Goal: Task Accomplishment & Management: Manage account settings

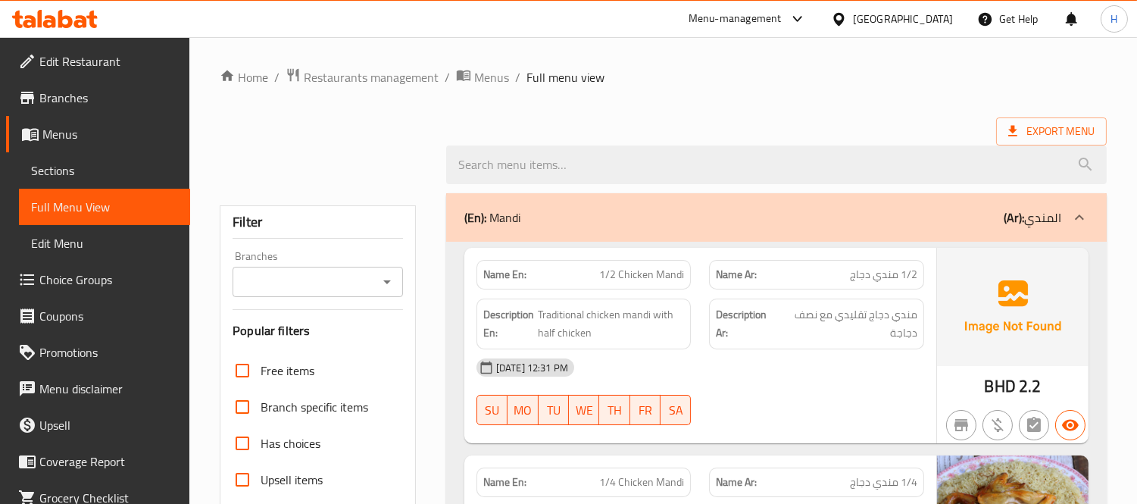
click at [923, 26] on div "Bahrain" at bounding box center [903, 19] width 100 height 17
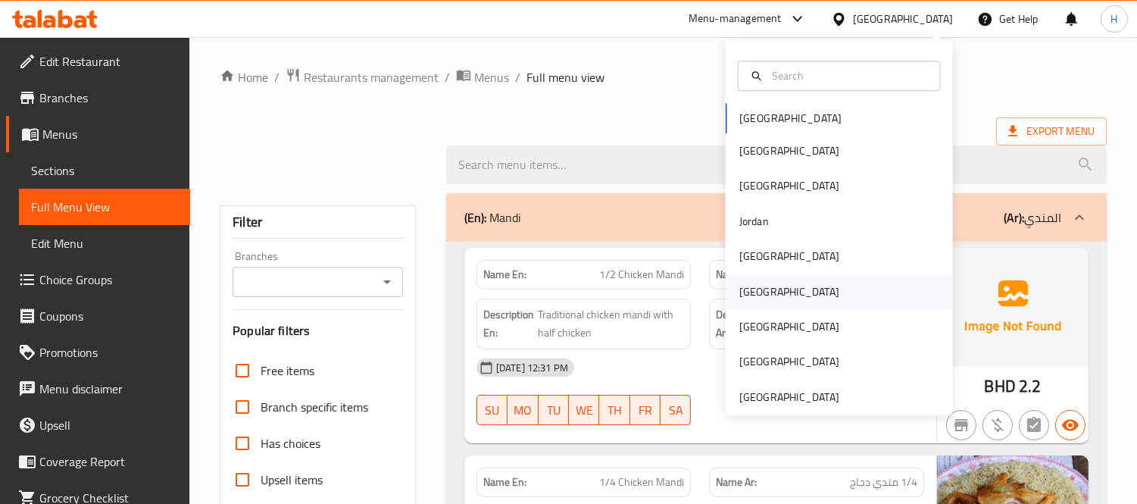
click at [777, 292] on div "Oman" at bounding box center [839, 291] width 227 height 35
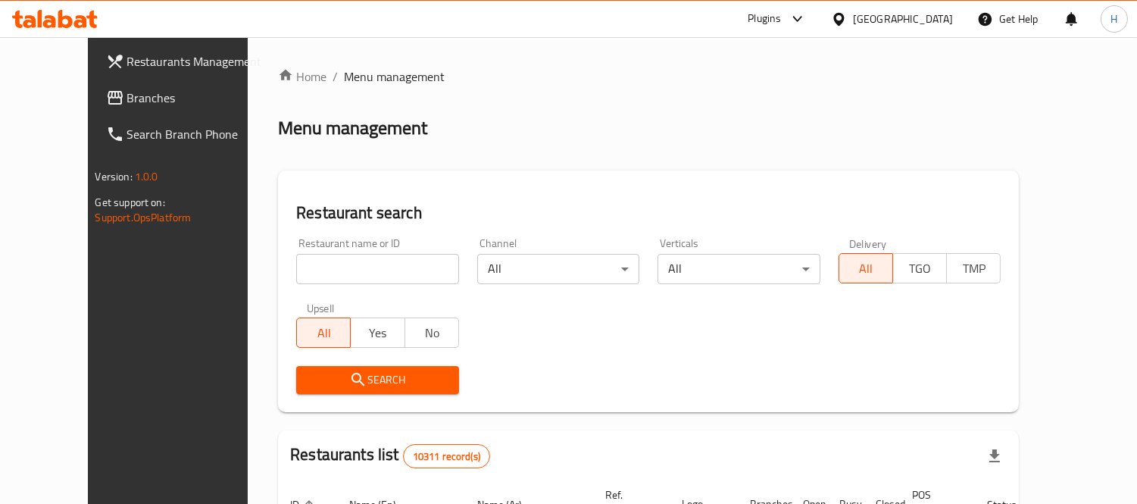
click at [106, 100] on icon at bounding box center [115, 98] width 18 height 18
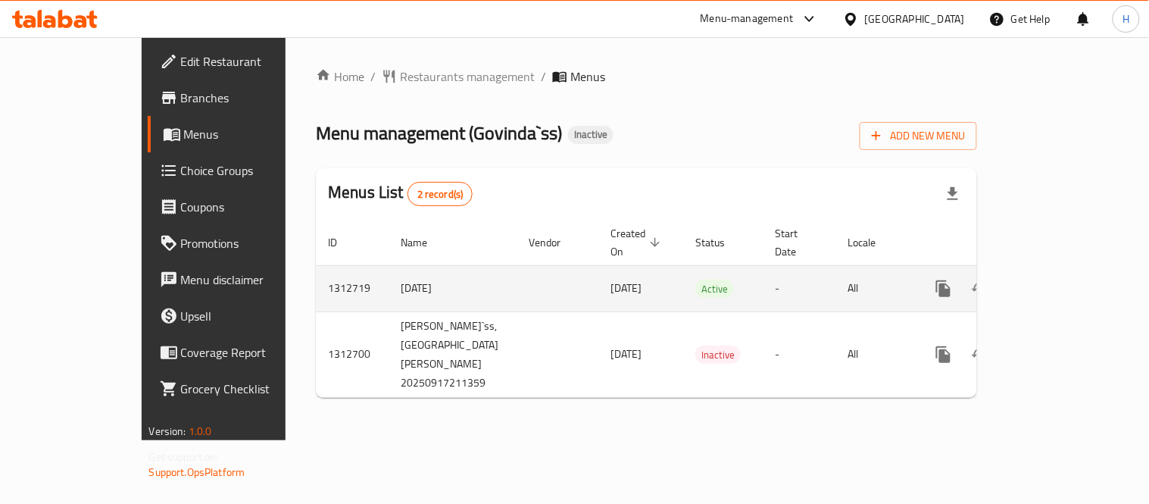
click at [1062, 280] on icon "enhanced table" at bounding box center [1053, 289] width 18 height 18
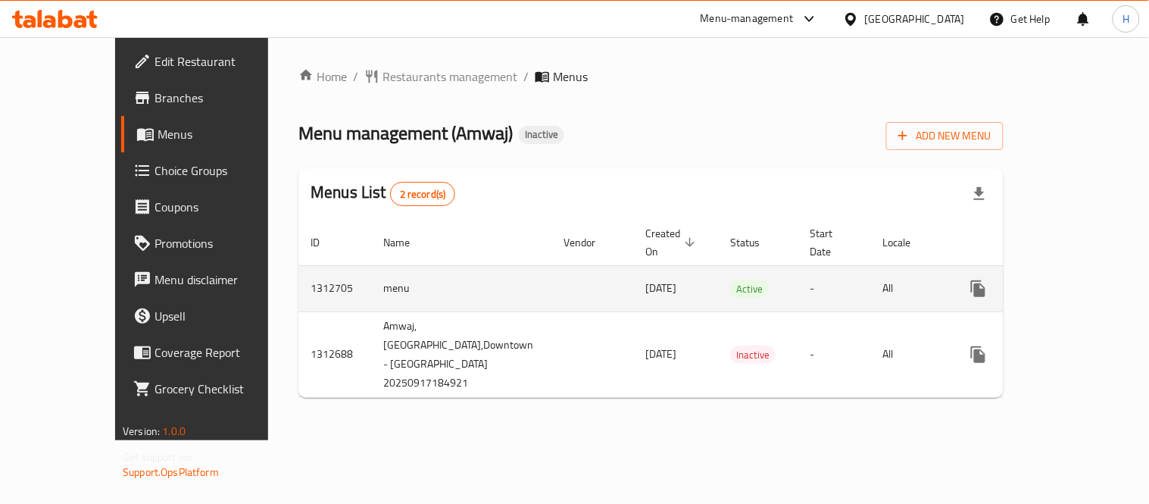
click at [1096, 280] on icon "enhanced table" at bounding box center [1088, 289] width 18 height 18
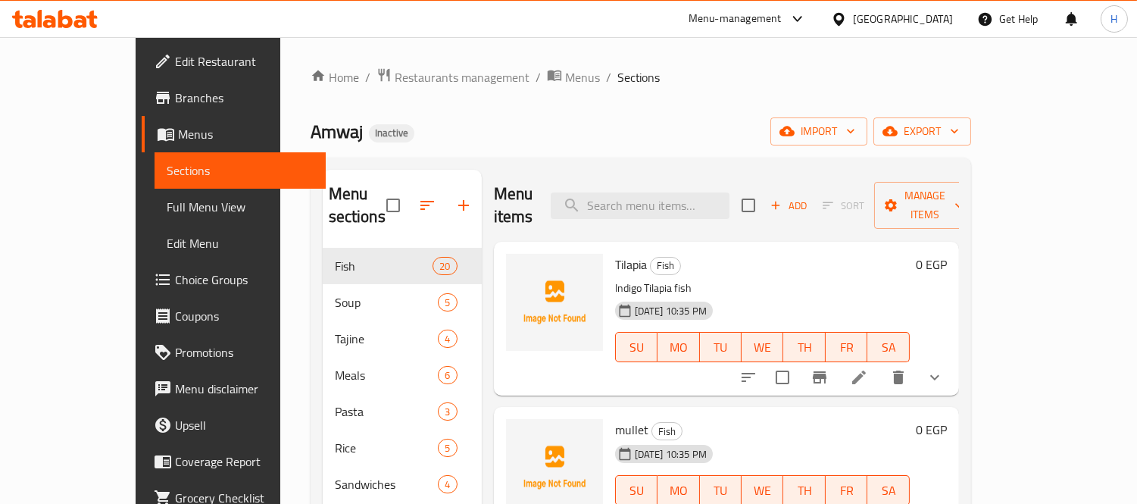
click at [175, 92] on span "Branches" at bounding box center [244, 98] width 139 height 18
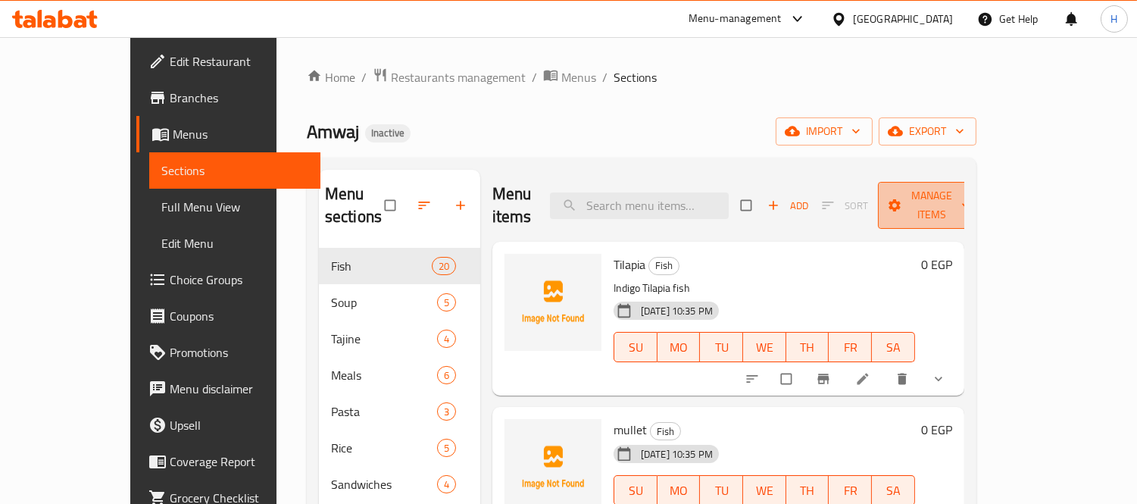
click at [902, 198] on icon "button" at bounding box center [894, 205] width 15 height 15
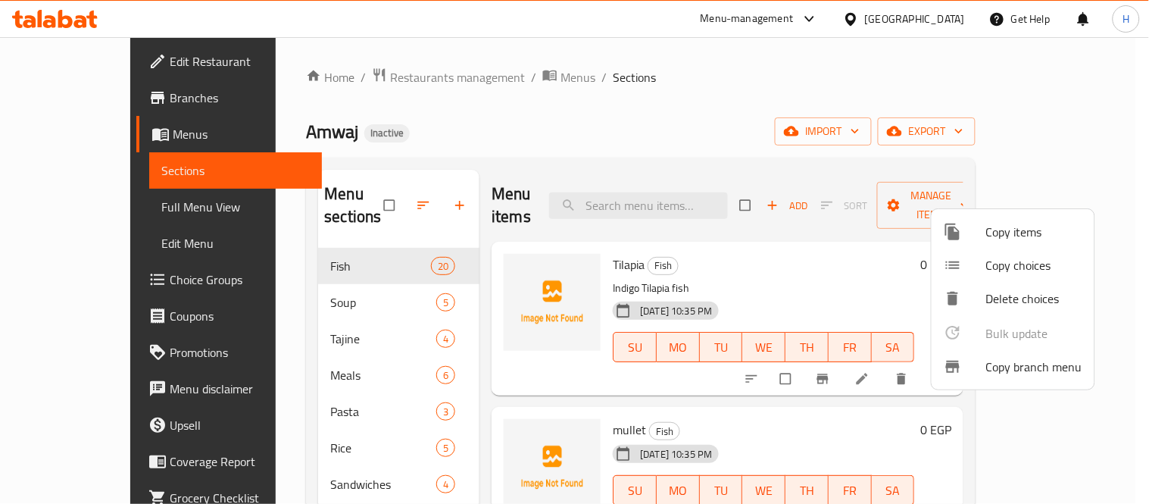
click at [1020, 366] on span "Copy branch menu" at bounding box center [1034, 367] width 96 height 18
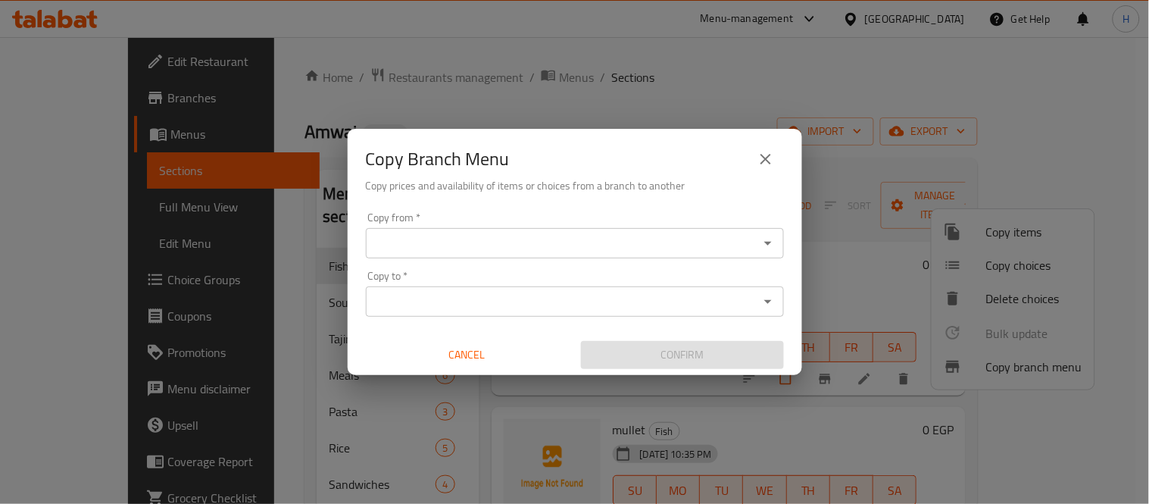
click at [435, 250] on input "Copy from   *" at bounding box center [562, 243] width 384 height 21
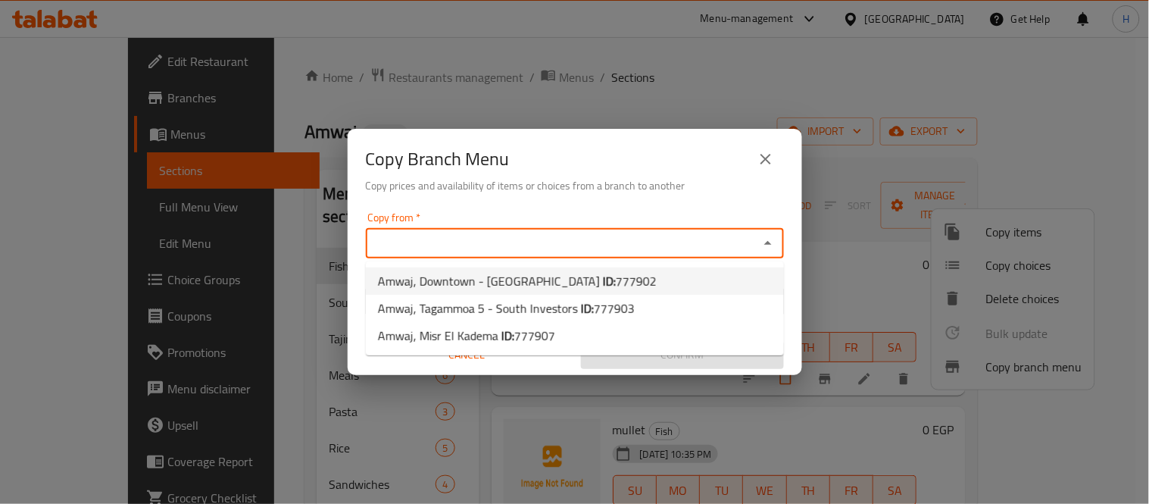
click at [458, 276] on span "Amwaj, Downtown - Boulaq Abu El Ela ID: 777902" at bounding box center [517, 281] width 279 height 18
type input "Amwaj, Downtown - Boulaq Abu El Ela"
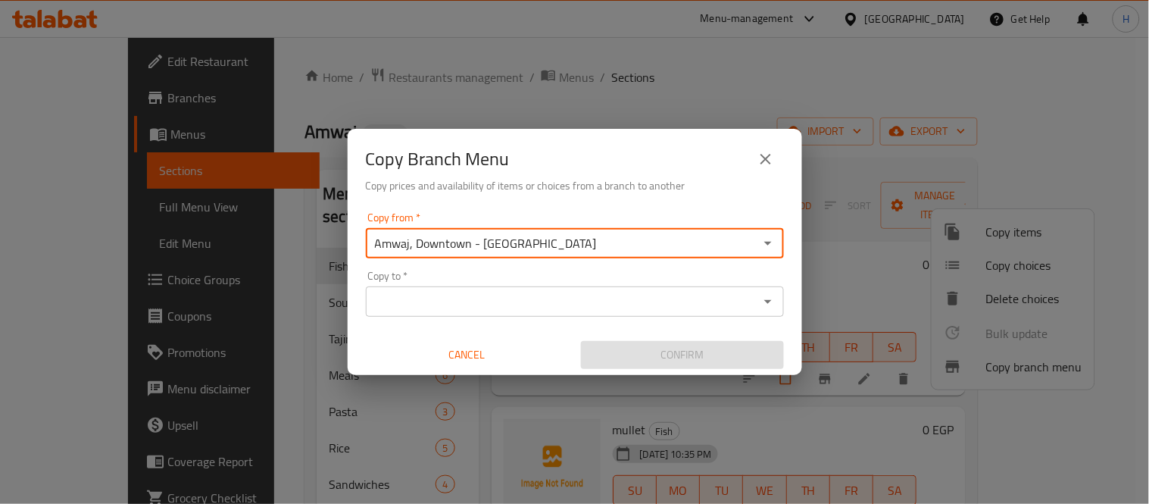
click at [468, 308] on input "Copy to   *" at bounding box center [562, 301] width 384 height 21
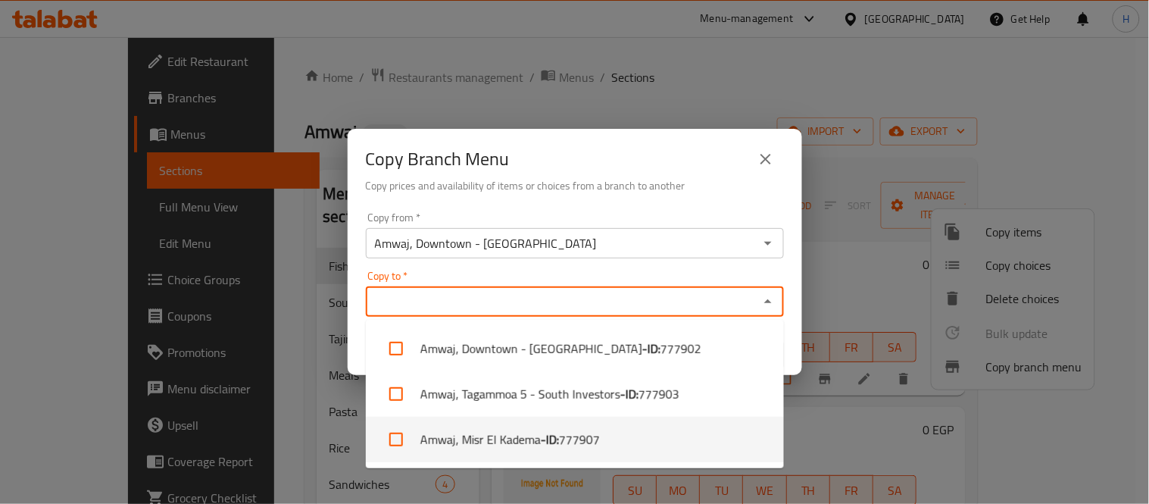
click at [508, 440] on li "Amwaj, Misr El Kadema - ID: 777907" at bounding box center [575, 439] width 418 height 45
checkbox input "true"
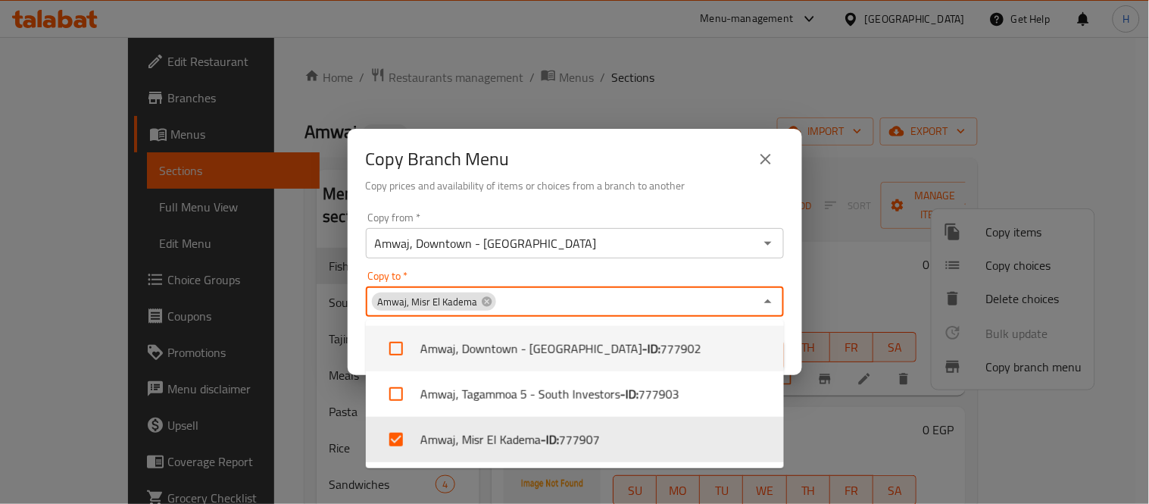
click at [571, 197] on div "Copy Branch Menu Copy prices and availability of items or choices from a branch…" at bounding box center [575, 167] width 455 height 77
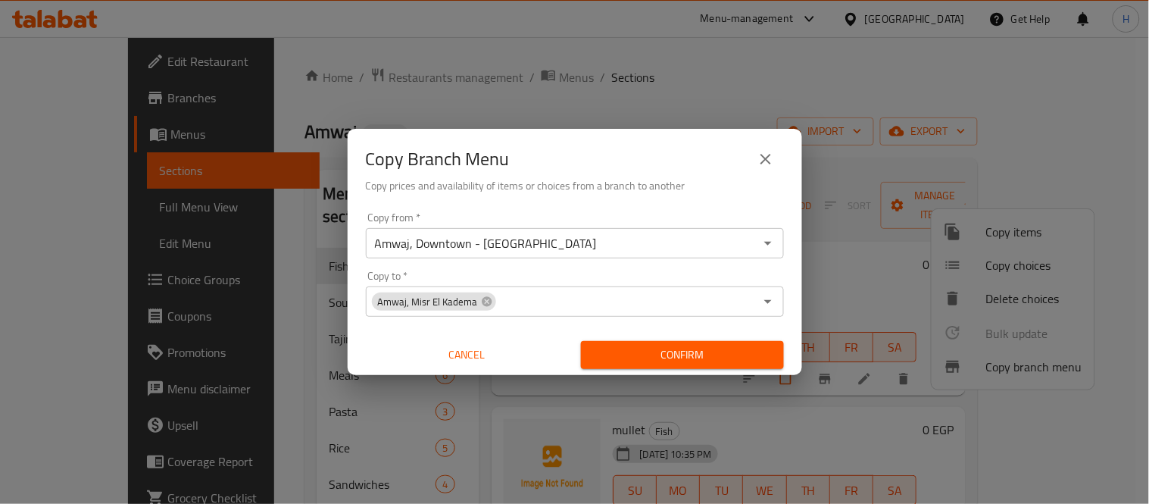
click at [736, 356] on span "Confirm" at bounding box center [682, 354] width 179 height 19
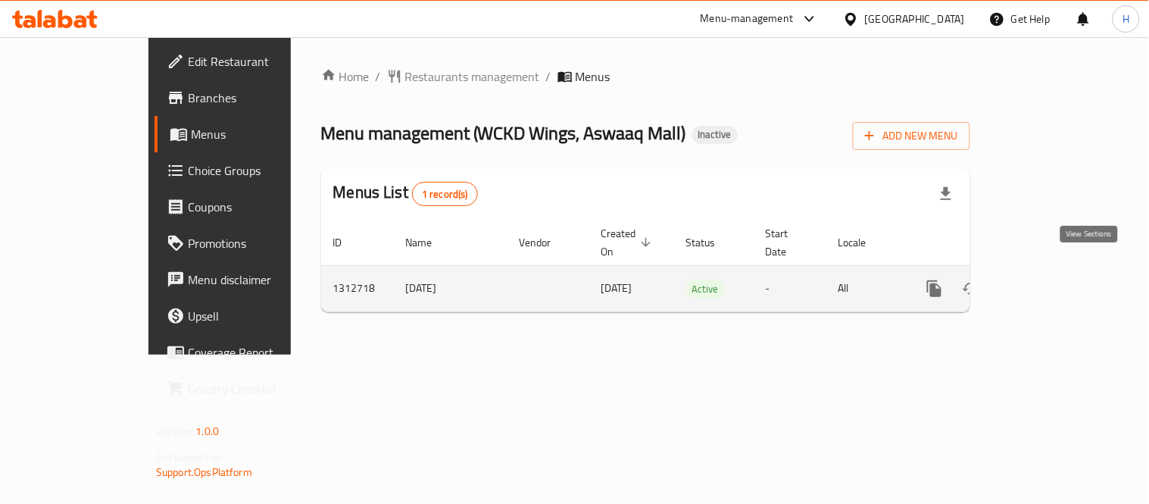
click at [1062, 278] on link "enhanced table" at bounding box center [1044, 288] width 36 height 36
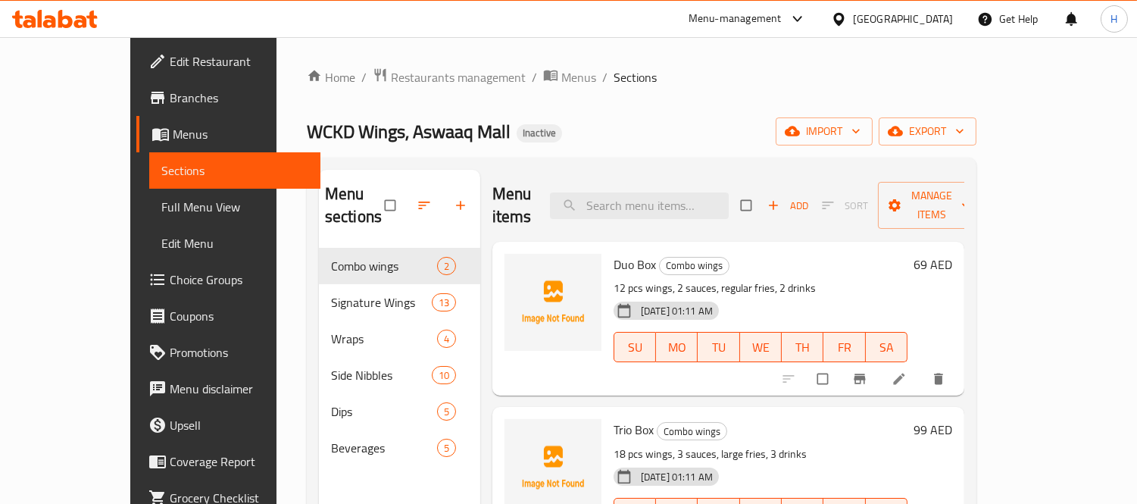
click at [161, 209] on span "Full Menu View" at bounding box center [234, 207] width 147 height 18
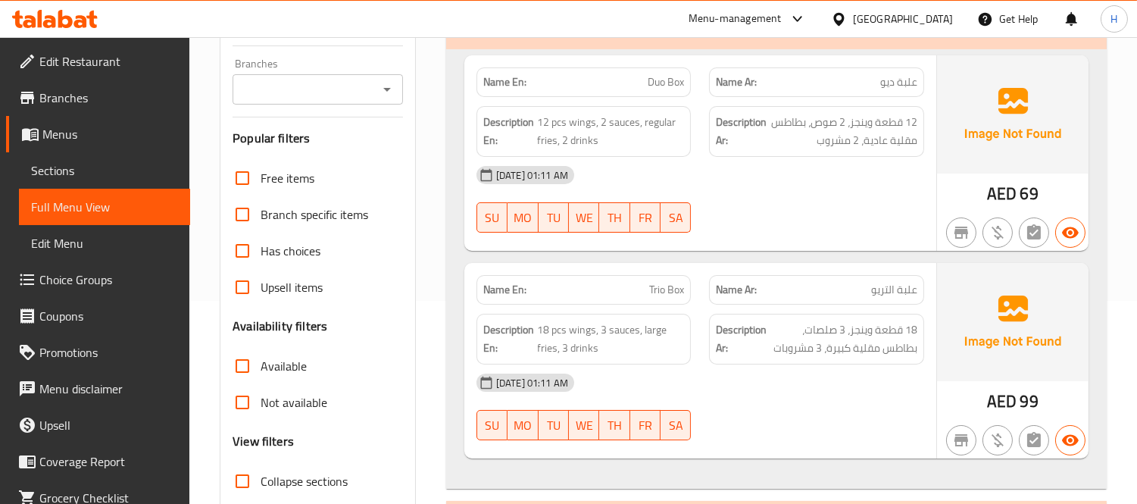
scroll to position [336, 0]
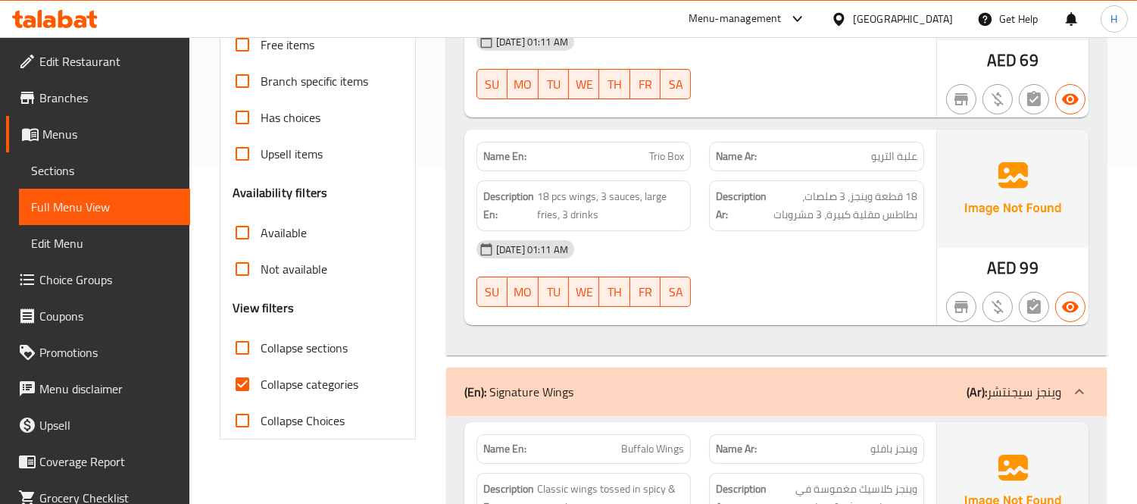
click at [311, 334] on label "Collapse sections" at bounding box center [285, 348] width 123 height 36
click at [261, 334] on input "Collapse sections" at bounding box center [242, 348] width 36 height 36
checkbox input "true"
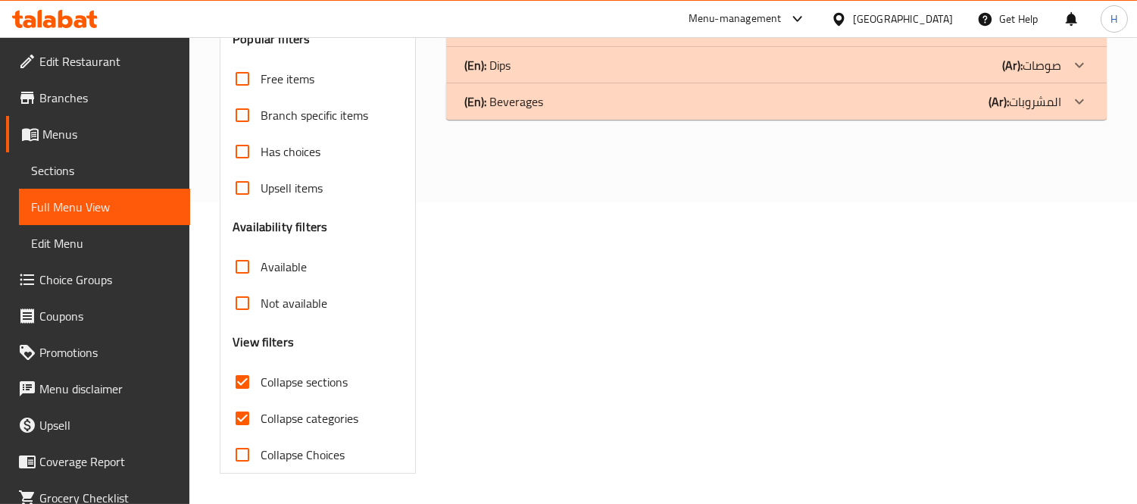
scroll to position [301, 0]
click at [304, 420] on span "Collapse categories" at bounding box center [310, 419] width 98 height 18
click at [261, 420] on input "Collapse categories" at bounding box center [242, 419] width 36 height 36
checkbox input "false"
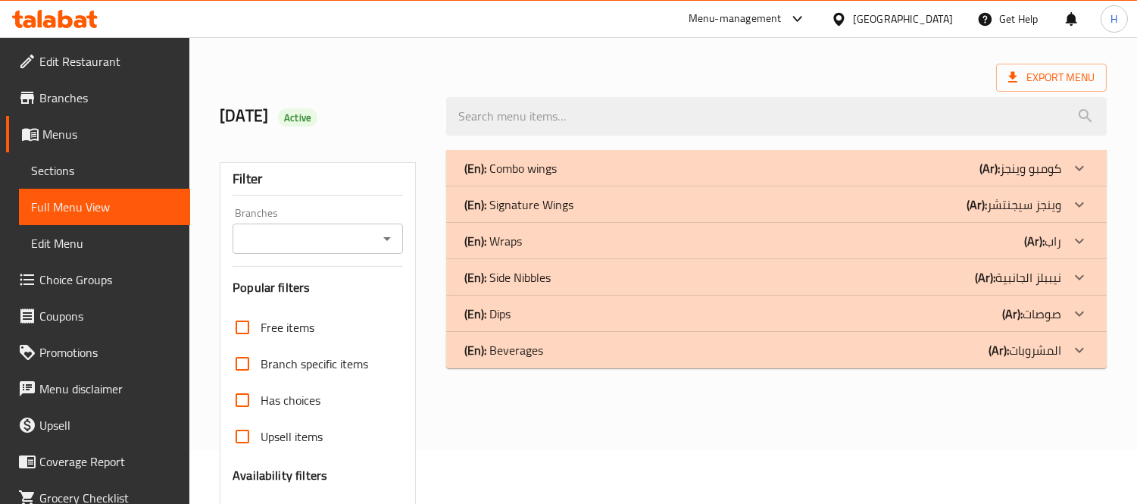
scroll to position [49, 0]
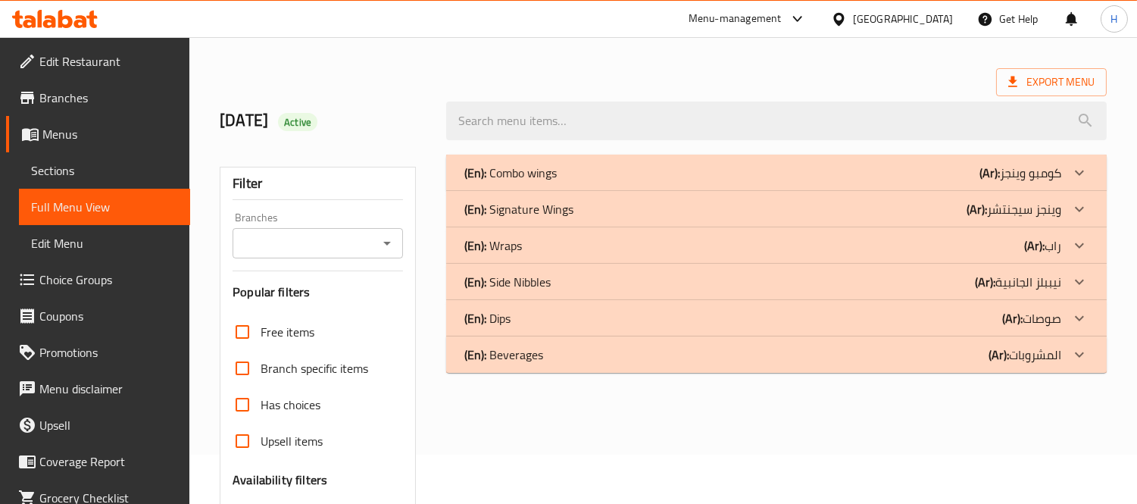
click at [814, 164] on div "(En): Combo wings (Ar): كومبو وينجز" at bounding box center [762, 173] width 597 height 18
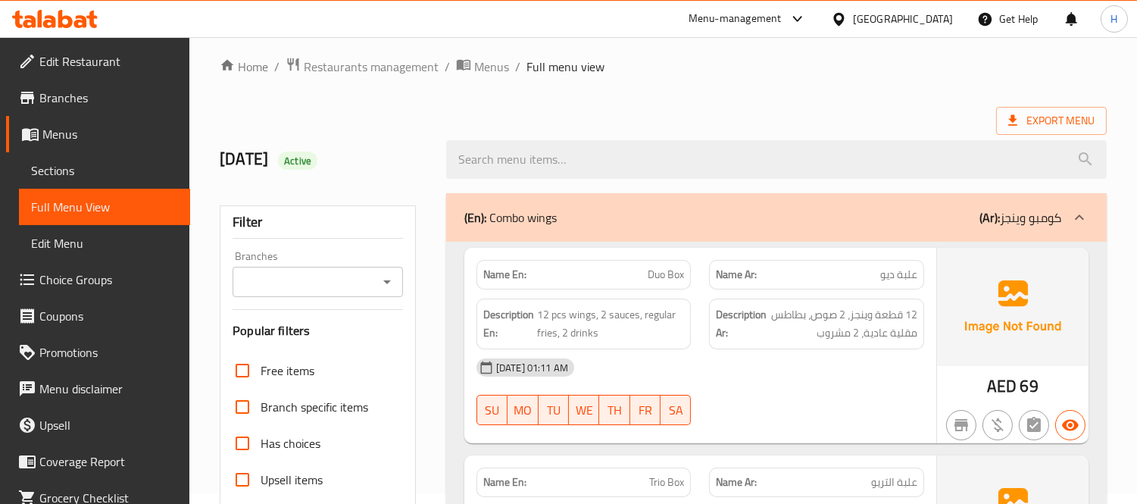
scroll to position [0, 0]
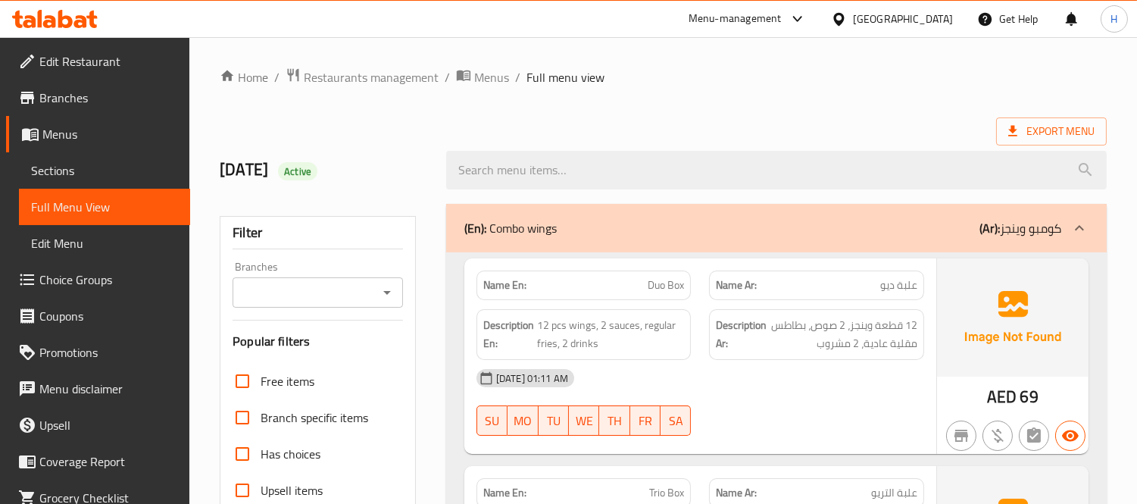
click at [812, 233] on div "(En): Combo wings (Ar): كومبو وينجز" at bounding box center [762, 228] width 597 height 18
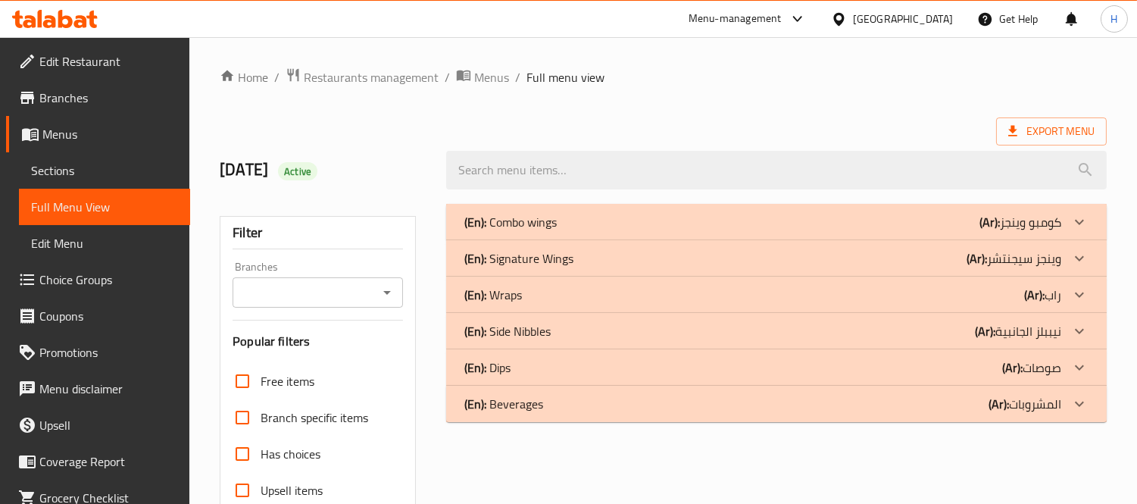
click at [739, 256] on div "(En): Signature Wings (Ar): وينجز سيجنتشر" at bounding box center [762, 258] width 597 height 18
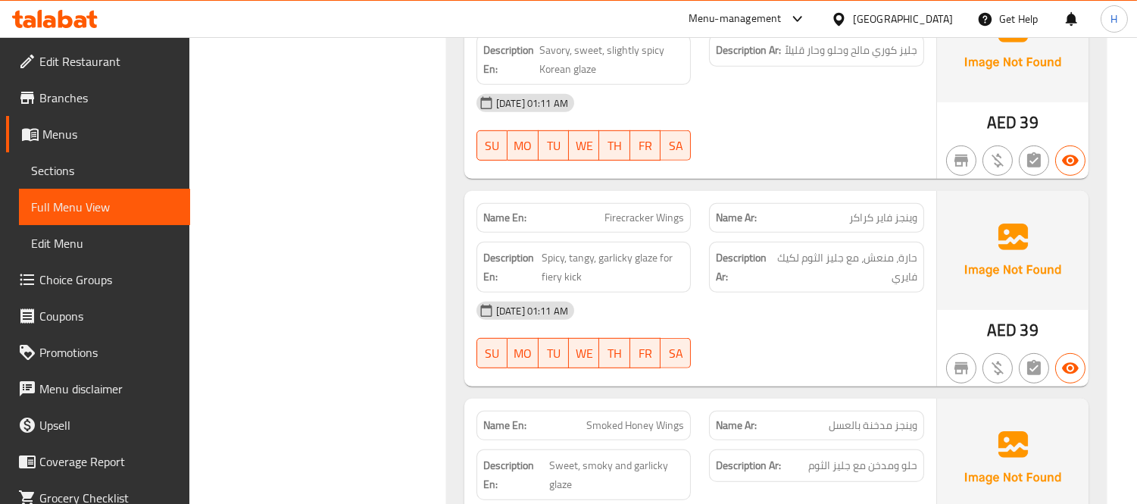
scroll to position [1599, 0]
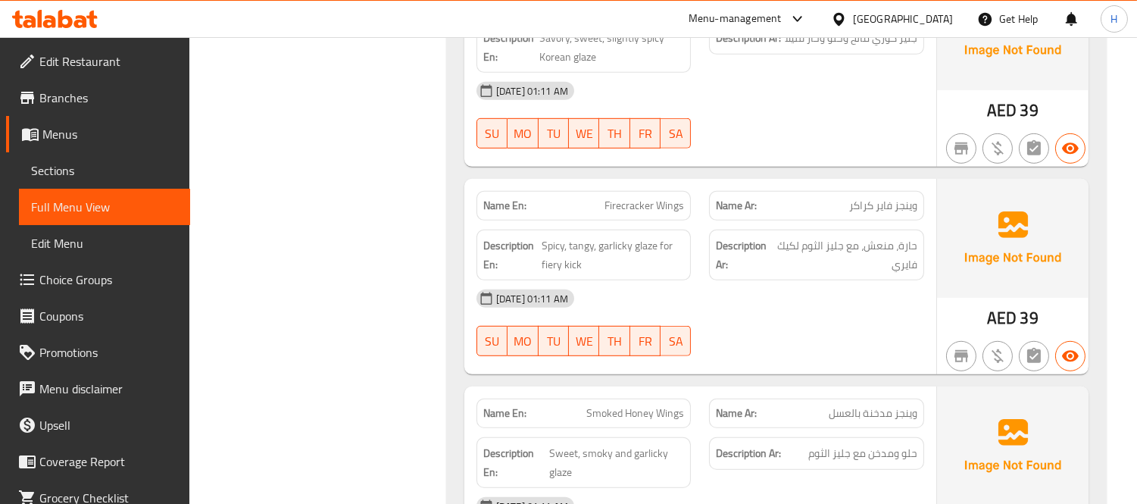
click at [645, 198] on span "Firecracker Wings" at bounding box center [644, 206] width 80 height 16
copy span "Firecracker Wings"
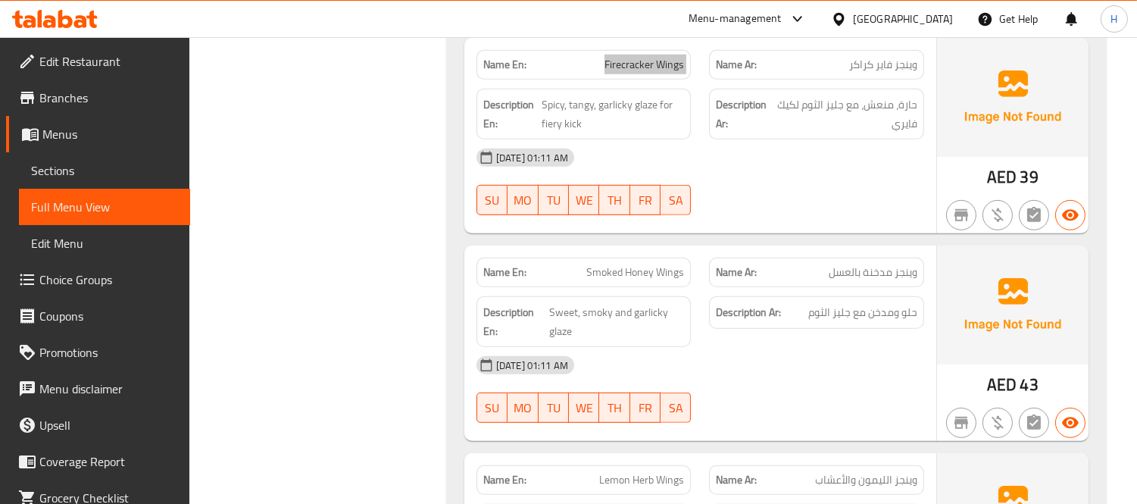
scroll to position [1767, 0]
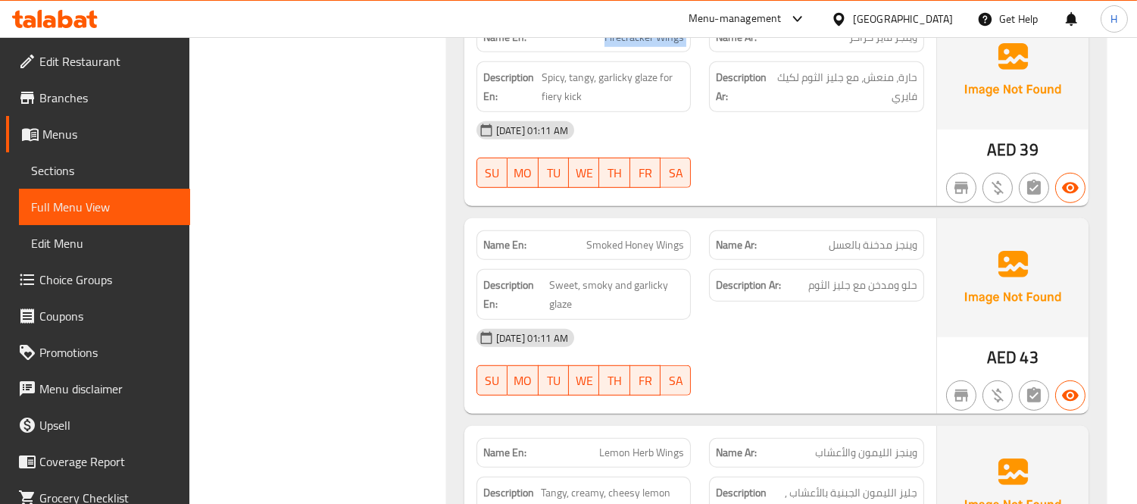
click at [623, 238] on div "Name En: Smoked Honey Wings" at bounding box center [583, 245] width 215 height 30
copy span "Smoked Honey Wings"
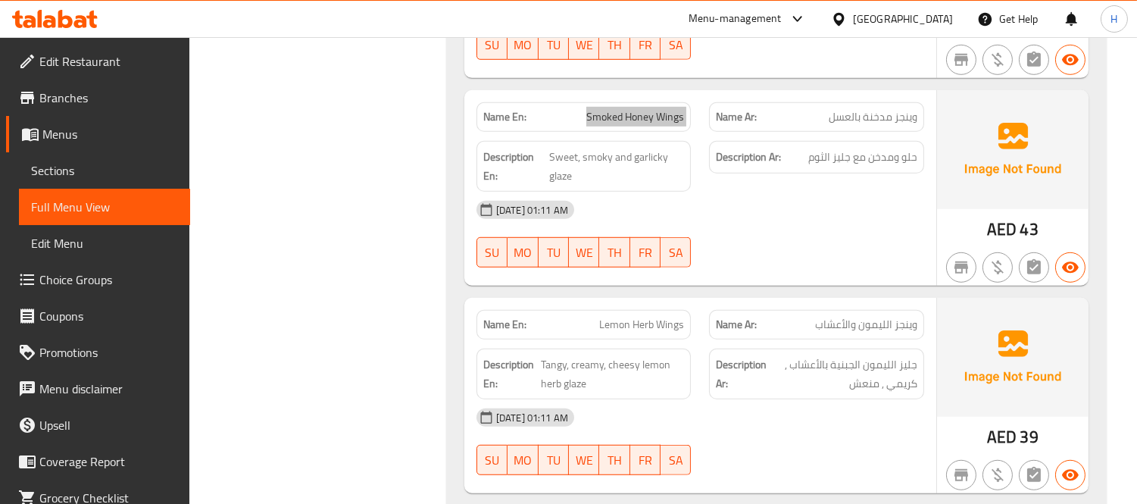
scroll to position [1935, 0]
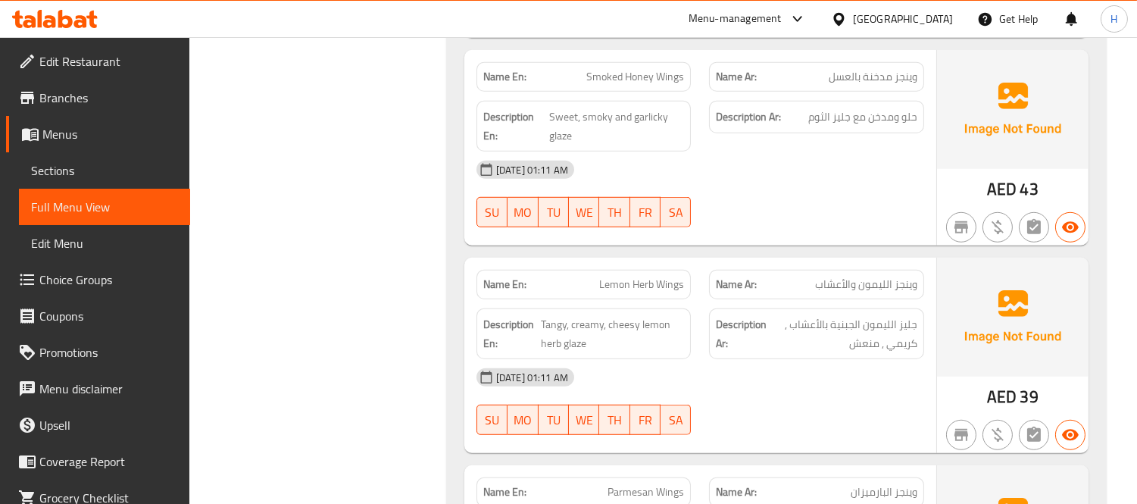
click at [648, 270] on div "Name En: Lemon Herb Wings" at bounding box center [583, 285] width 215 height 30
copy span "Lemon Herb Wings"
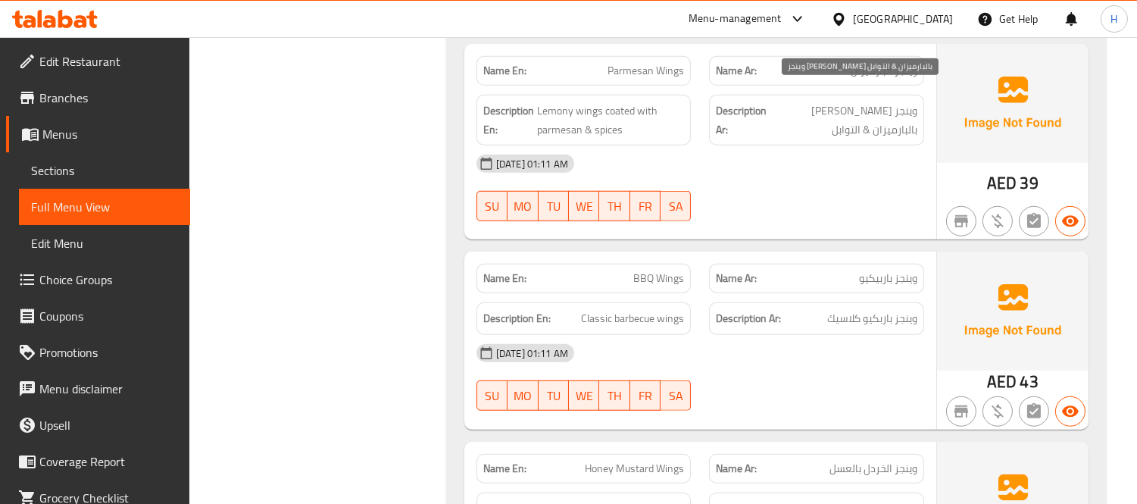
scroll to position [2273, 0]
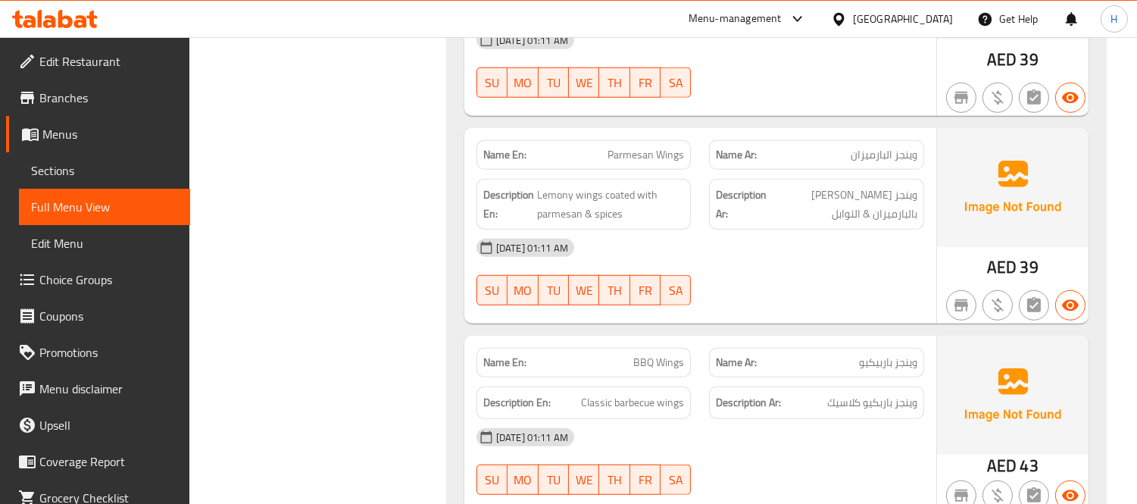
click at [676, 147] on span "Parmesan Wings" at bounding box center [646, 155] width 77 height 16
copy span "Parmesan Wings"
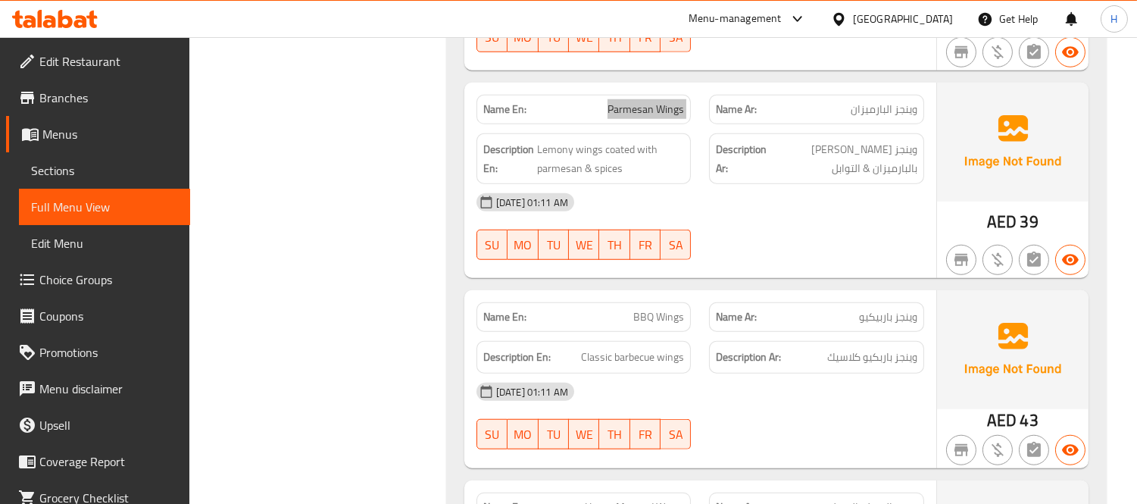
scroll to position [2357, 0]
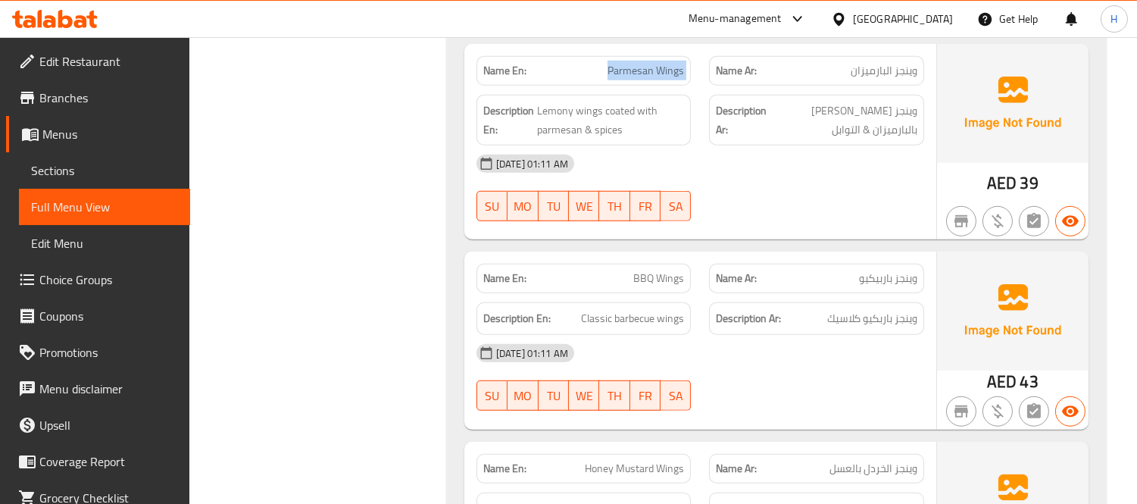
click at [654, 270] on span "BBQ Wings" at bounding box center [658, 278] width 51 height 16
copy span "BBQ Wings"
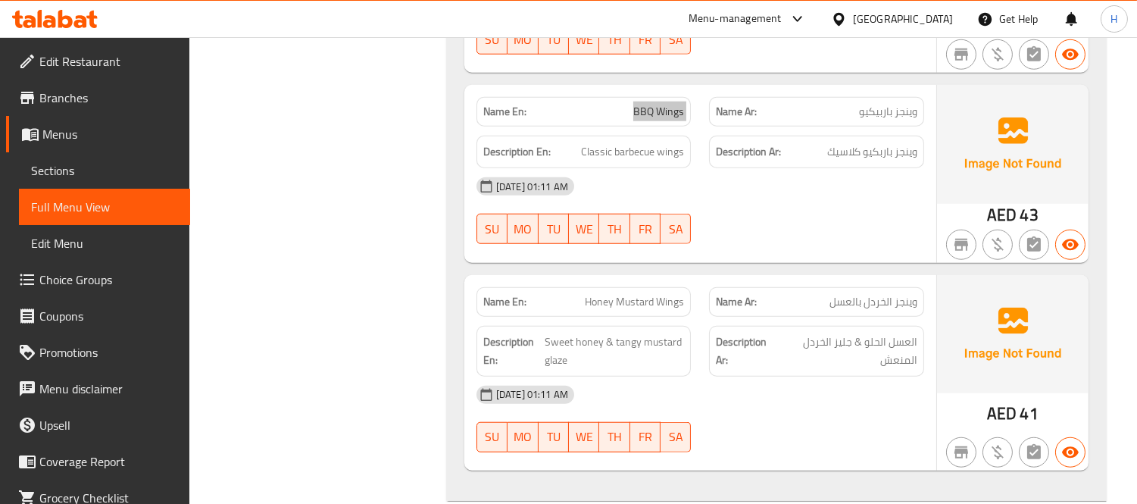
scroll to position [2525, 0]
click at [655, 292] on span "Honey Mustard Wings" at bounding box center [634, 300] width 99 height 16
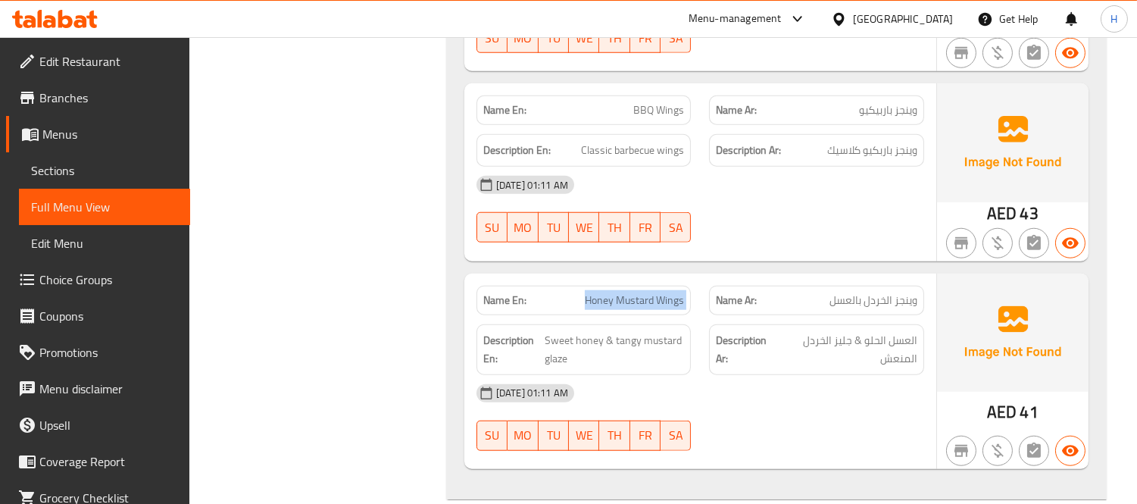
click at [655, 292] on span "Honey Mustard Wings" at bounding box center [634, 300] width 99 height 16
copy span "Honey Mustard Wings"
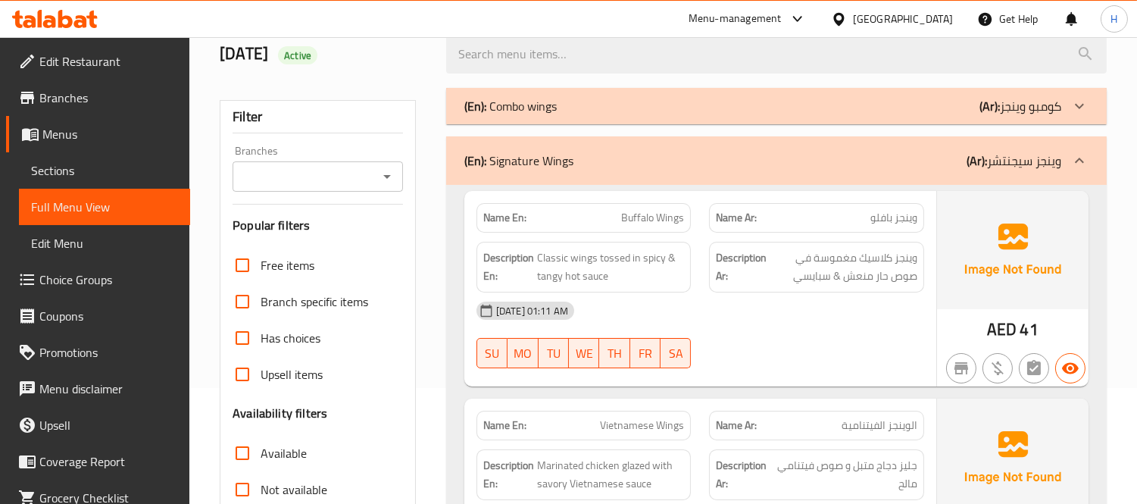
scroll to position [0, 0]
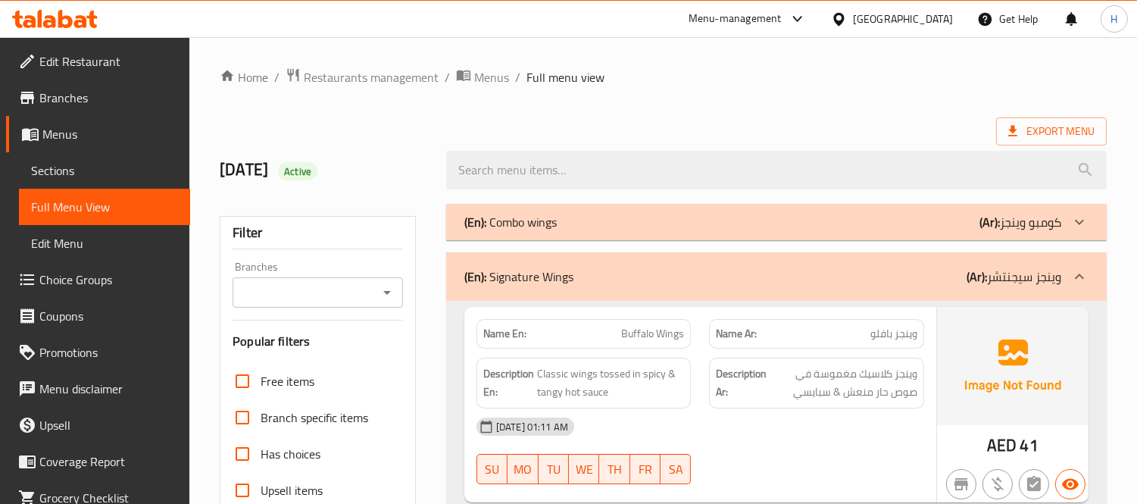
click at [634, 261] on div "(En): Signature Wings (Ar): وينجز سيجنتشر" at bounding box center [776, 276] width 661 height 48
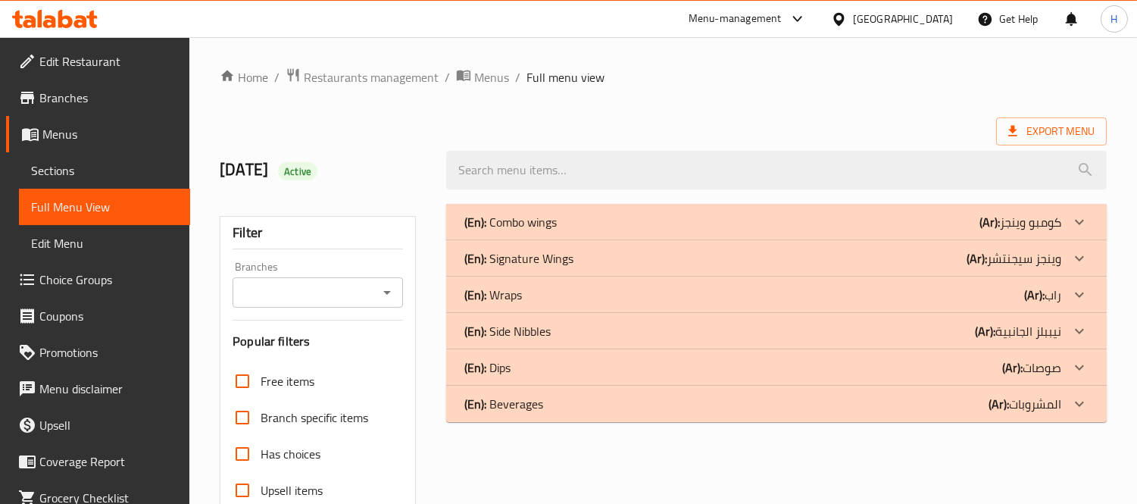
click at [593, 286] on div "(En): Wraps (Ar): راب" at bounding box center [762, 295] width 597 height 18
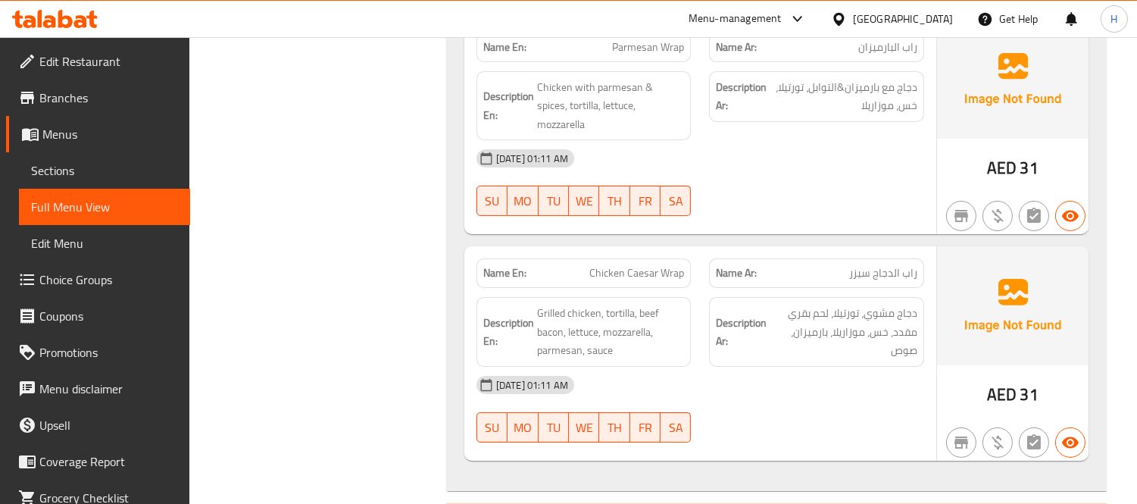
scroll to position [842, 0]
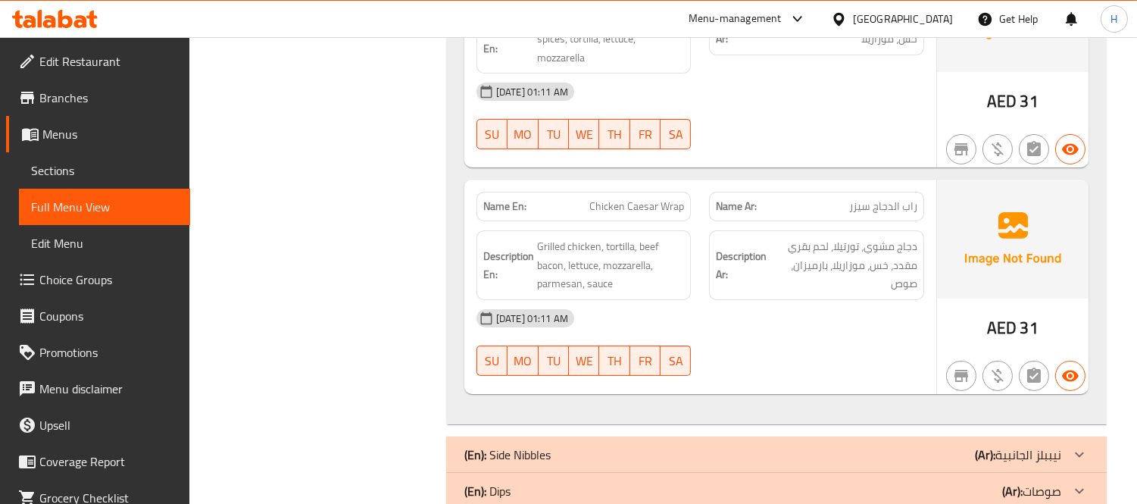
drag, startPoint x: 836, startPoint y: 298, endPoint x: 823, endPoint y: 288, distance: 15.6
click at [836, 300] on div "[DATE] 01:11 AM" at bounding box center [700, 318] width 466 height 36
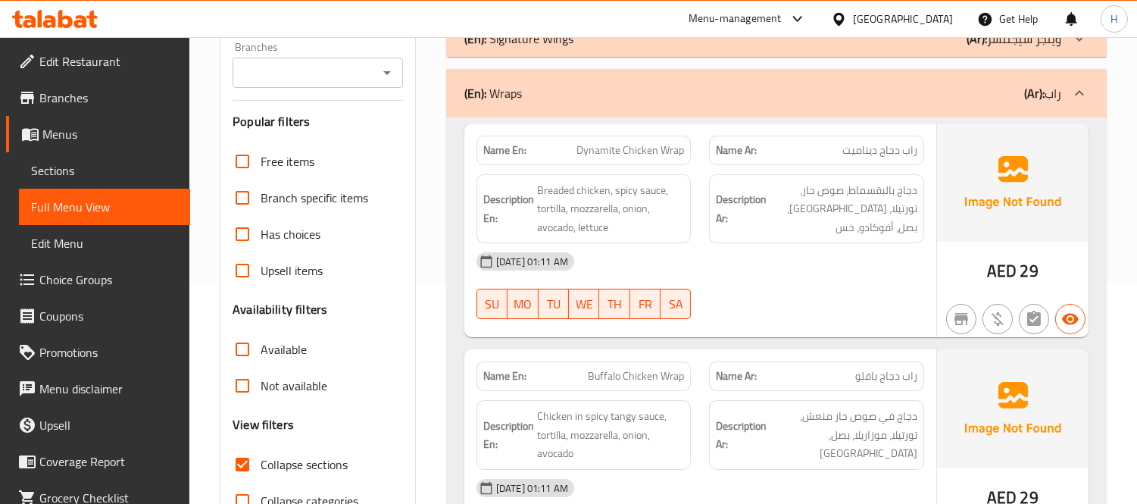
scroll to position [138, 0]
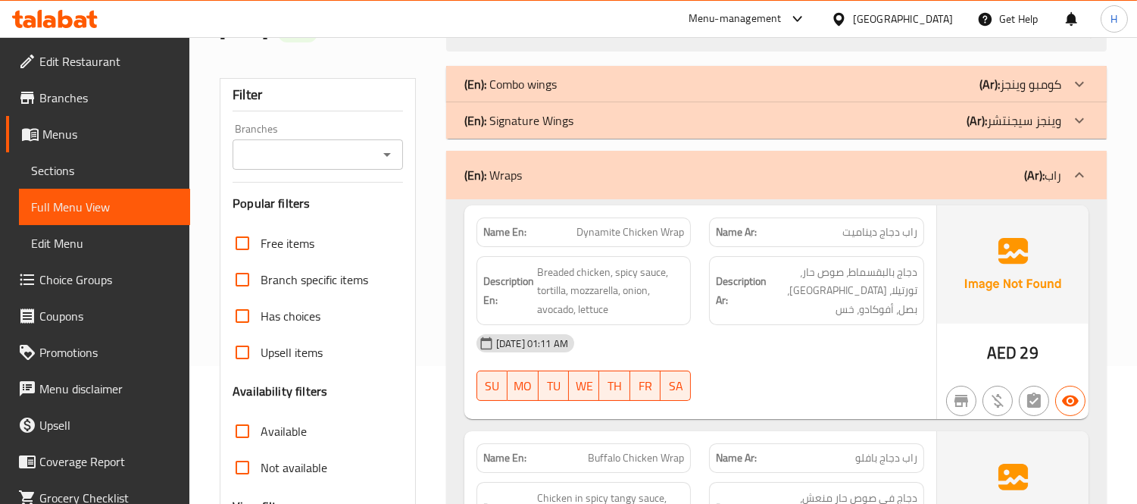
click at [783, 176] on div "(En): Wraps (Ar): راب" at bounding box center [762, 175] width 597 height 18
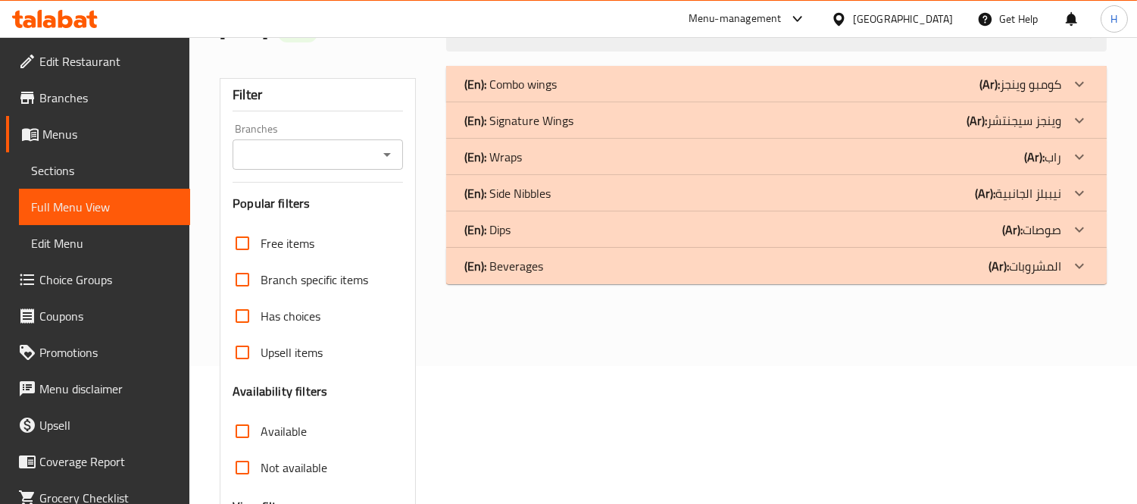
click at [673, 192] on div "(En): Side Nibbles (Ar): نيببلز الجانبية" at bounding box center [762, 193] width 597 height 18
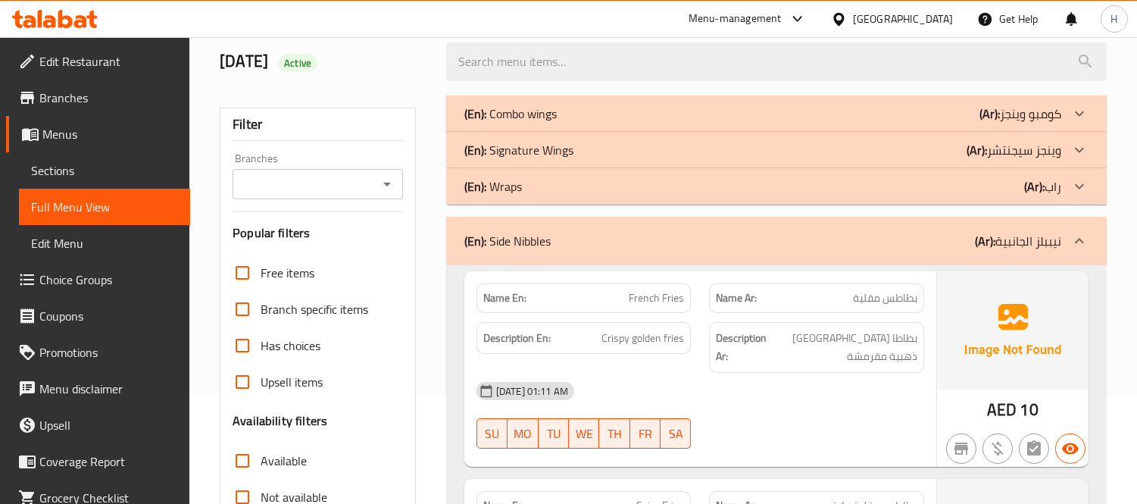
scroll to position [108, 0]
click at [836, 242] on div "(En): Side Nibbles (Ar): نيببلز الجانبية" at bounding box center [762, 242] width 597 height 18
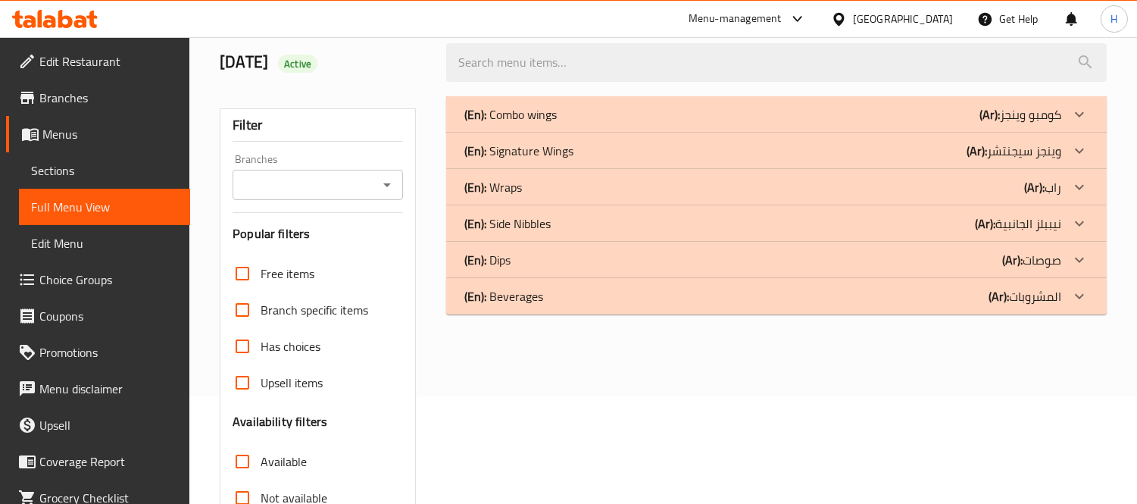
click at [830, 220] on div "(En): Side Nibbles (Ar): نيببلز الجانبية" at bounding box center [762, 223] width 597 height 18
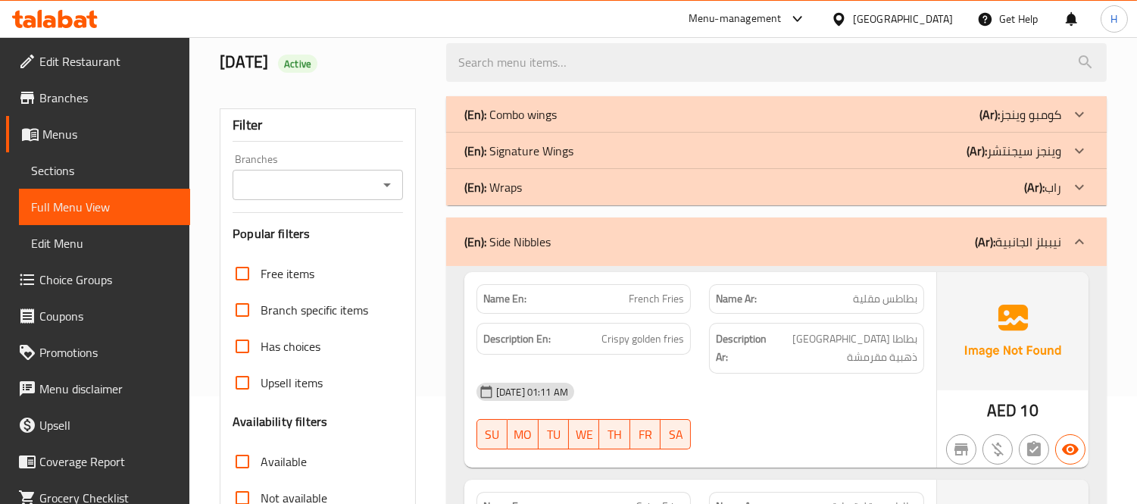
click at [836, 228] on div "(En): Side Nibbles (Ar): نيببلز الجانبية" at bounding box center [776, 241] width 661 height 48
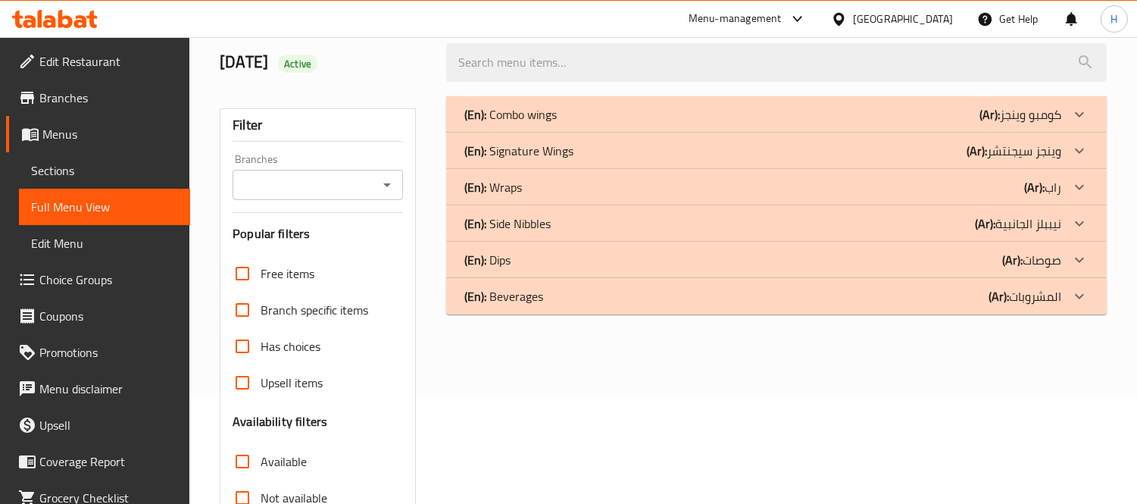
click at [554, 260] on div "(En): Dips (Ar): صوصات" at bounding box center [762, 260] width 597 height 18
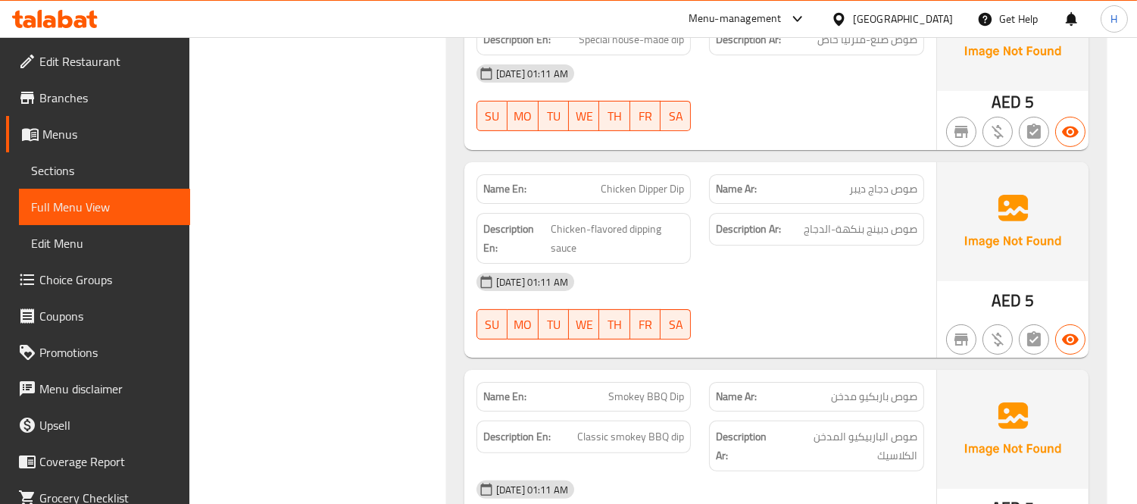
scroll to position [865, 0]
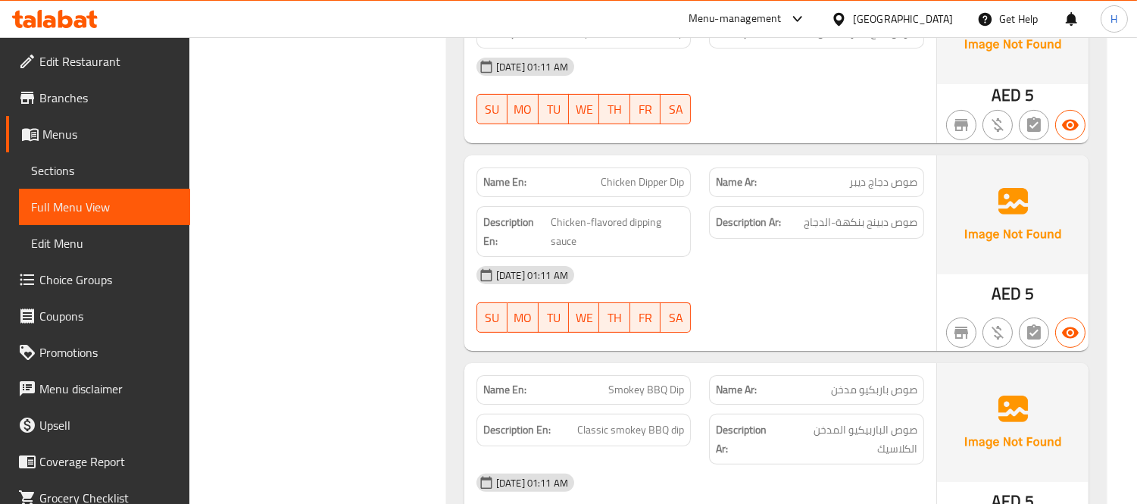
click at [677, 382] on span "Smokey BBQ Dip" at bounding box center [646, 390] width 76 height 16
copy span "Smokey BBQ Dip"
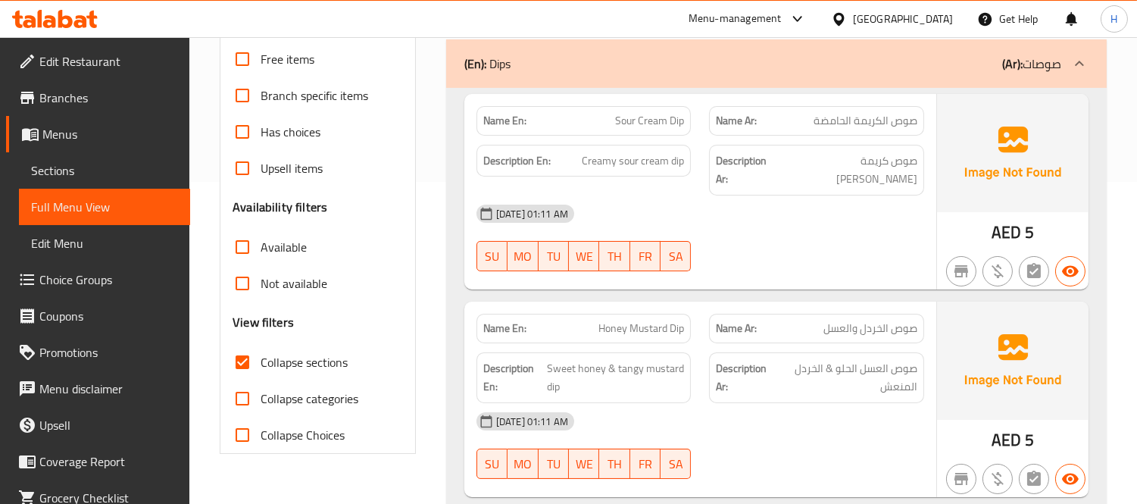
scroll to position [170, 0]
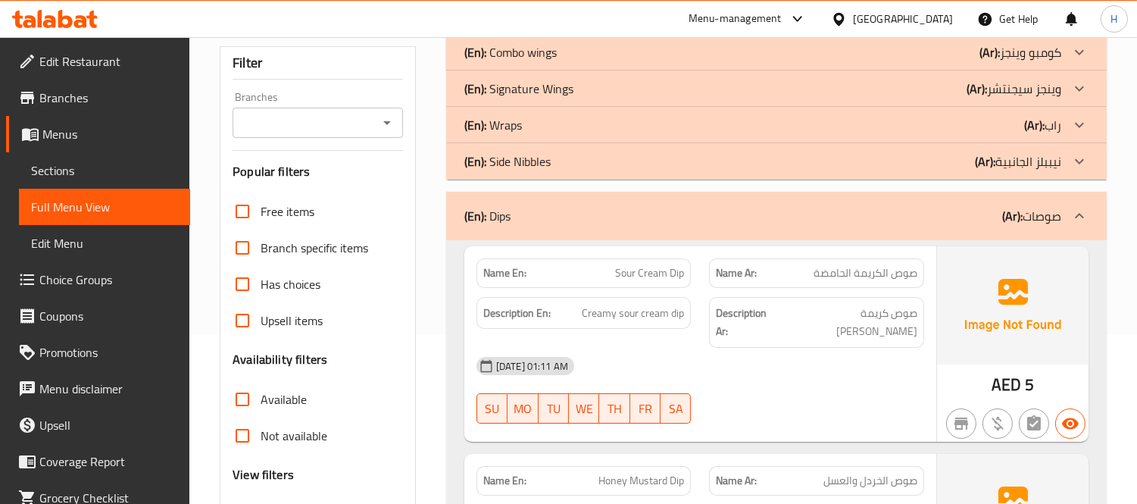
click at [582, 230] on div "(En): Dips (Ar): صوصات" at bounding box center [776, 216] width 661 height 48
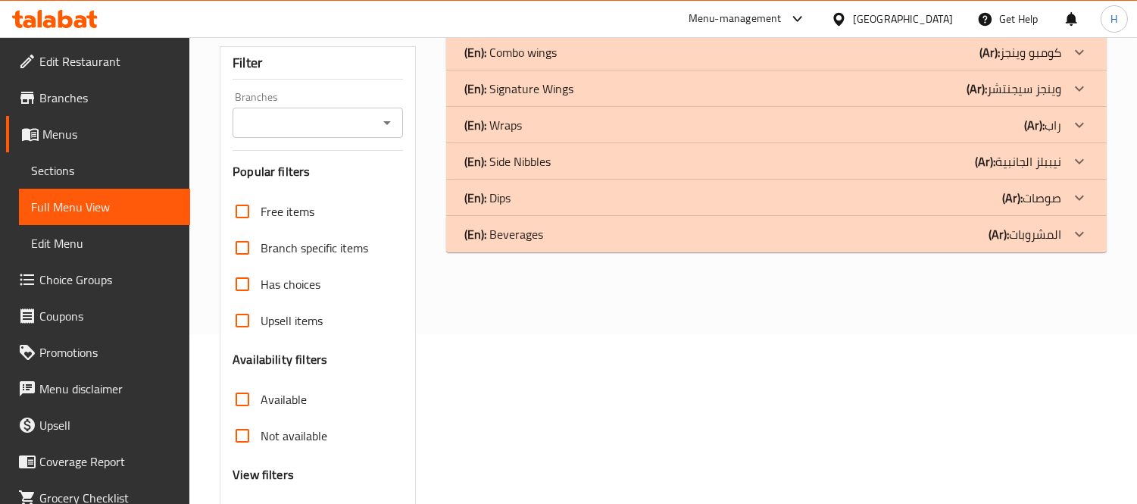
click at [541, 127] on div "(En): Wraps (Ar): راب" at bounding box center [762, 125] width 597 height 18
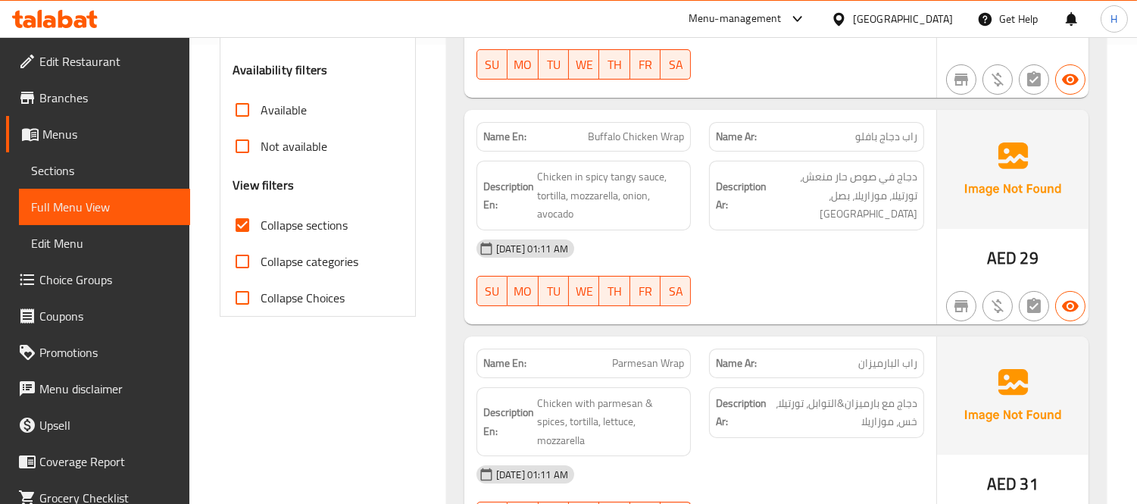
scroll to position [222, 0]
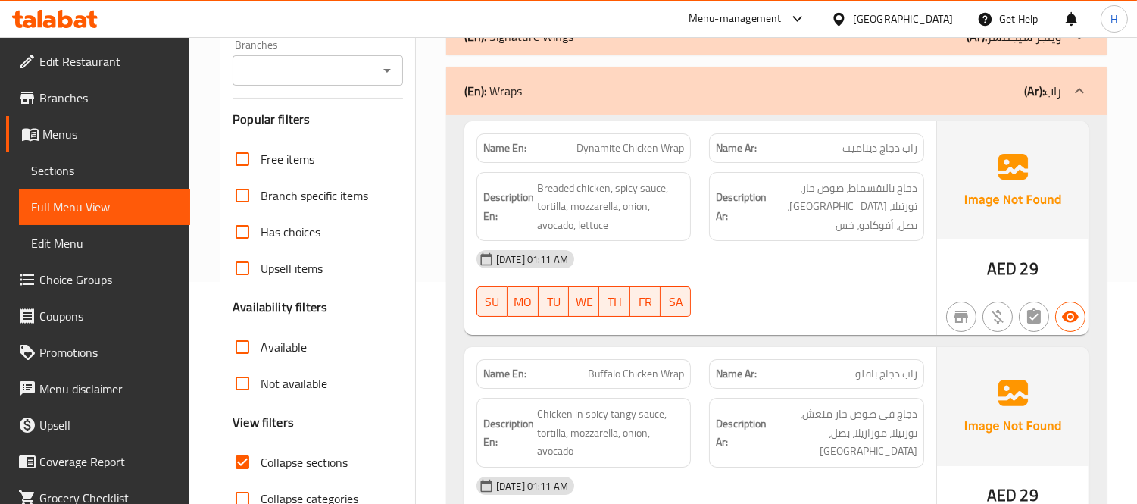
click at [576, 105] on div "(En): Wraps (Ar): راب" at bounding box center [776, 91] width 661 height 48
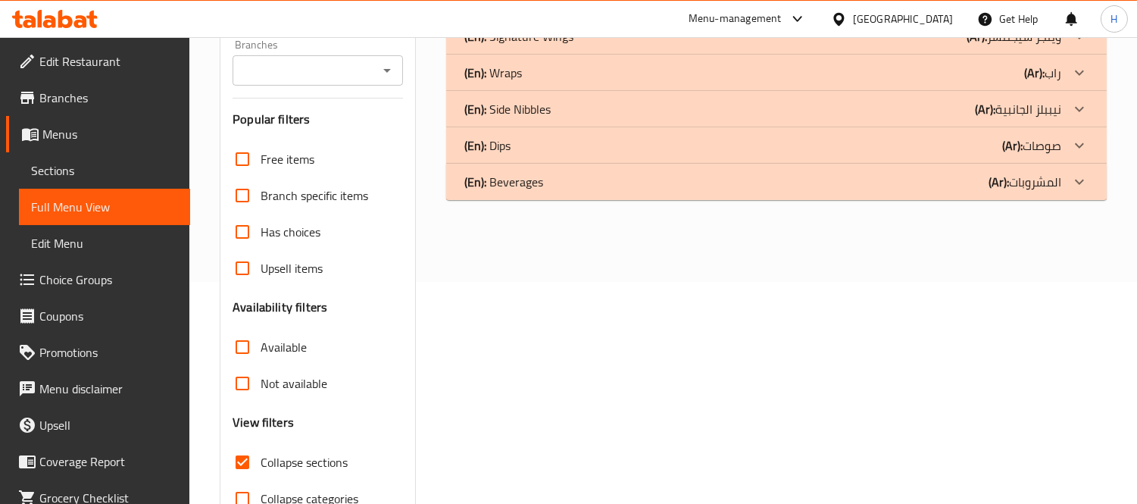
scroll to position [54, 0]
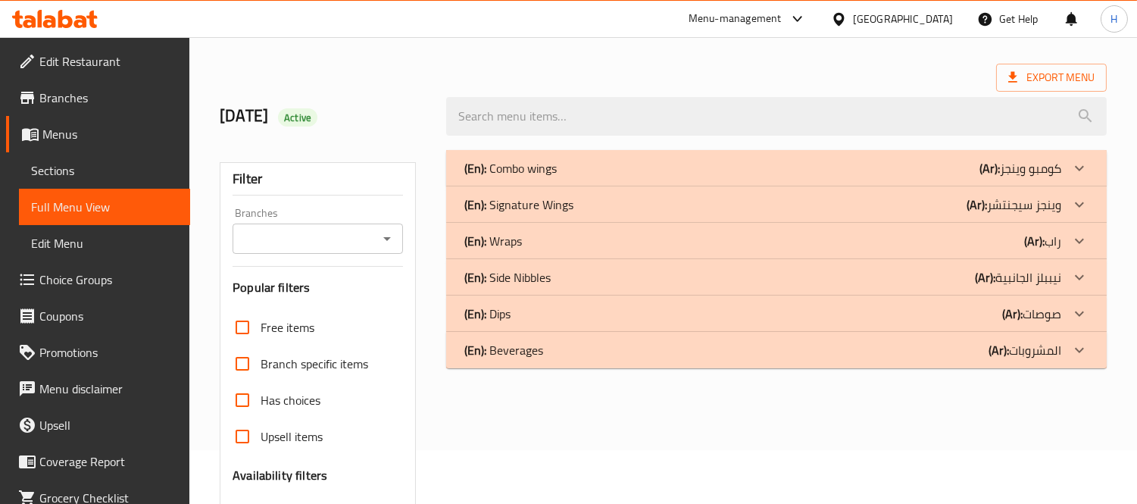
click at [580, 201] on div "(En): Signature Wings (Ar): وينجز سيجنتشر" at bounding box center [762, 204] width 597 height 18
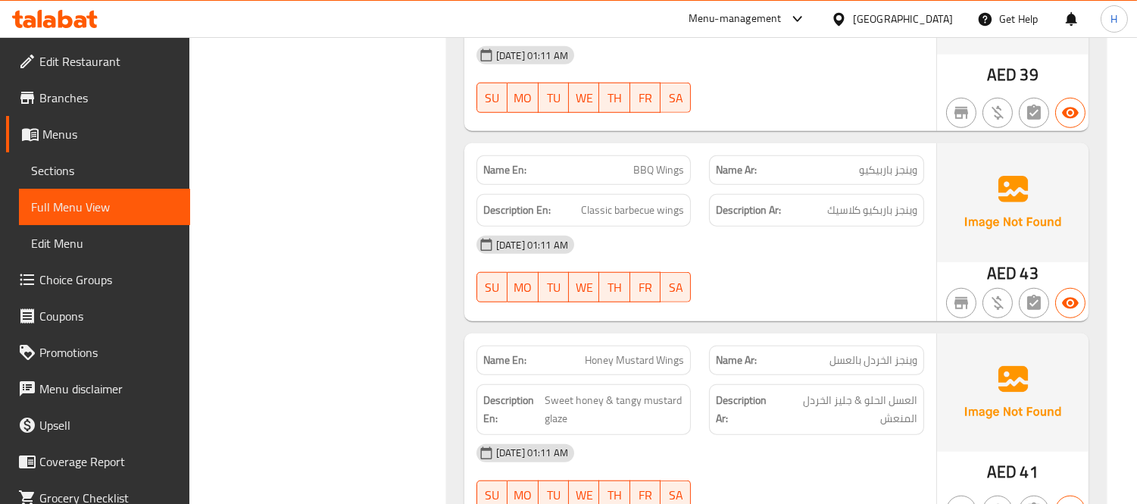
scroll to position [2439, 0]
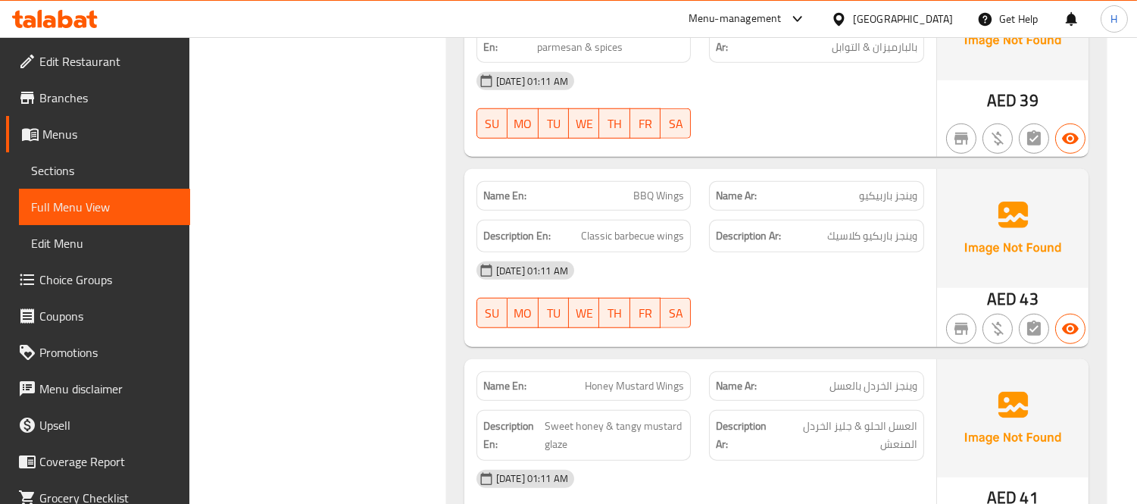
click at [647, 188] on span "BBQ Wings" at bounding box center [658, 196] width 51 height 16
copy span "BBQ Wings"
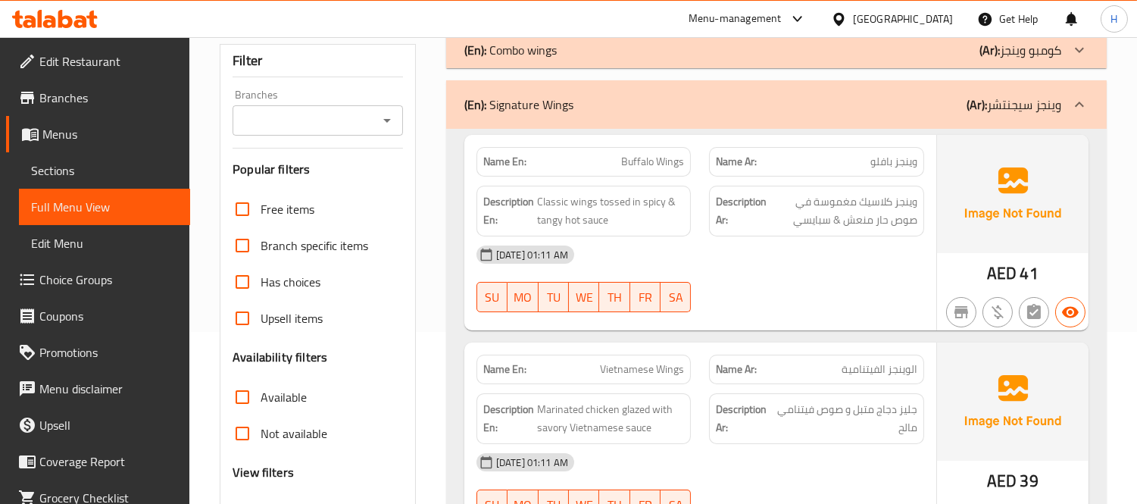
scroll to position [167, 0]
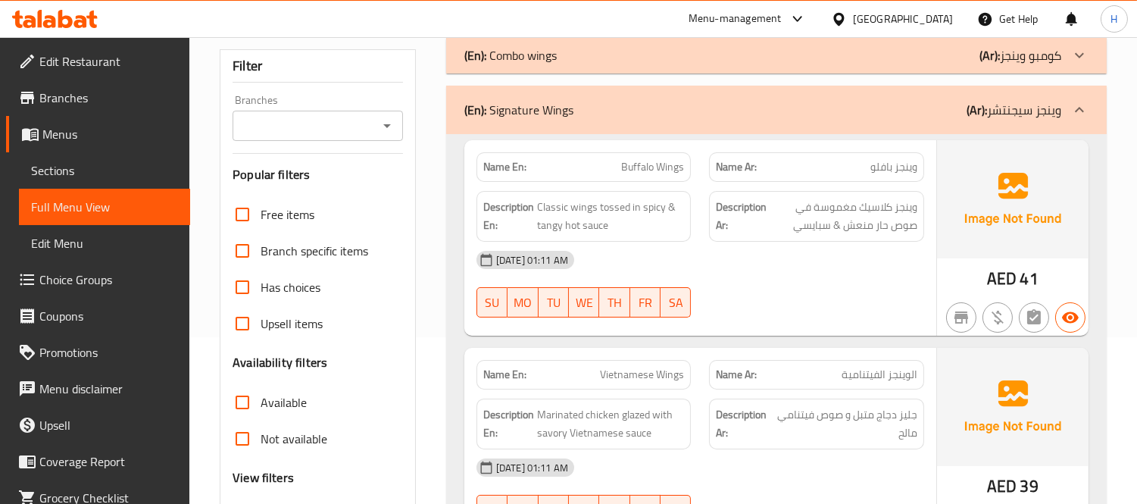
click at [664, 108] on div "(En): Signature Wings (Ar): وينجز سيجنتشر" at bounding box center [762, 110] width 597 height 18
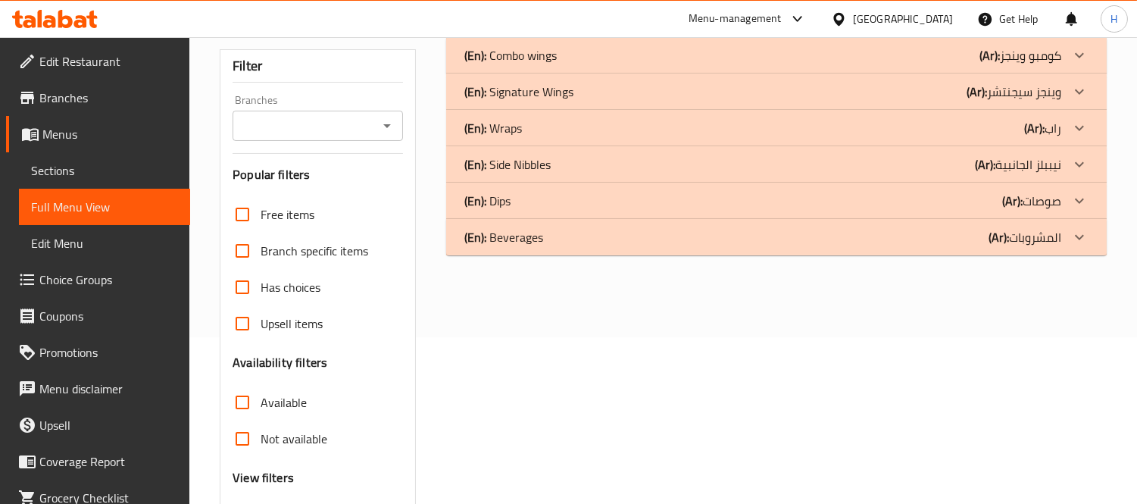
click at [600, 243] on div "(En): Beverages (Ar): المشروبات" at bounding box center [762, 237] width 597 height 18
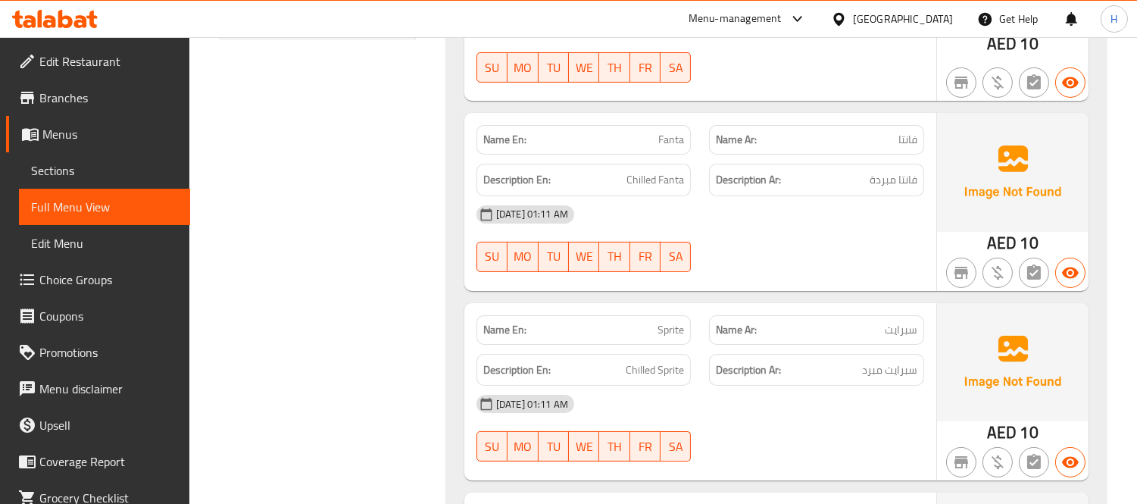
scroll to position [839, 0]
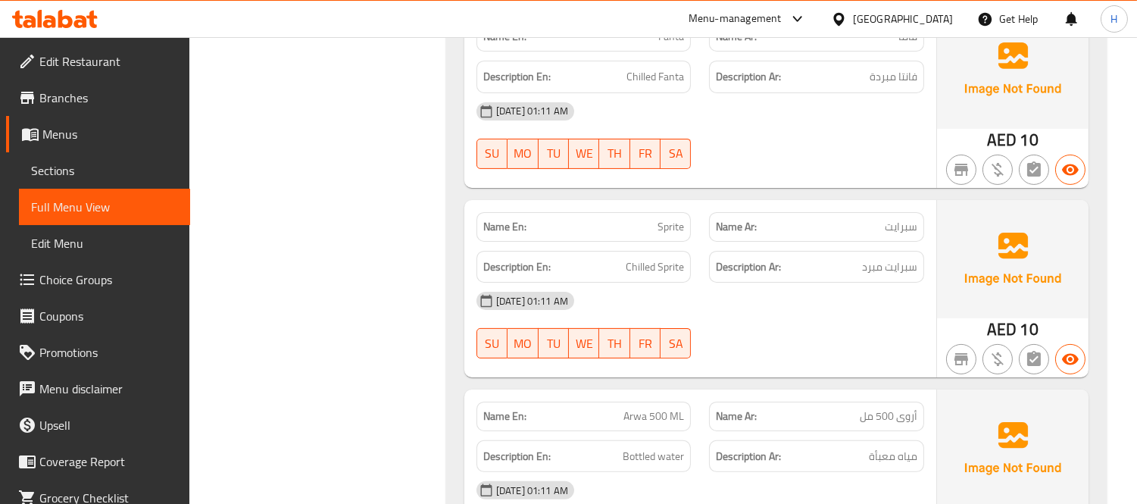
click at [852, 327] on div "18-09-2025 01:11 AM SU MO TU WE TH FR SA" at bounding box center [700, 325] width 466 height 85
click at [130, 171] on span "Sections" at bounding box center [104, 170] width 147 height 18
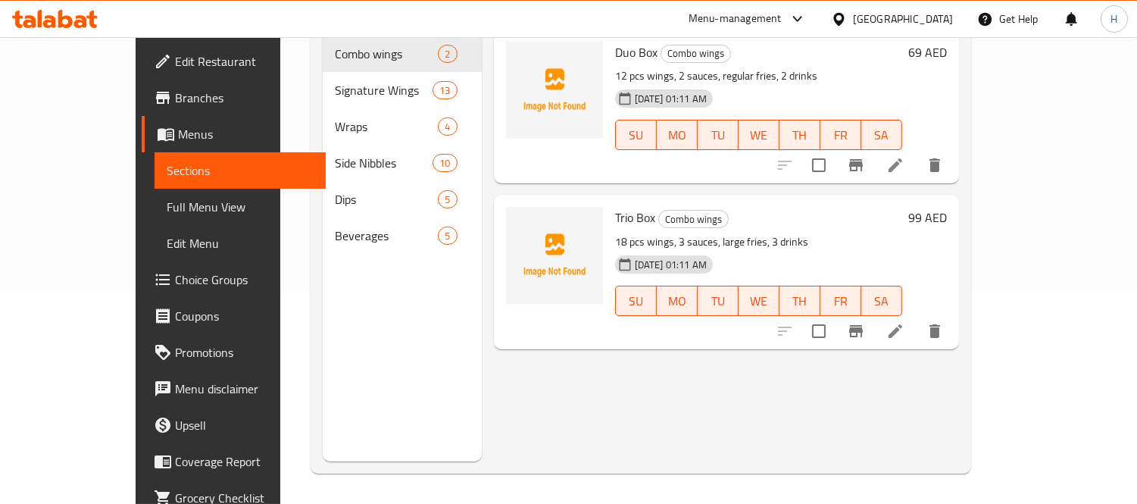
scroll to position [127, 0]
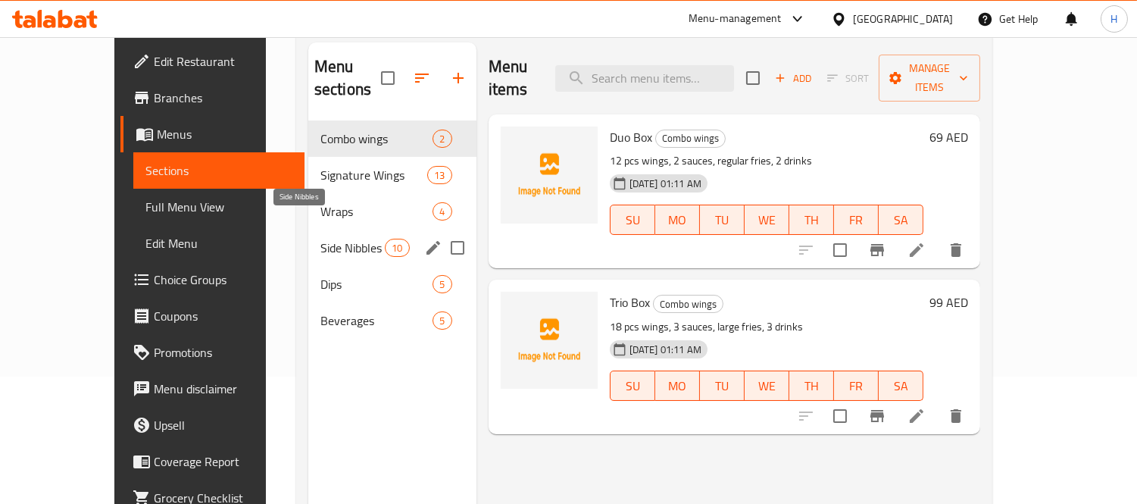
click at [320, 239] on span "Side Nibbles" at bounding box center [352, 248] width 64 height 18
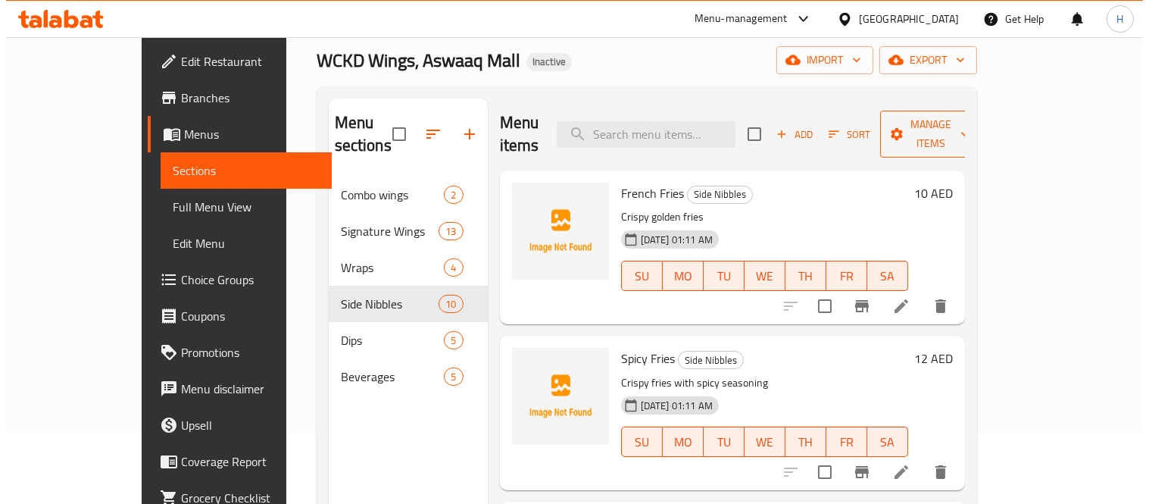
scroll to position [43, 0]
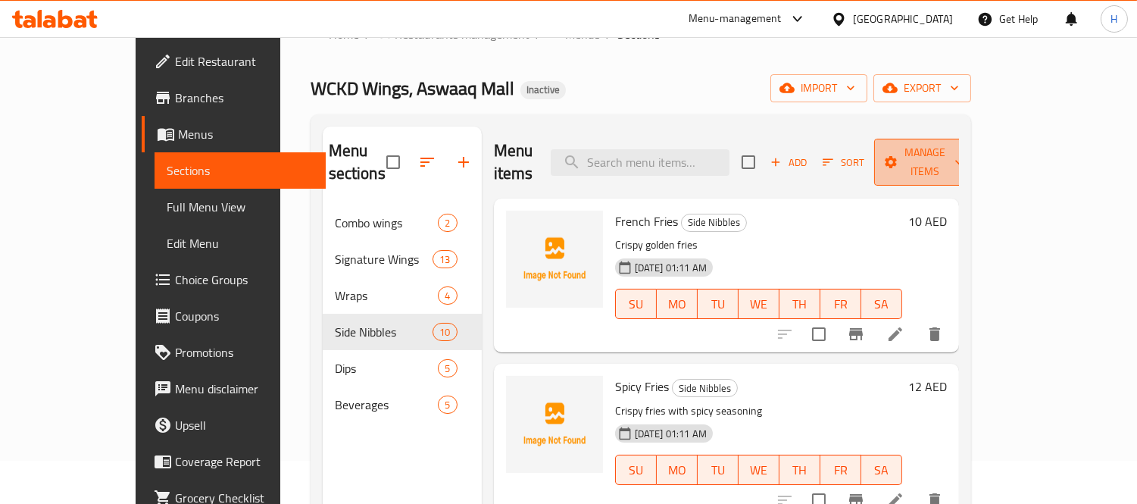
click at [964, 149] on span "Manage items" at bounding box center [924, 162] width 77 height 38
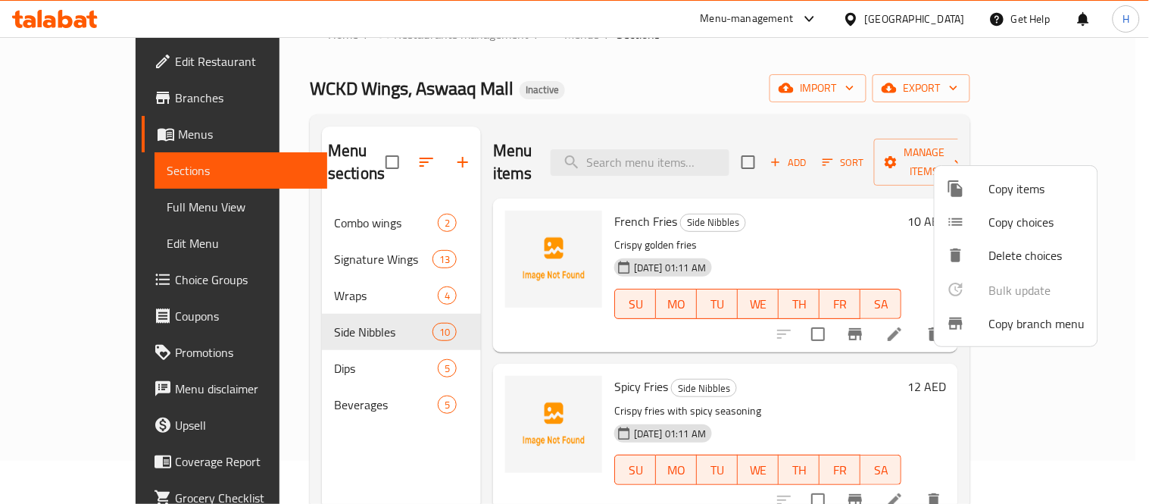
click at [947, 95] on div at bounding box center [574, 252] width 1149 height 504
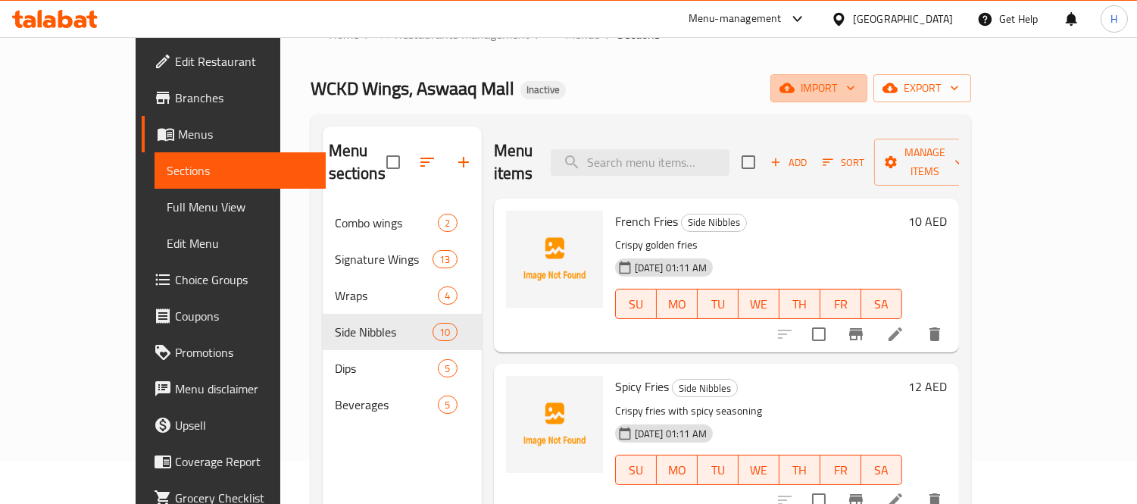
click at [855, 95] on span "import" at bounding box center [819, 88] width 73 height 19
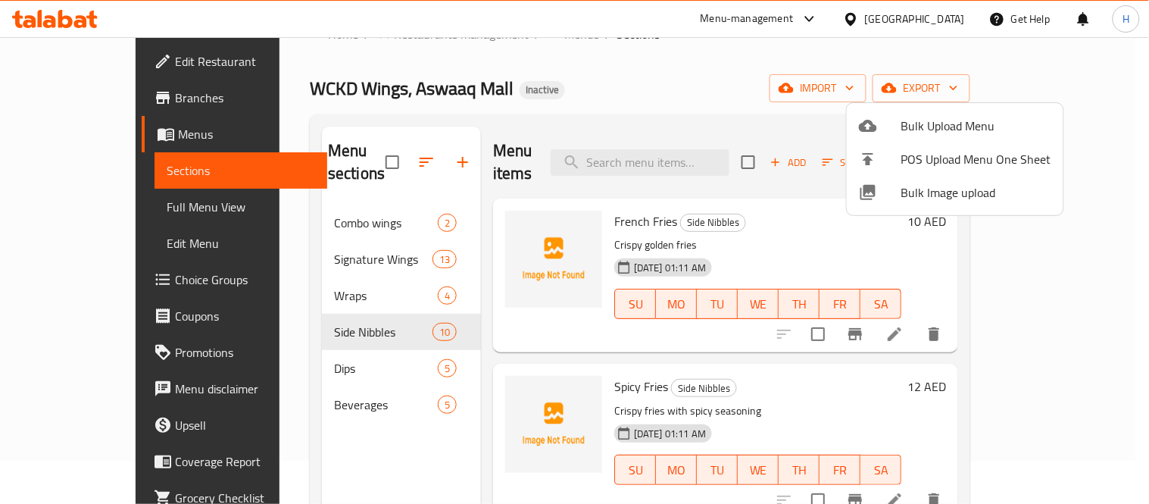
click at [934, 208] on li "Bulk Image upload" at bounding box center [955, 192] width 217 height 33
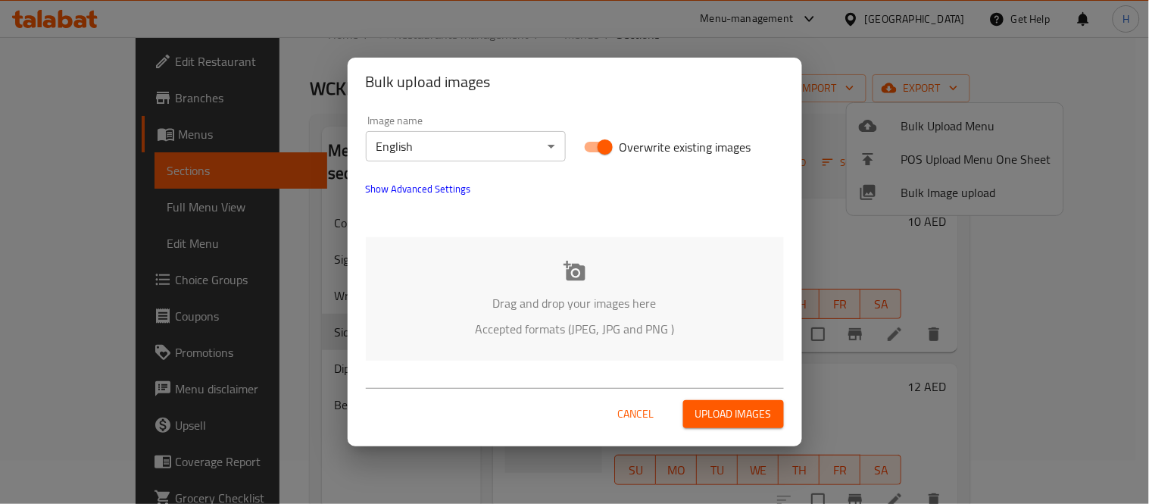
click at [587, 256] on div "Drag and drop your images here Accepted formats (JPEG, JPG and PNG )" at bounding box center [575, 298] width 418 height 123
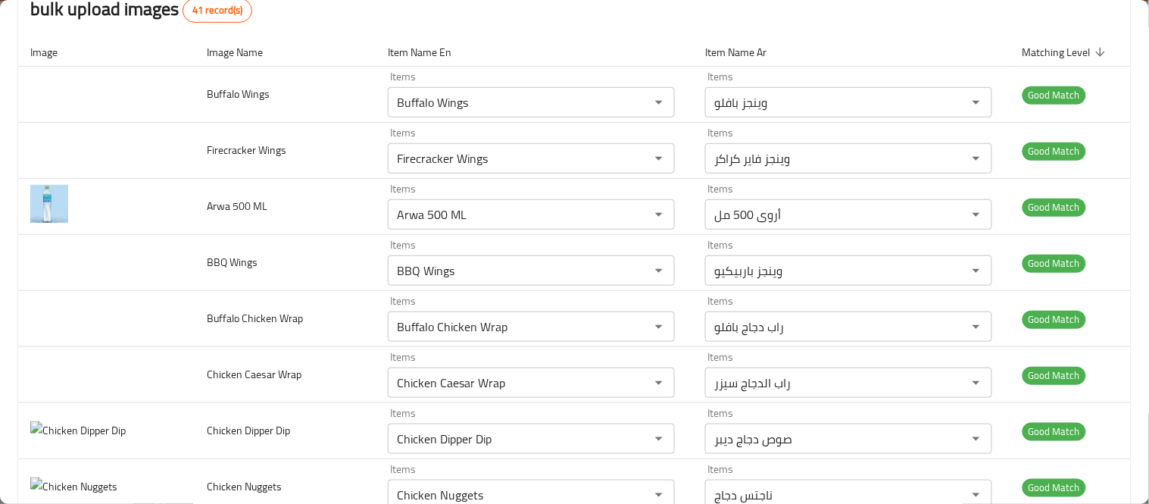
scroll to position [0, 0]
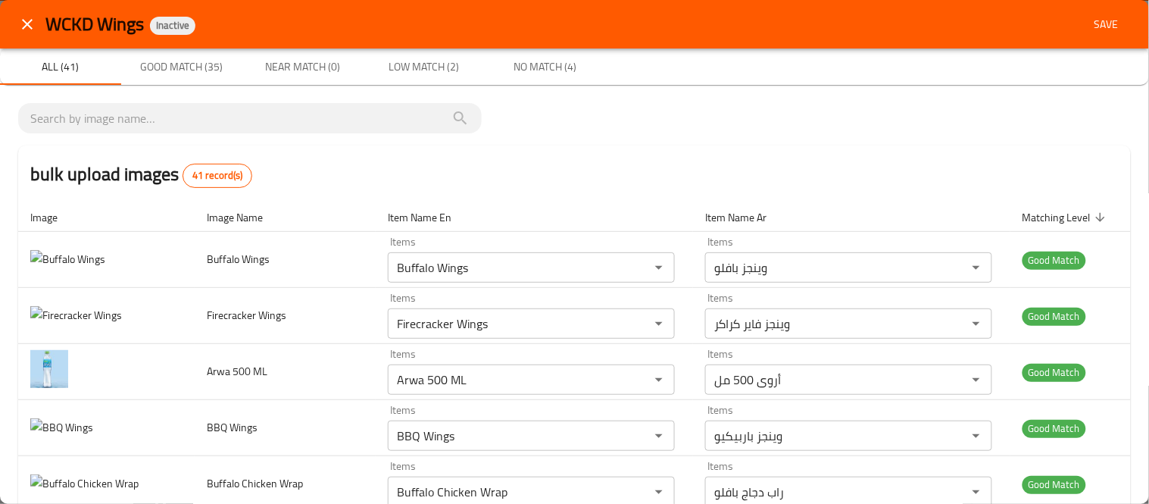
click at [33, 27] on icon "close" at bounding box center [27, 24] width 18 height 18
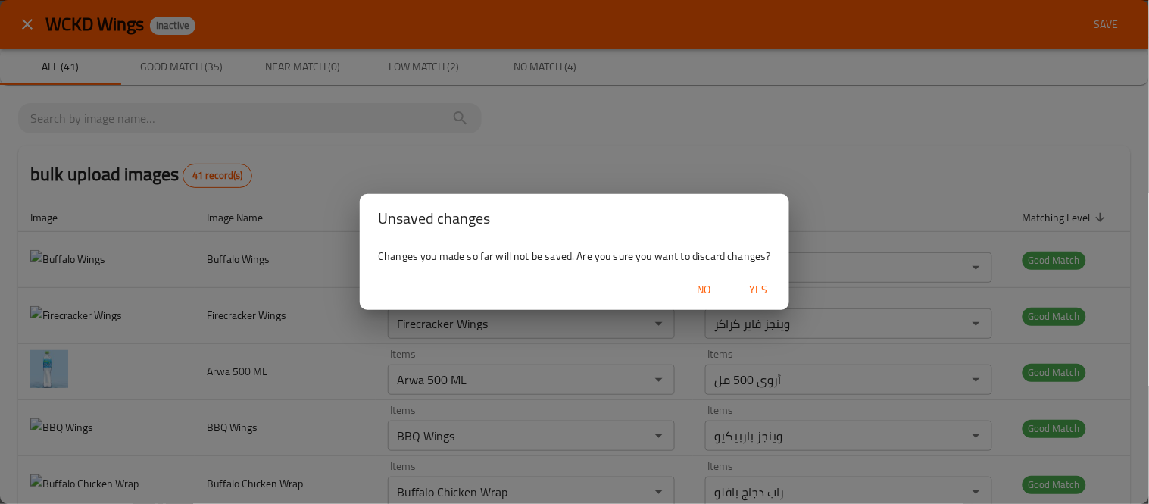
click at [759, 282] on span "Yes" at bounding box center [759, 289] width 36 height 19
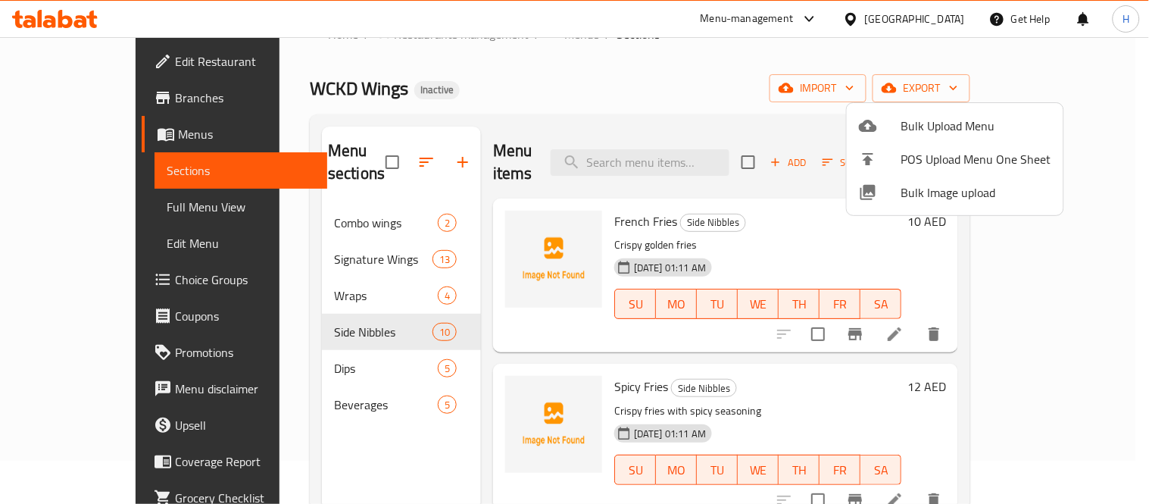
click at [911, 178] on li "Bulk Image upload" at bounding box center [955, 192] width 217 height 33
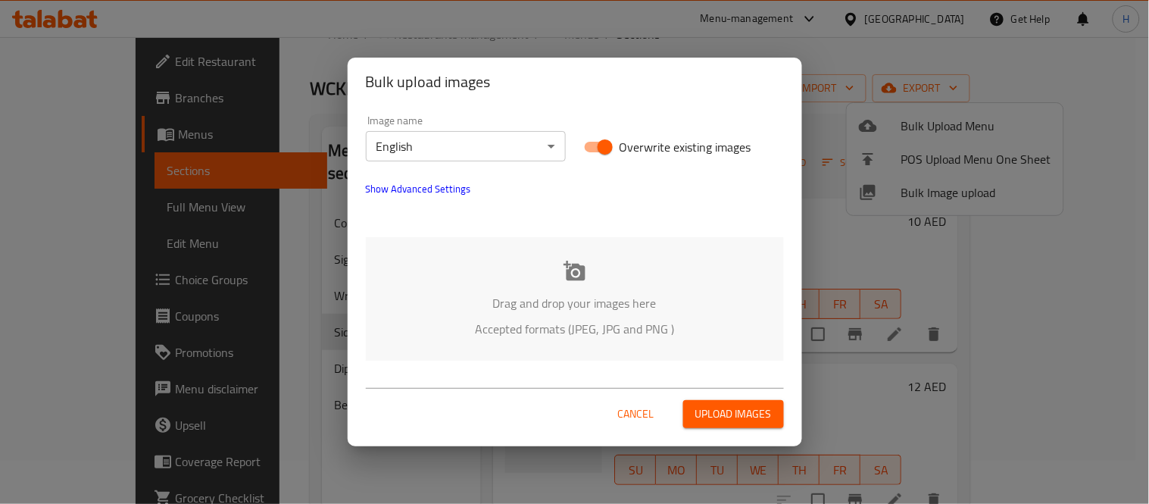
click at [667, 286] on div "Drag and drop your images here Accepted formats (JPEG, JPG and PNG )" at bounding box center [575, 298] width 418 height 123
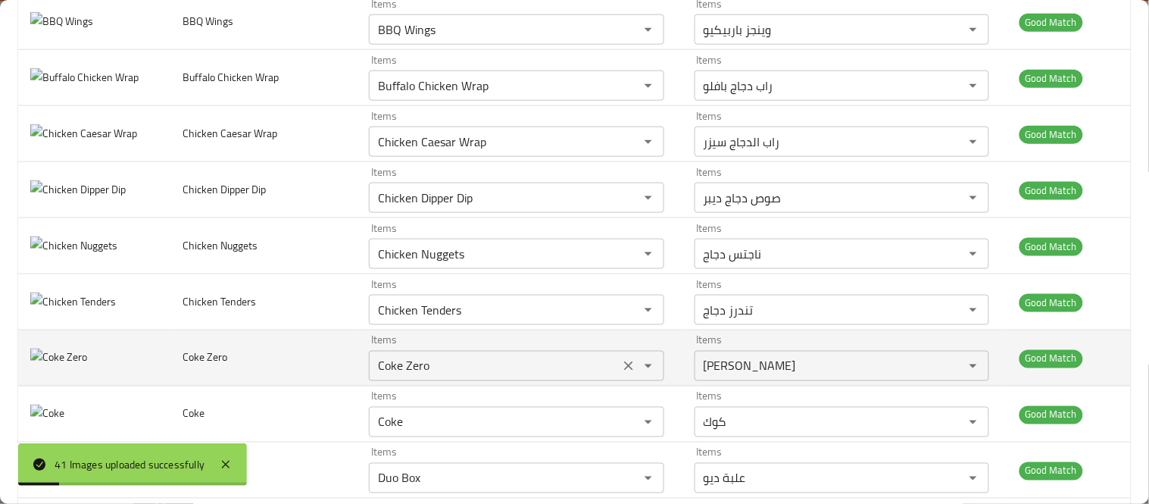
scroll to position [252, 0]
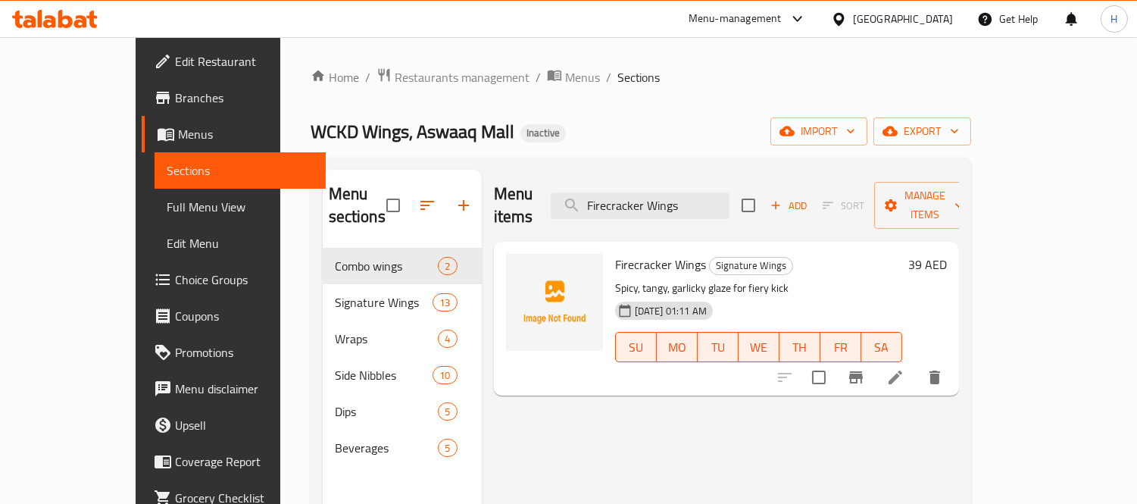
type input "Firecracker Wings"
click at [904, 368] on icon at bounding box center [895, 377] width 18 height 18
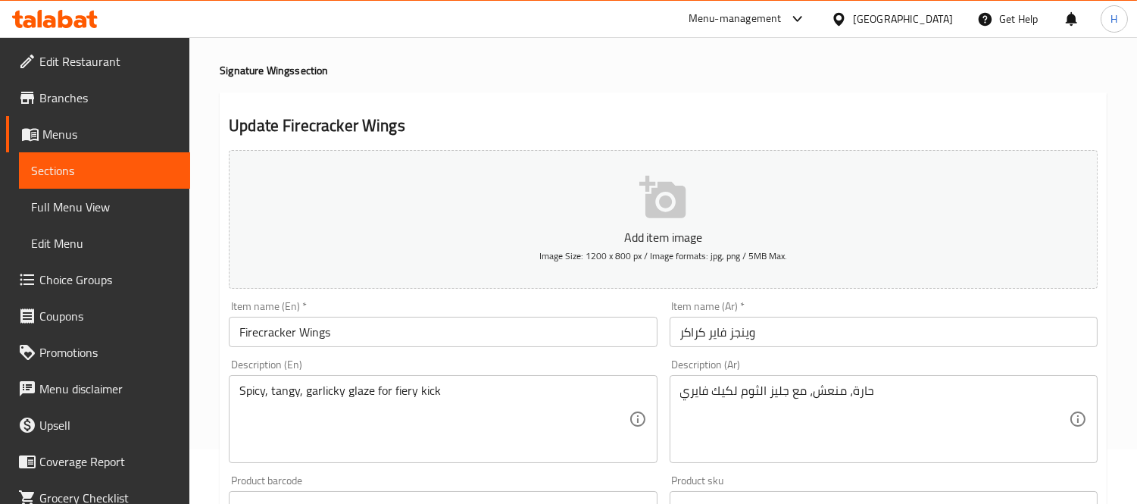
scroll to position [84, 0]
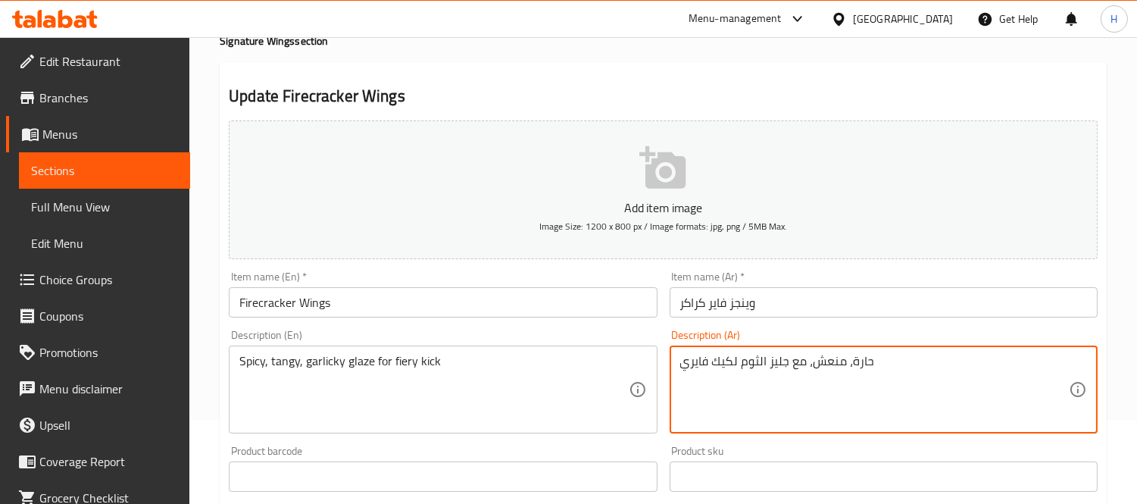
click at [778, 365] on textarea "حارة، منعش، مع جليز الثوم لكيك فايري" at bounding box center [874, 390] width 389 height 72
click at [851, 364] on textarea "حارة، منعش، مع الثوم لكيك فايري" at bounding box center [874, 390] width 389 height 72
paste textarea "جليز"
click at [684, 365] on textarea "حارة، منعش، مع الثوم لكيك فايري" at bounding box center [874, 390] width 389 height 72
paste textarea "جليز"
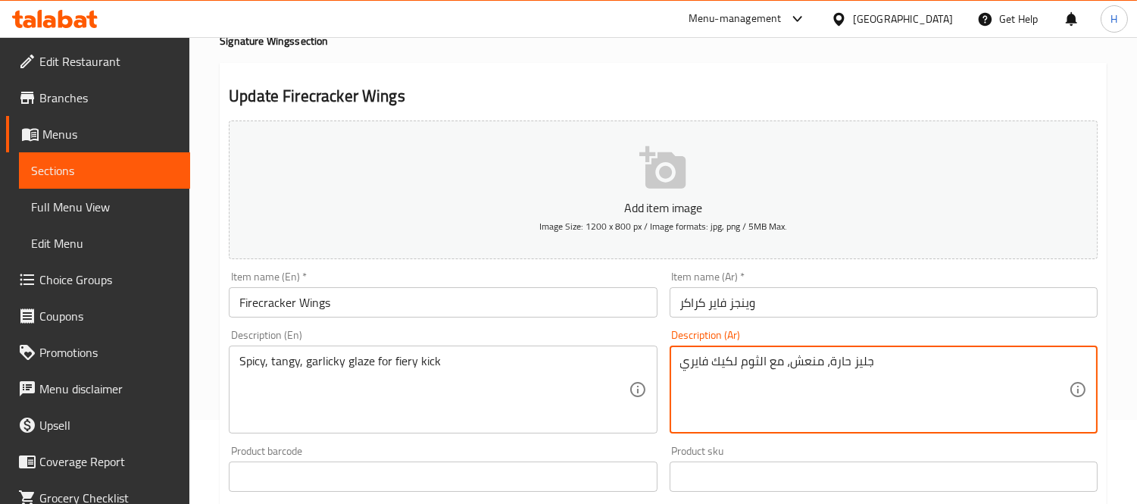
click at [790, 366] on textarea "جليز حارة، منعش، مع الثوم لكيك فايري" at bounding box center [874, 390] width 389 height 72
drag, startPoint x: 781, startPoint y: 361, endPoint x: 743, endPoint y: 357, distance: 38.1
click at [743, 357] on textarea "جليز حارة، منعشة، مع الثوم لكيك فايري" at bounding box center [874, 390] width 389 height 72
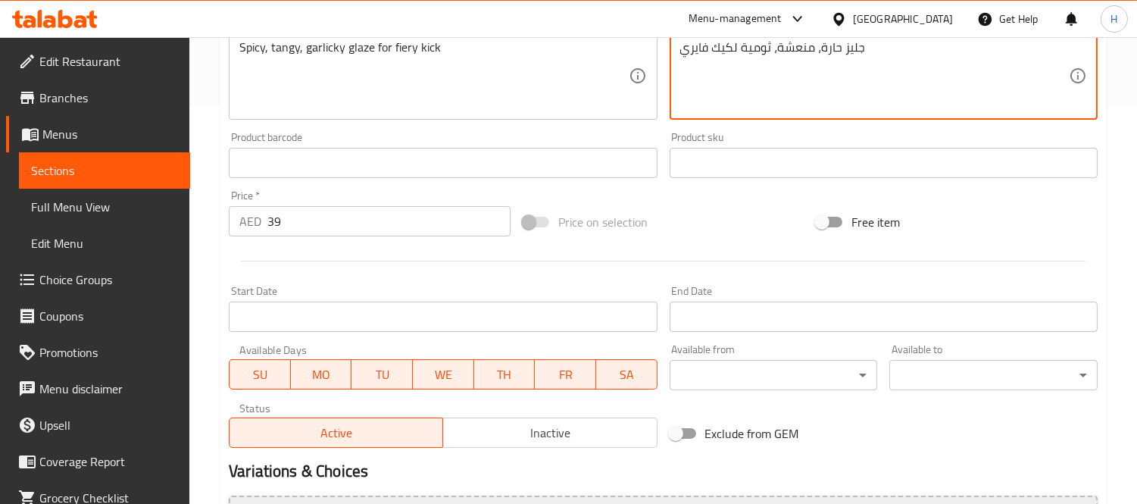
scroll to position [564, 0]
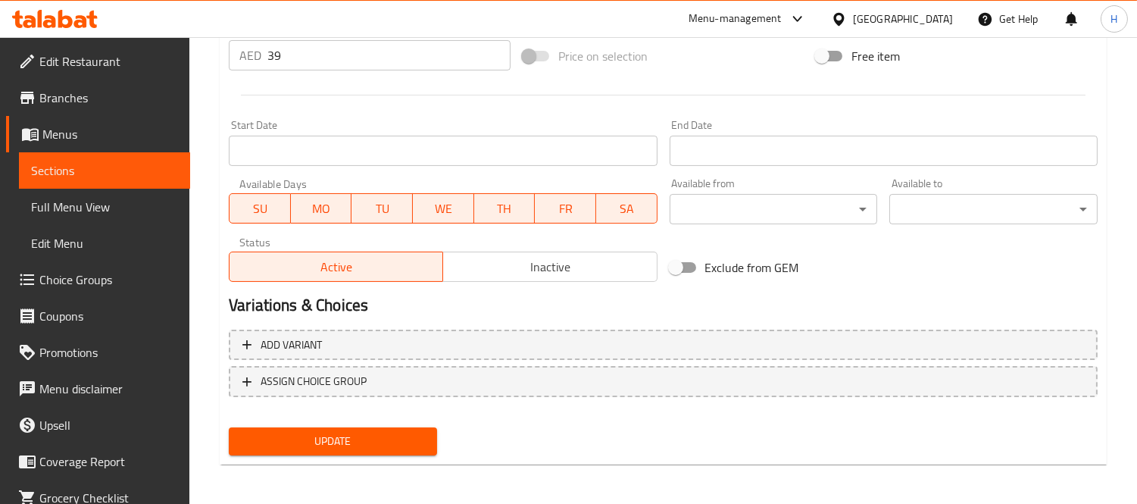
type textarea "جليز حارة، منعشة، ثومية لكيك فايري"
click at [413, 441] on span "Update" at bounding box center [333, 441] width 184 height 19
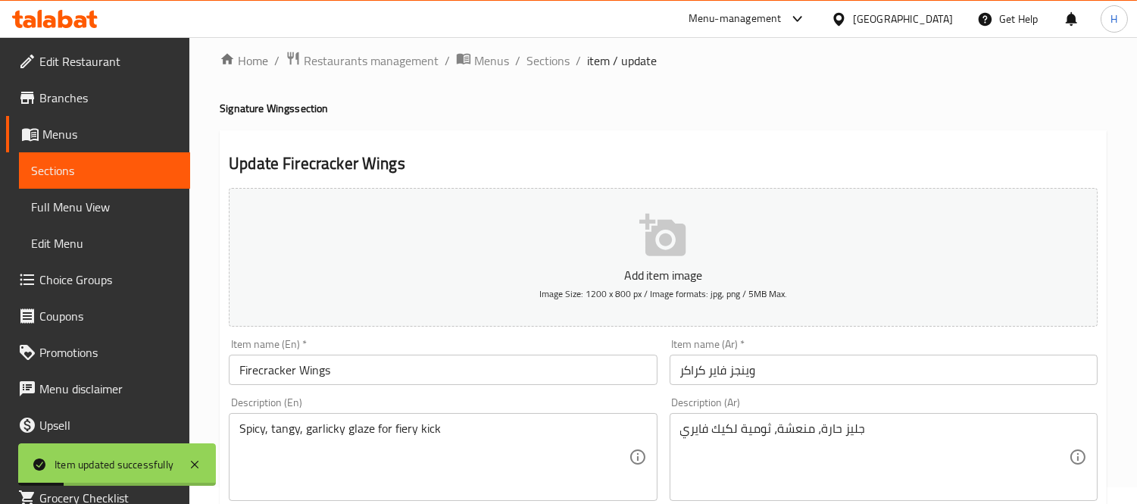
scroll to position [0, 0]
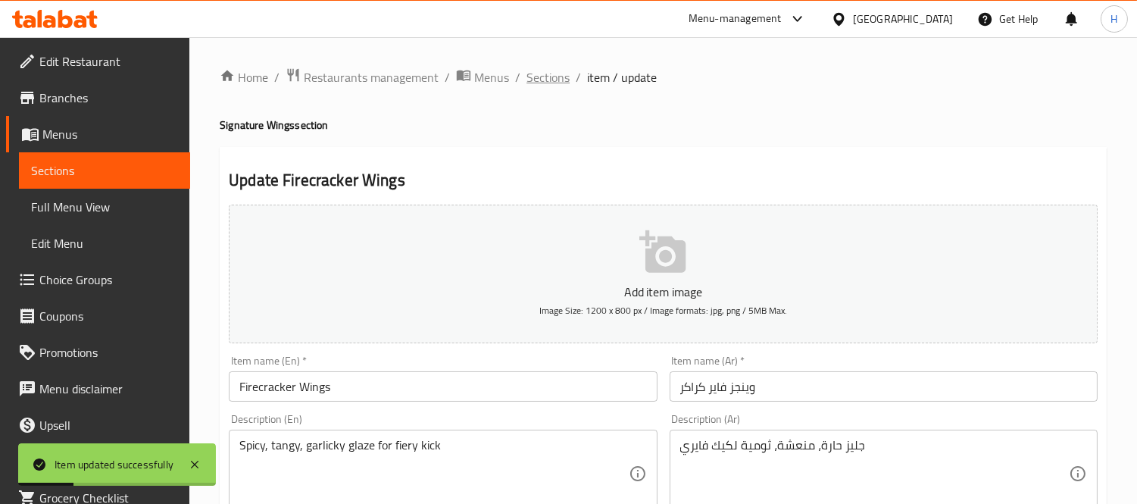
click at [534, 77] on span "Sections" at bounding box center [547, 77] width 43 height 18
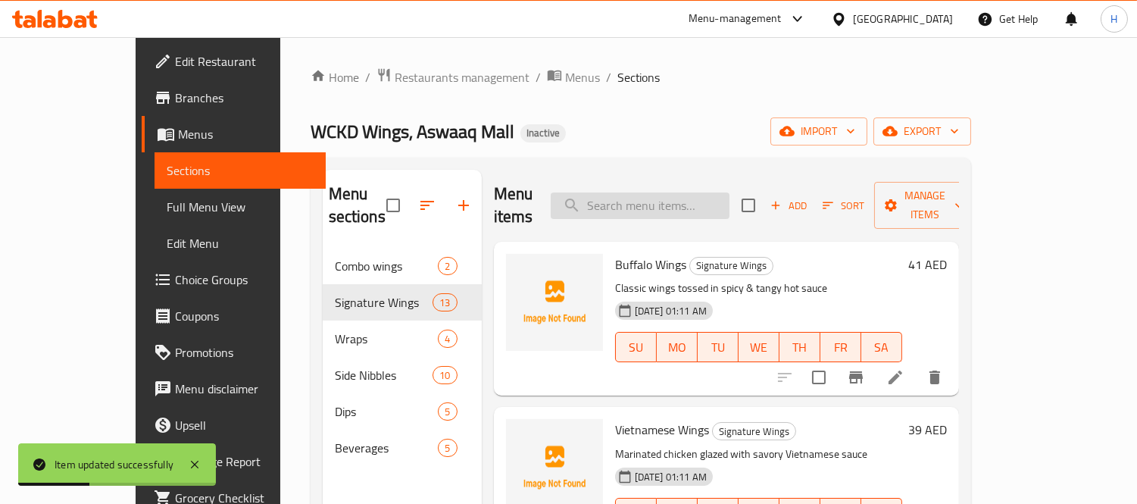
click at [699, 205] on input "search" at bounding box center [640, 205] width 179 height 27
paste input "Smoked Honey Wings"
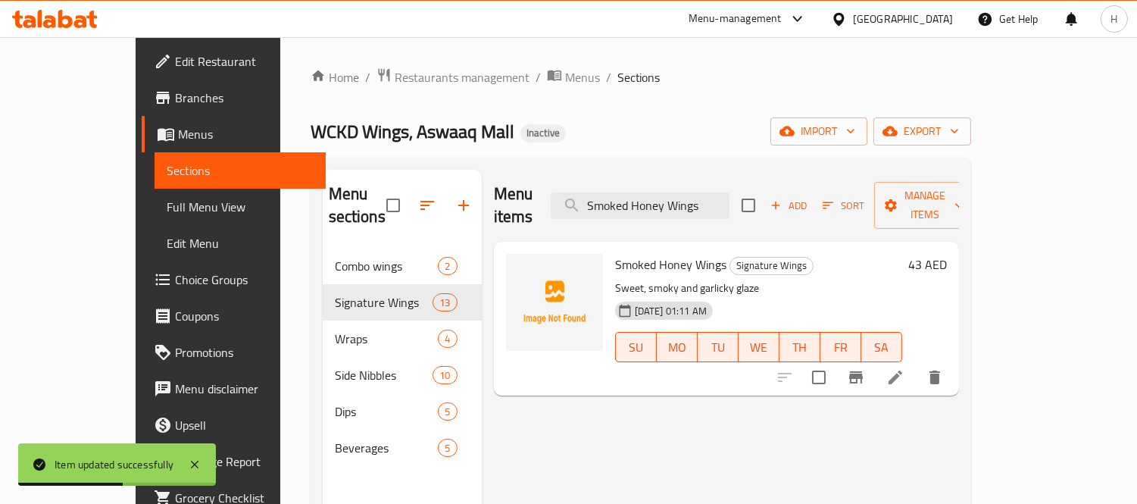
type input "Smoked Honey Wings"
click at [904, 368] on icon at bounding box center [895, 377] width 18 height 18
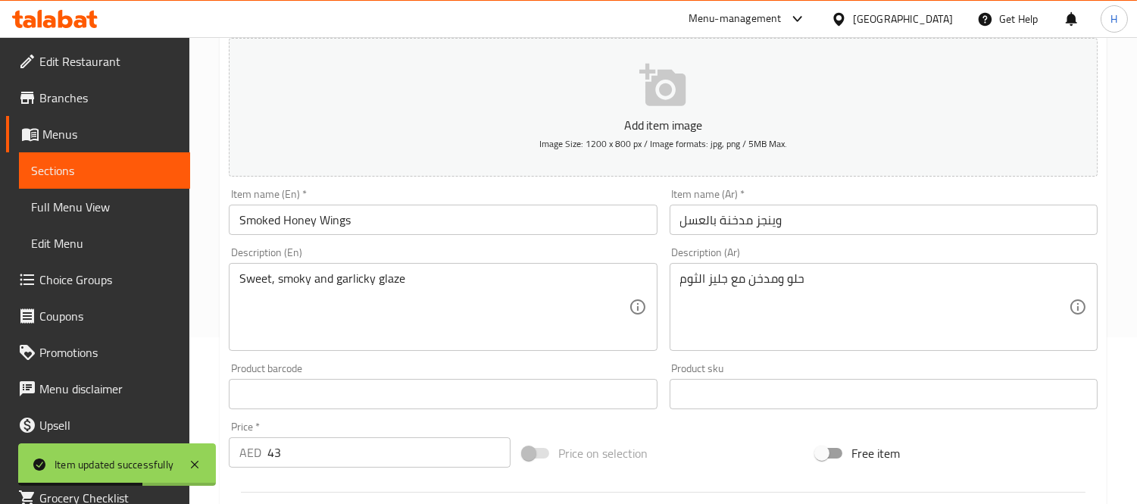
scroll to position [168, 0]
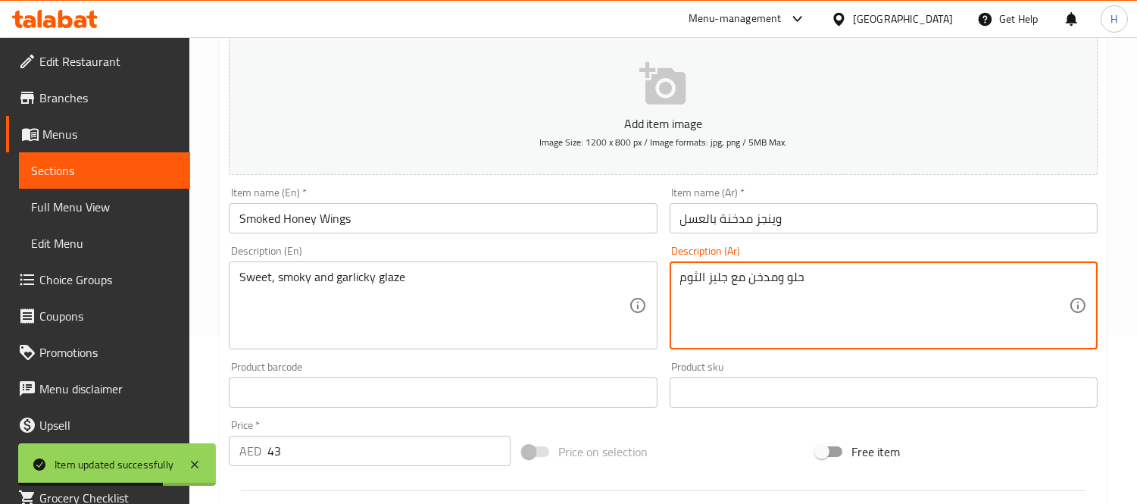
click at [714, 280] on textarea "حلو ومدخن مع جليز الثوم" at bounding box center [874, 306] width 389 height 72
click at [776, 278] on textarea "حلو ومدخن مع الثوم" at bounding box center [874, 306] width 389 height 72
click at [785, 275] on textarea "حلو ومدخن مع الثوم" at bounding box center [874, 306] width 389 height 72
paste textarea "جليز"
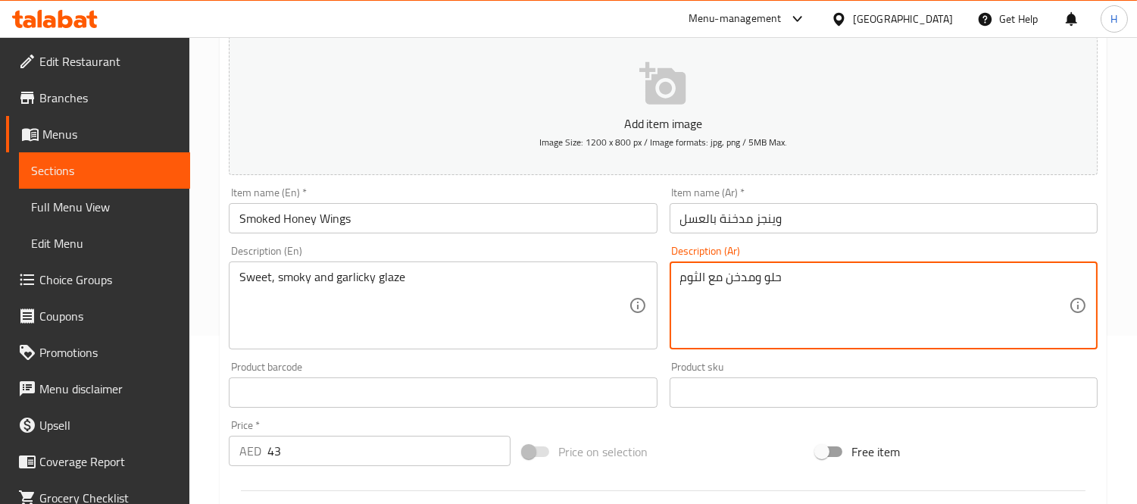
click at [680, 281] on textarea "حلو ومدخن مع الثوم" at bounding box center [874, 306] width 389 height 72
paste textarea "جليز"
click at [763, 283] on textarea "جليز حلو ومدخن مع الثوم" at bounding box center [874, 306] width 389 height 72
type textarea "جليز حلو، مدخن وثومية"
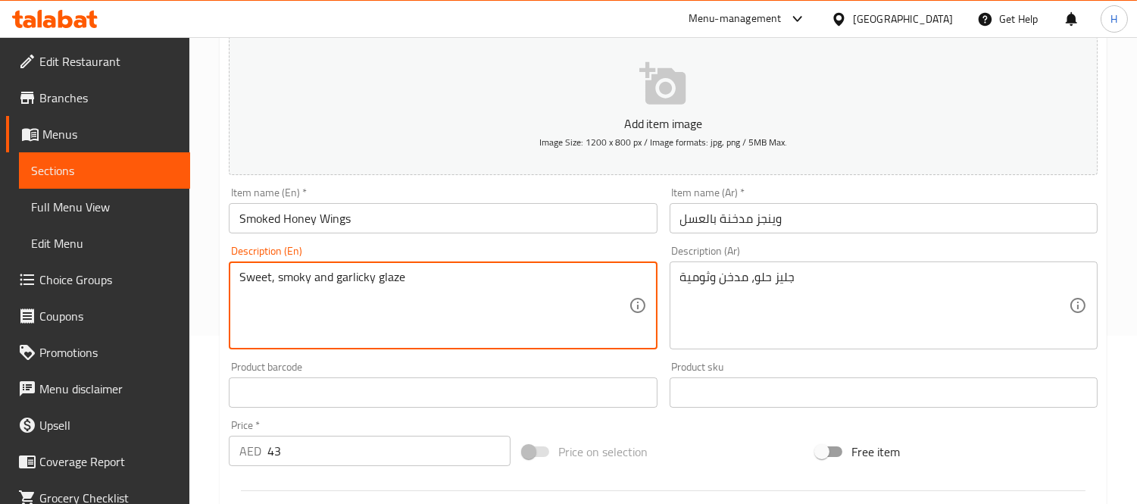
click at [352, 277] on textarea "Sweet, smoky and garlicky glaze" at bounding box center [433, 306] width 389 height 72
click at [406, 278] on textarea "Sweet, smoky and garlicky glaze" at bounding box center [433, 306] width 389 height 72
drag, startPoint x: 399, startPoint y: 277, endPoint x: 347, endPoint y: 271, distance: 52.6
click at [347, 271] on textarea "Sweet, smoky and garlicky glaze" at bounding box center [433, 306] width 389 height 72
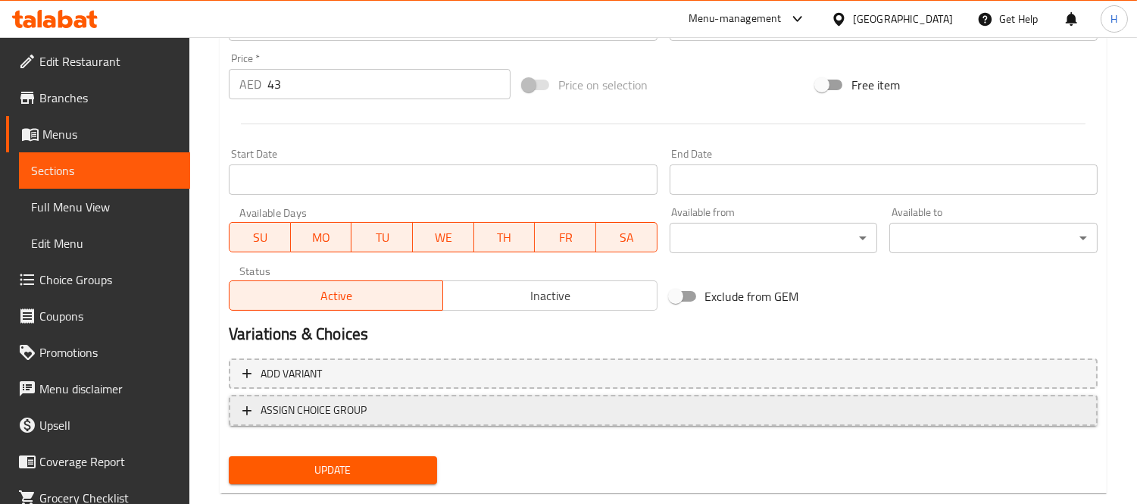
scroll to position [564, 0]
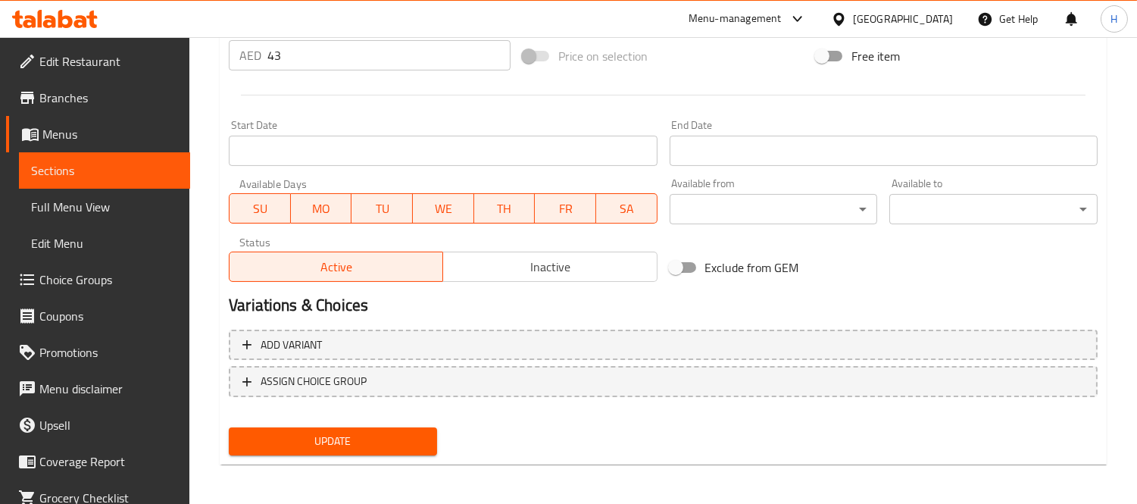
click at [383, 432] on span "Update" at bounding box center [333, 441] width 184 height 19
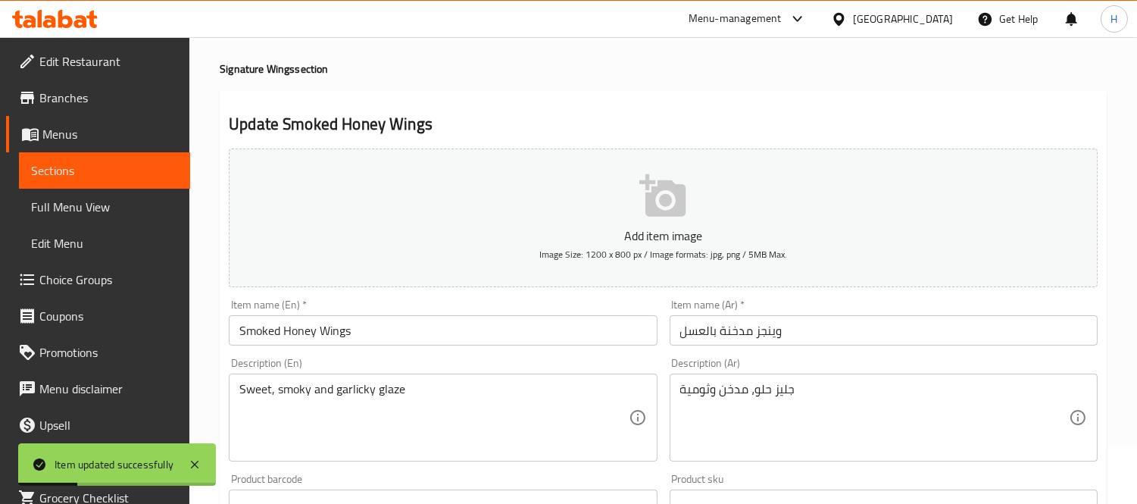
scroll to position [0, 0]
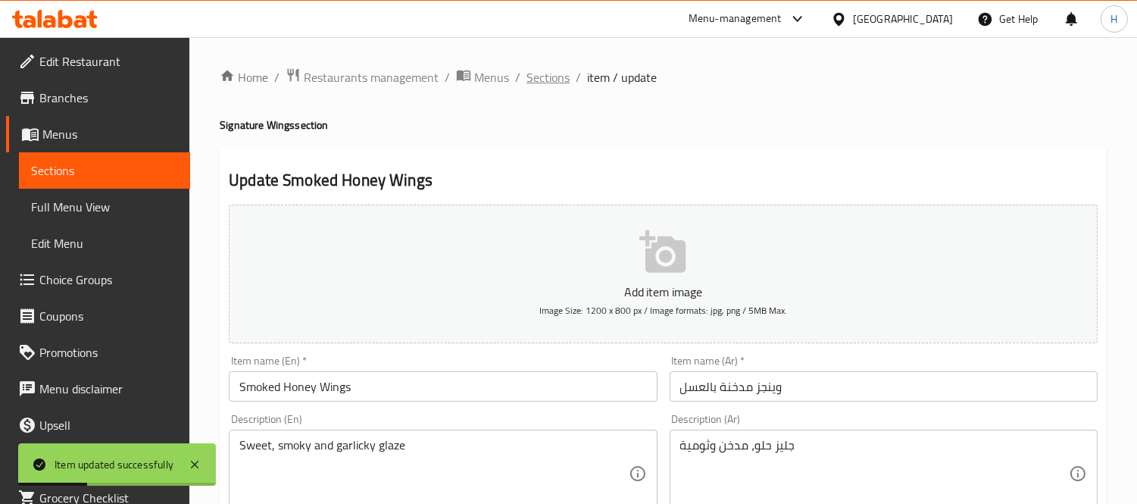
click at [550, 72] on span "Sections" at bounding box center [547, 77] width 43 height 18
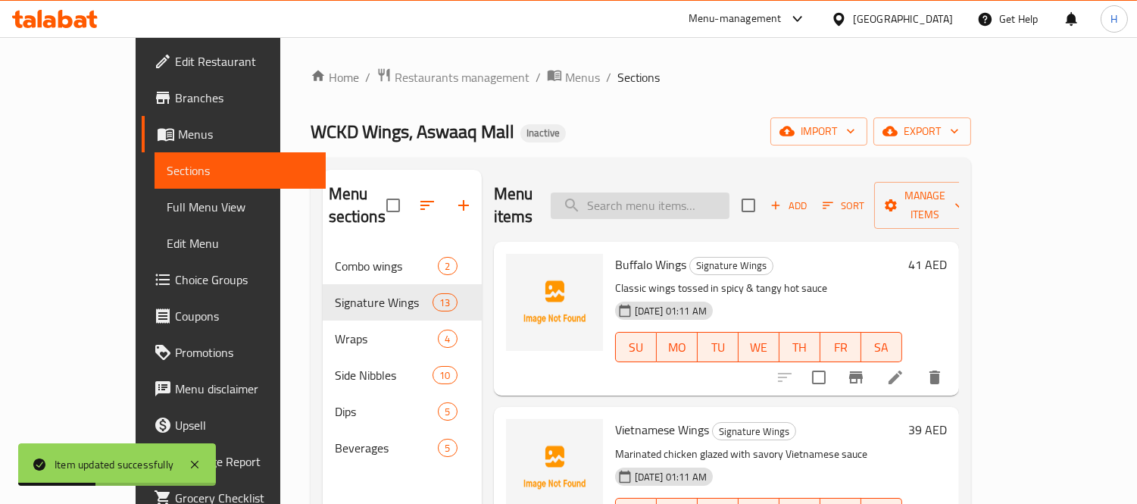
click at [662, 202] on input "search" at bounding box center [640, 205] width 179 height 27
paste input "Lemon Herb Wings"
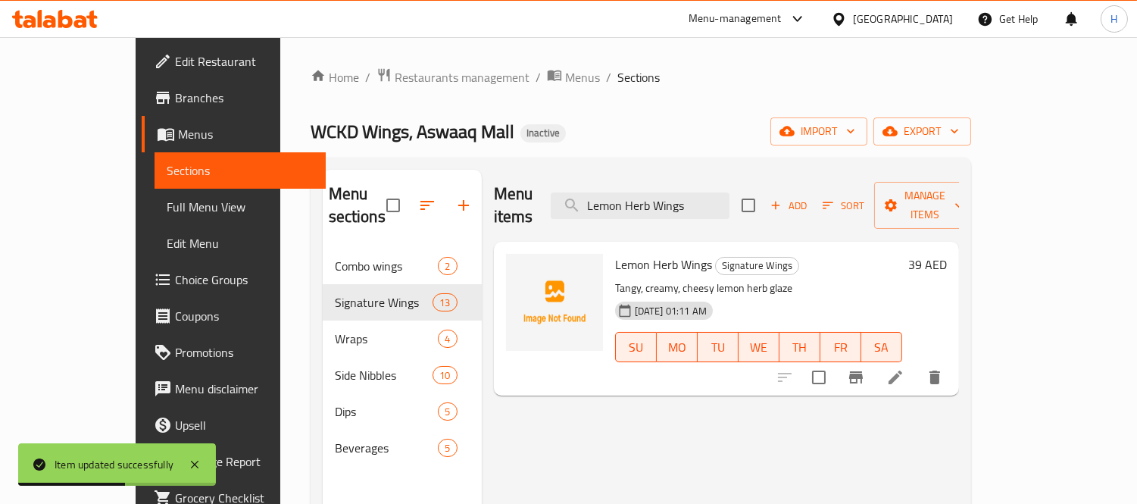
type input "Lemon Herb Wings"
click at [904, 368] on icon at bounding box center [895, 377] width 18 height 18
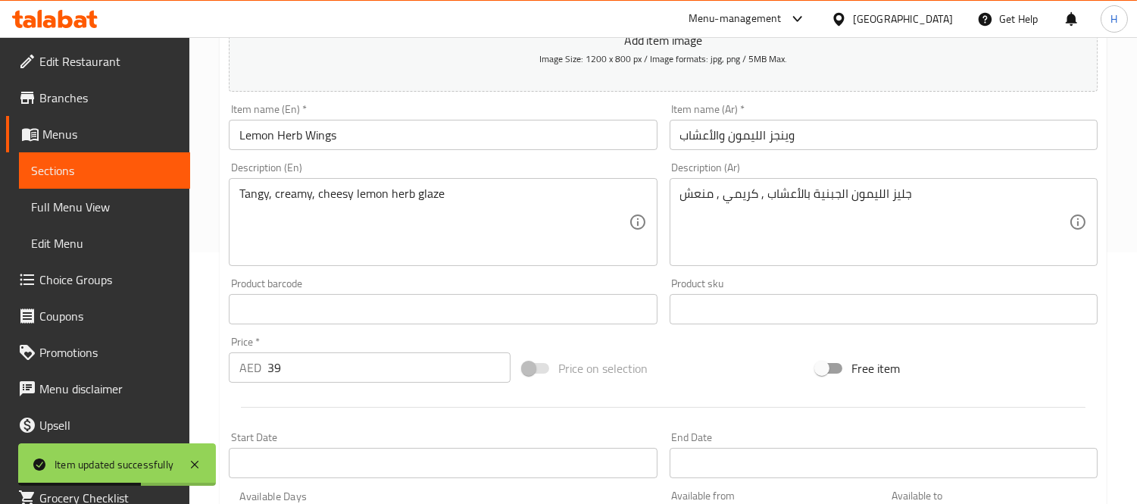
scroll to position [252, 0]
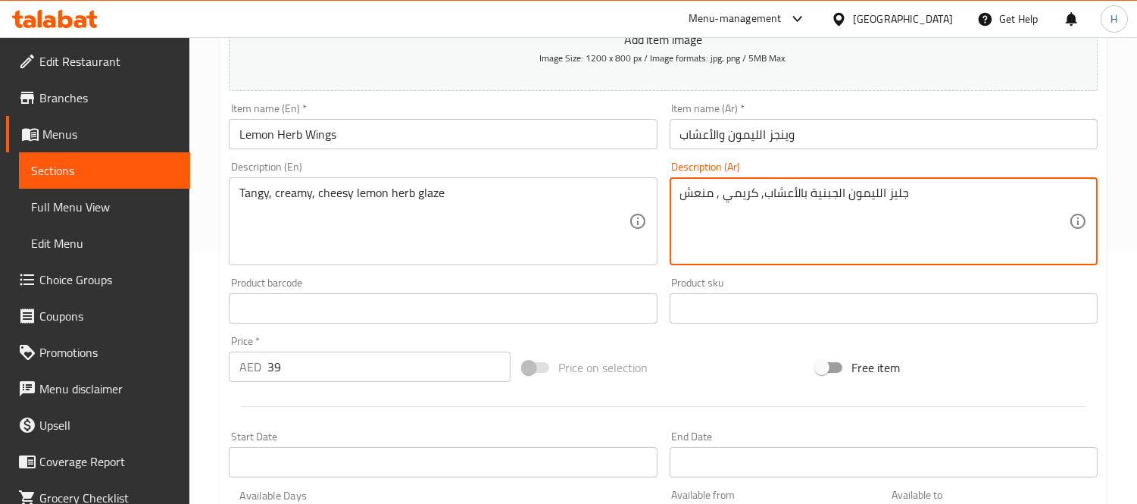
click at [720, 201] on textarea "جليز الليمون الجبنية بالأعشاب, كريمي , منعش" at bounding box center [874, 222] width 389 height 72
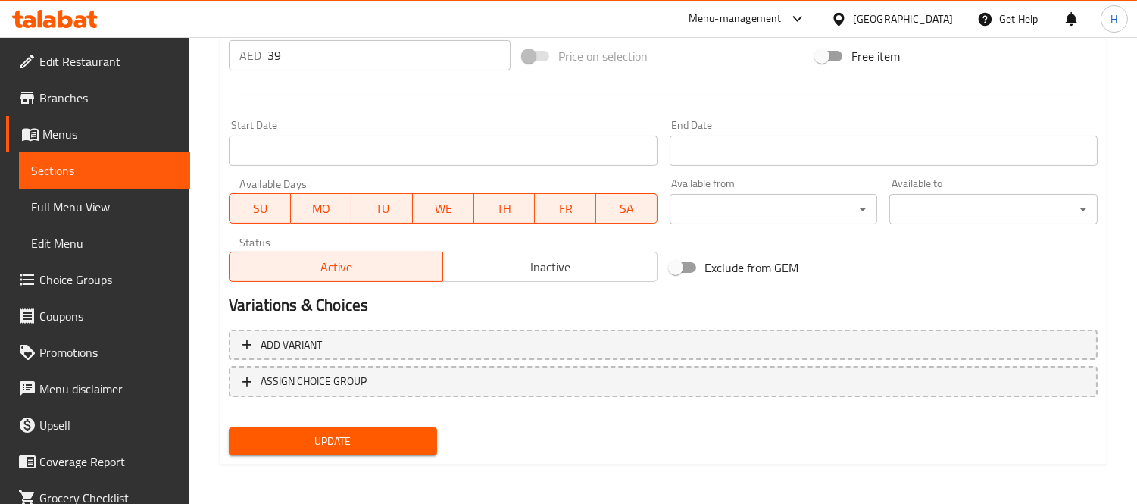
type textarea "جليز أعشاب ليمون منعشة، كريمي وتشيزي"
click at [382, 445] on span "Update" at bounding box center [333, 441] width 184 height 19
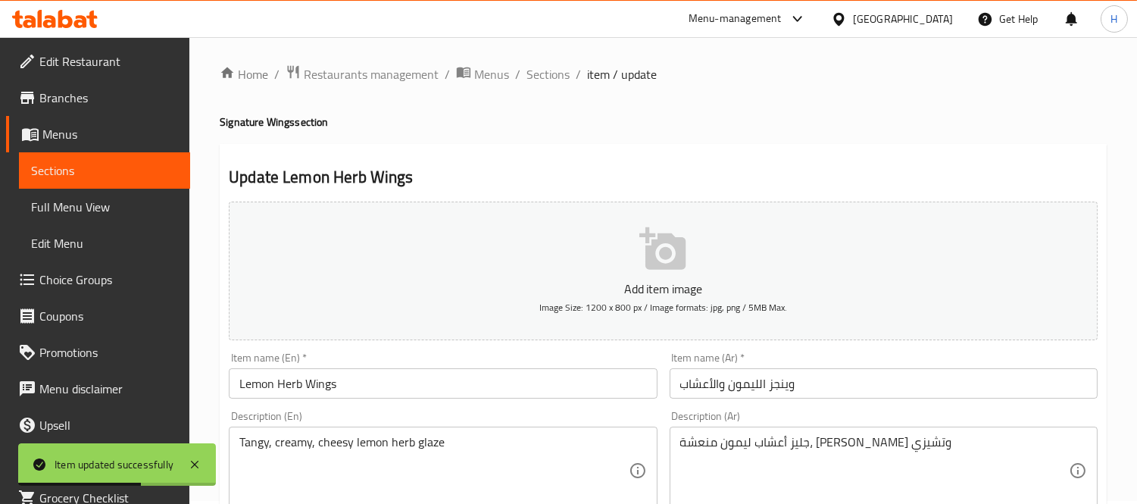
scroll to position [0, 0]
click at [544, 86] on span "Sections" at bounding box center [547, 77] width 43 height 18
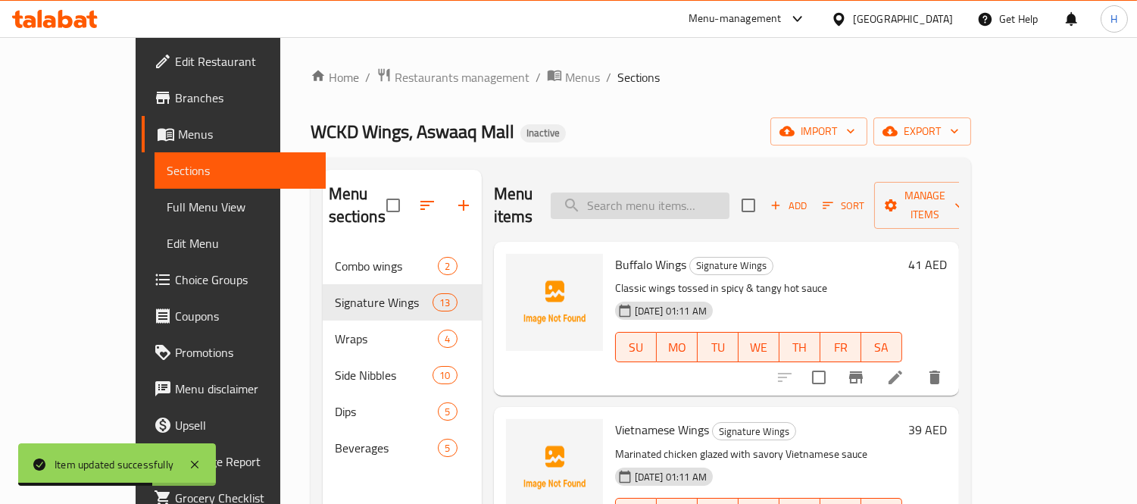
click at [631, 192] on input "search" at bounding box center [640, 205] width 179 height 27
paste input "Parmesan Wings"
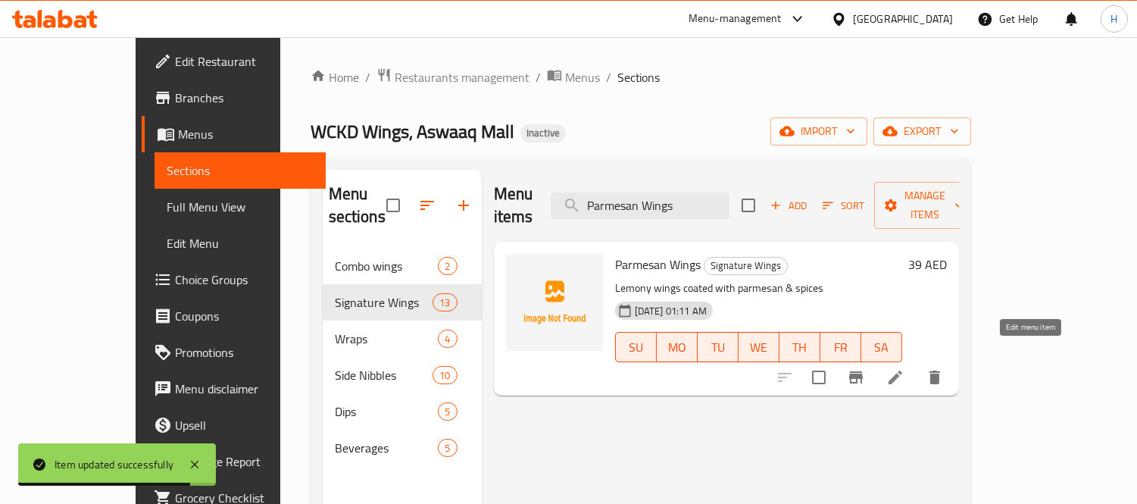
type input "Parmesan Wings"
click at [902, 370] on icon at bounding box center [896, 377] width 14 height 14
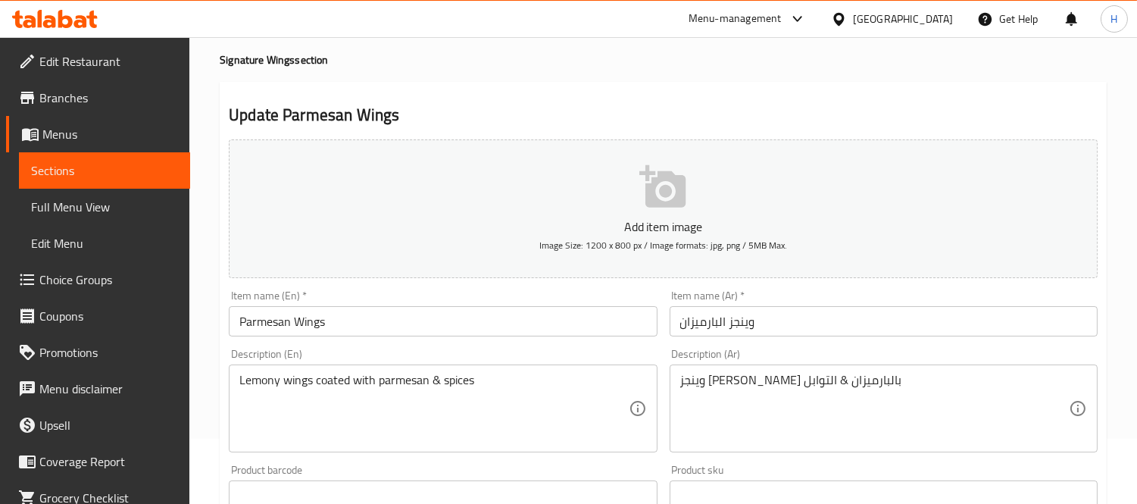
scroll to position [84, 0]
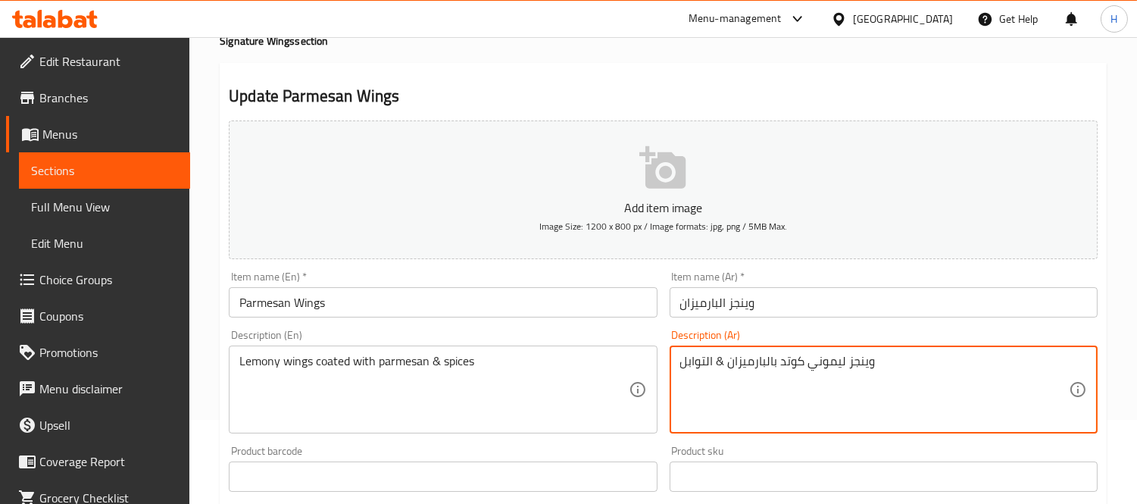
click at [792, 366] on textarea "وينجز ليموني كوتد بالبارميزان & التوابل" at bounding box center [874, 390] width 389 height 72
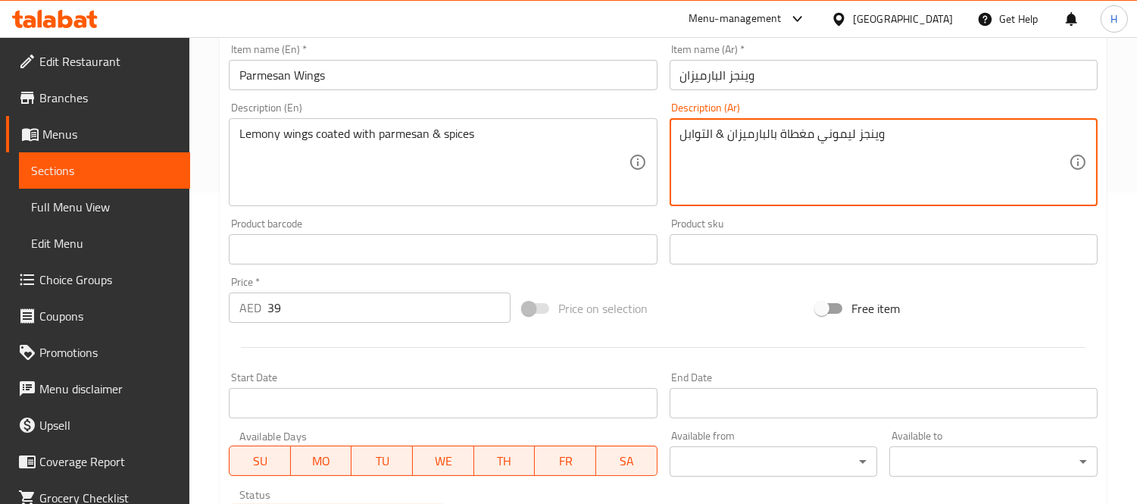
scroll to position [564, 0]
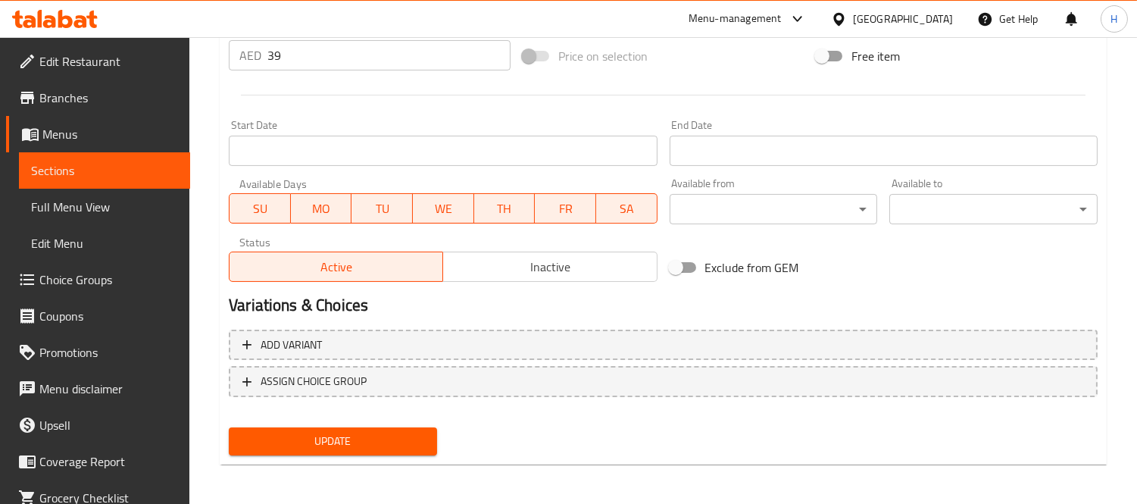
type textarea "وينجز ليموني مغطاة بالبارميزان & التوابل"
click at [386, 434] on span "Update" at bounding box center [333, 441] width 184 height 19
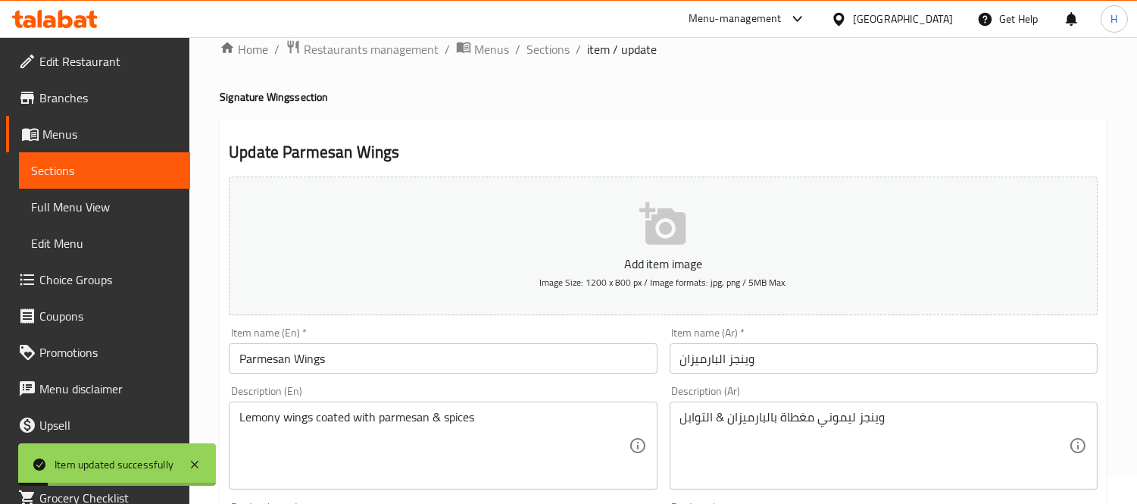
scroll to position [0, 0]
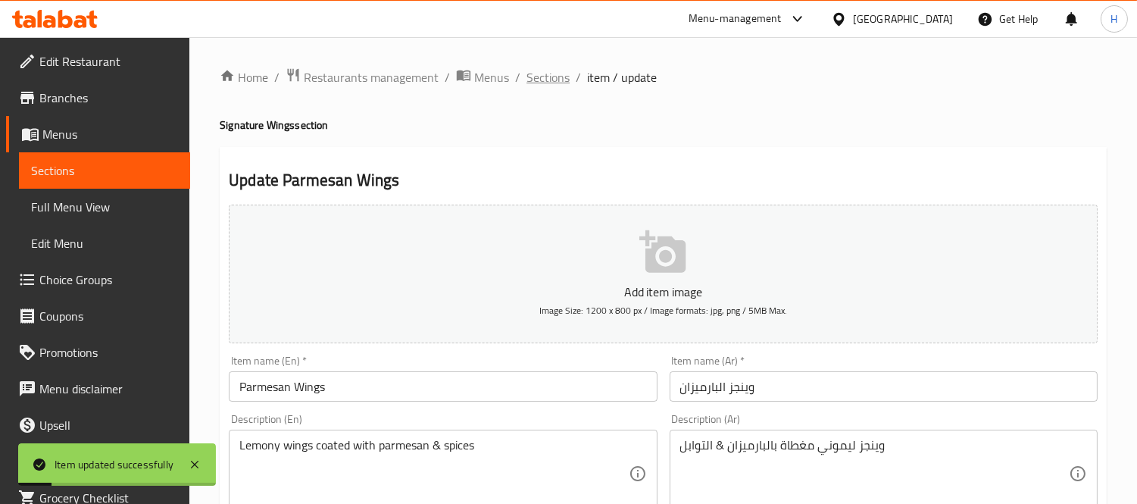
click at [554, 83] on span "Sections" at bounding box center [547, 77] width 43 height 18
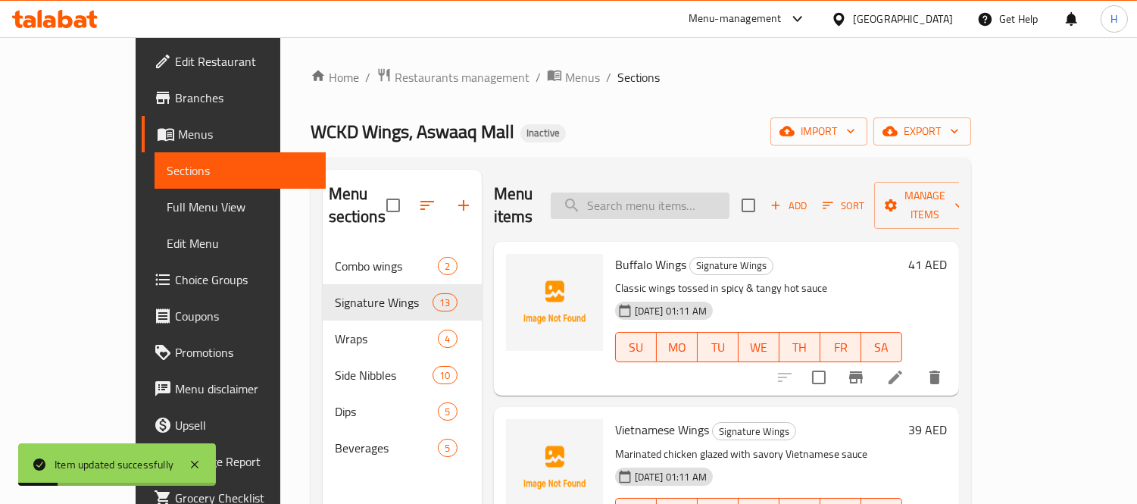
click at [668, 201] on input "search" at bounding box center [640, 205] width 179 height 27
paste input "BBQ Wings"
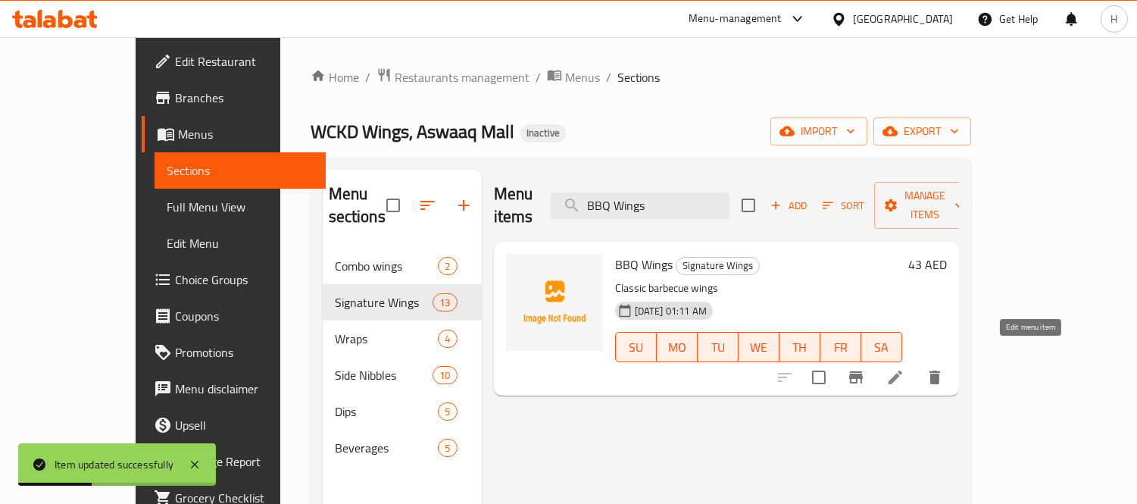
type input "BBQ Wings"
click at [904, 368] on icon at bounding box center [895, 377] width 18 height 18
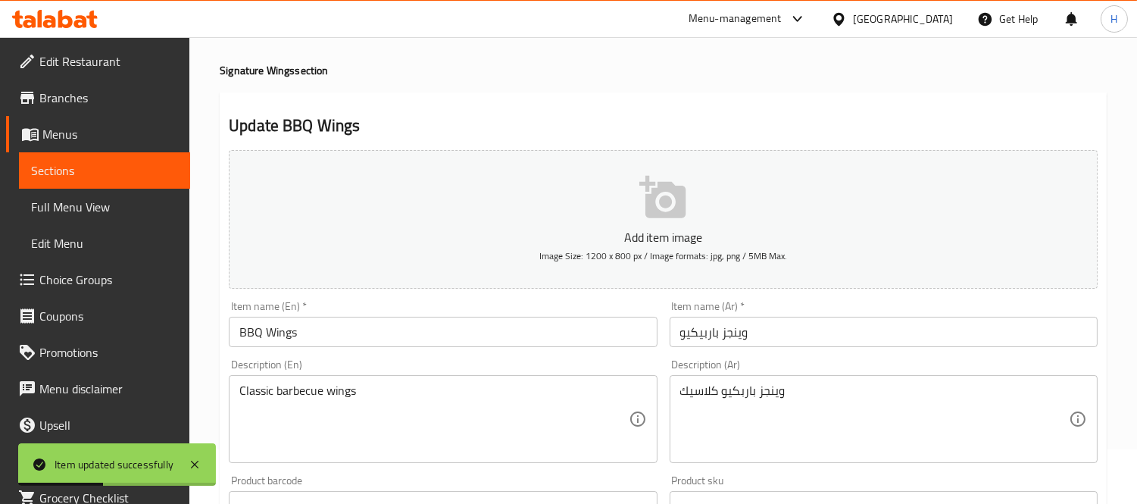
scroll to position [84, 0]
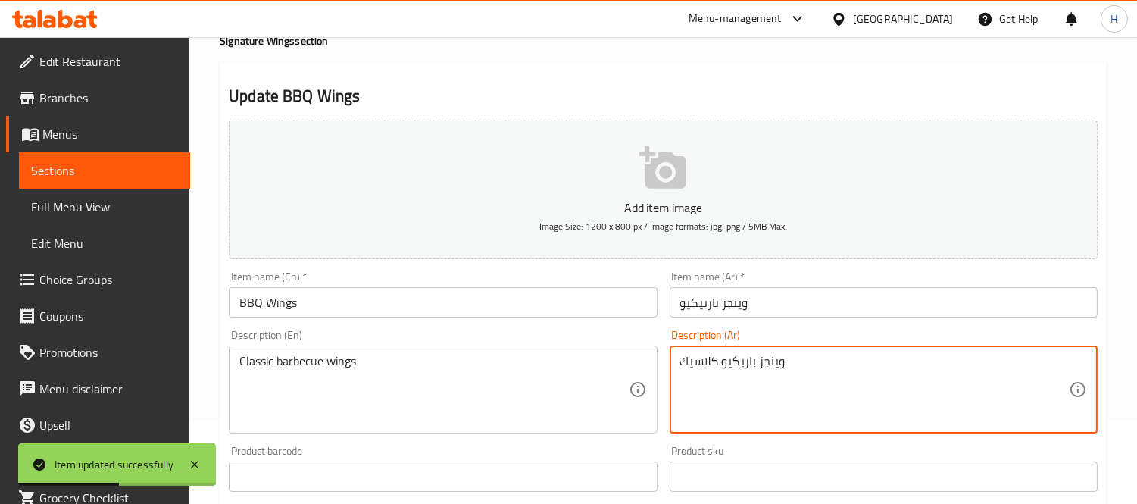
click at [748, 358] on textarea "وينجز باربكيو كلاسيك" at bounding box center [874, 390] width 389 height 72
click at [266, 358] on textarea "Classic barbecue wings" at bounding box center [433, 390] width 389 height 72
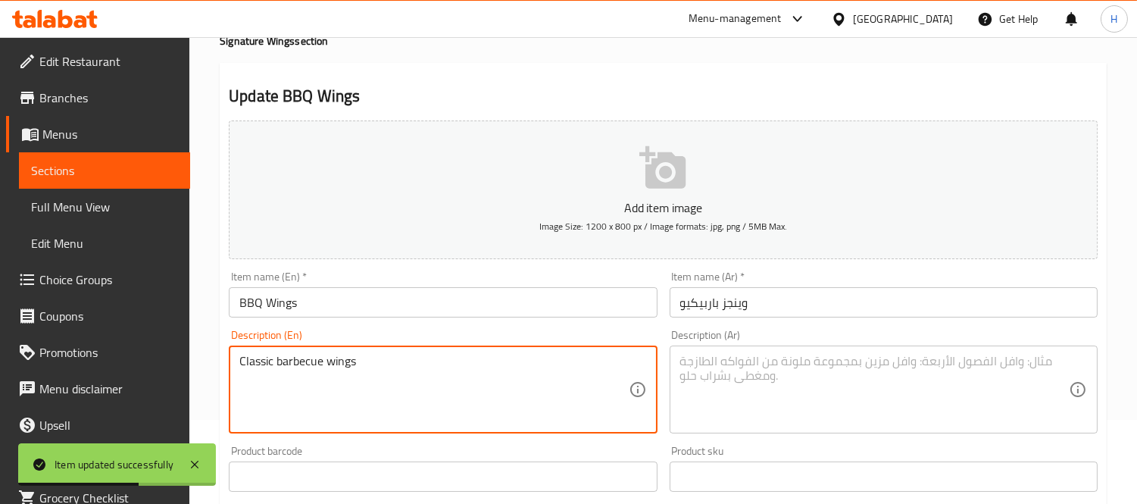
click at [266, 358] on textarea "Classic barbecue wings" at bounding box center [433, 390] width 389 height 72
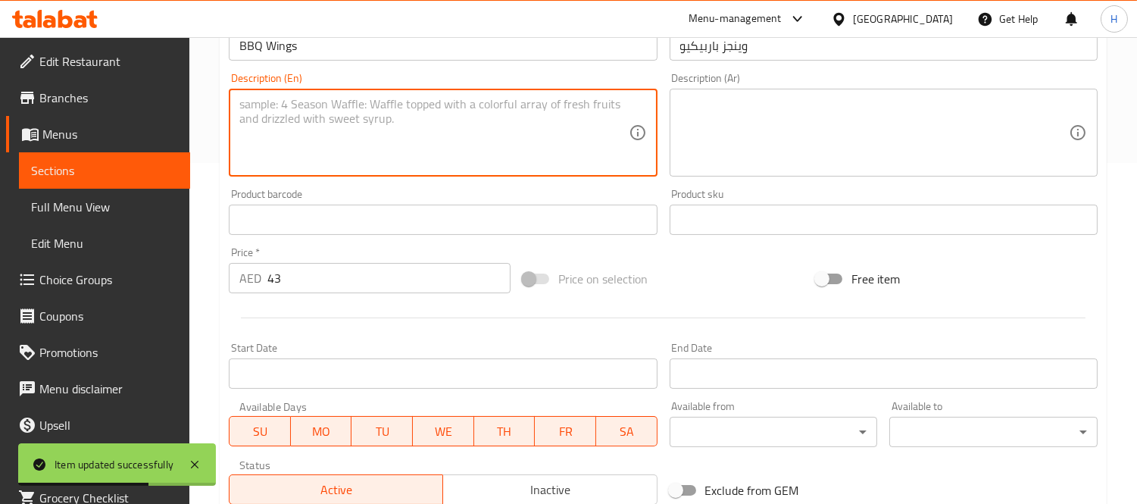
scroll to position [504, 0]
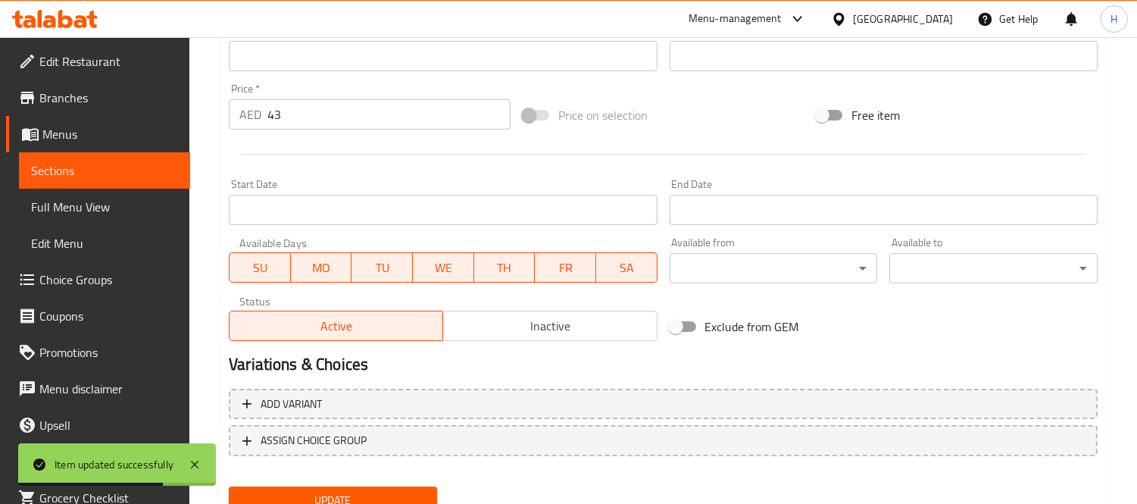
click at [323, 491] on span "Update" at bounding box center [333, 500] width 184 height 19
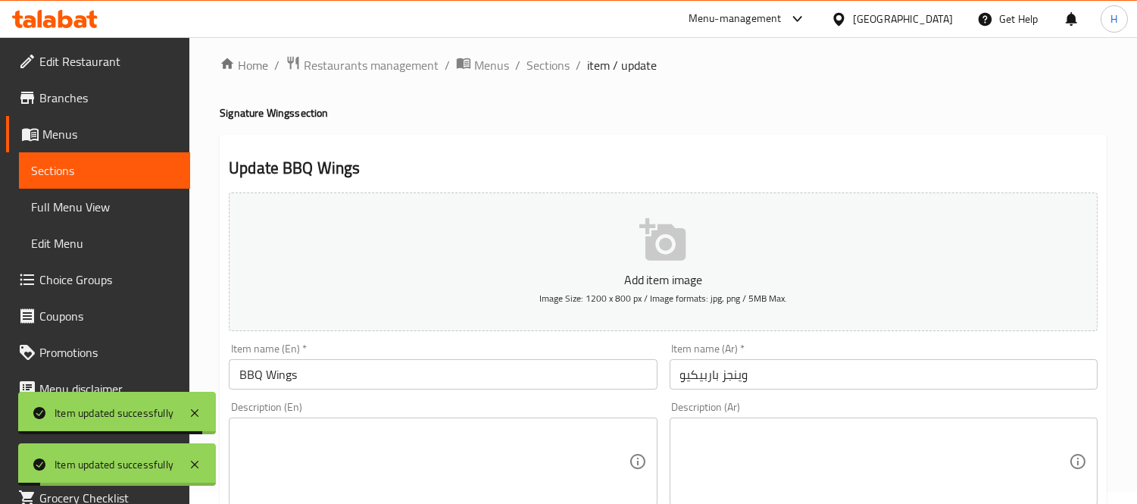
scroll to position [0, 0]
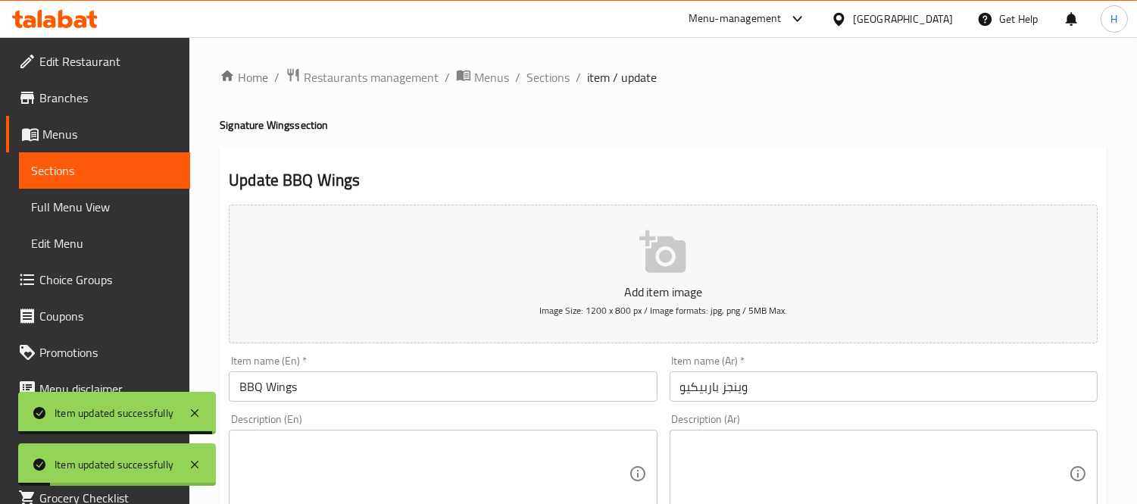
drag, startPoint x: 550, startPoint y: 79, endPoint x: 670, endPoint y: 156, distance: 142.5
click at [550, 79] on span "Sections" at bounding box center [547, 77] width 43 height 18
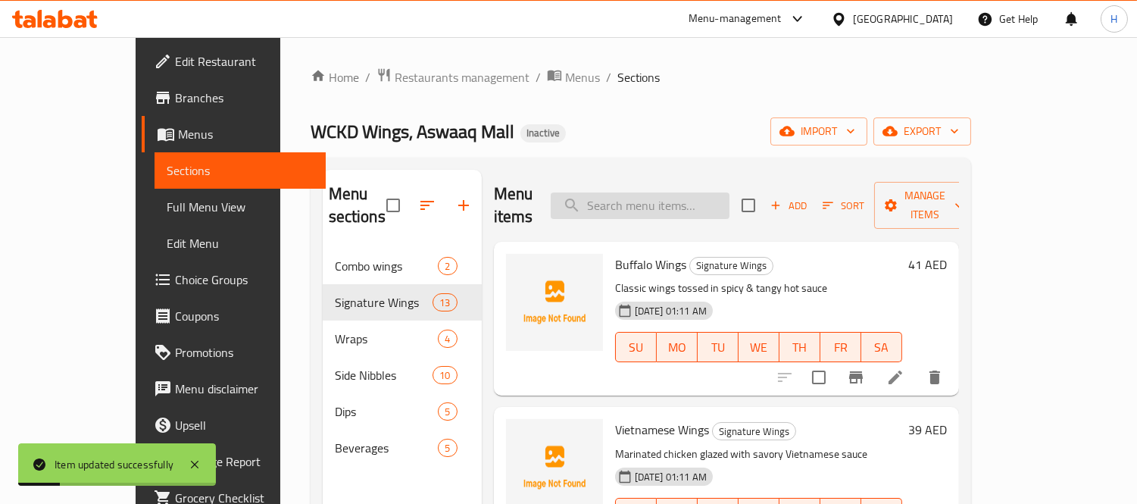
click at [729, 205] on input "search" at bounding box center [640, 205] width 179 height 27
paste input "Honey Mustard Wings"
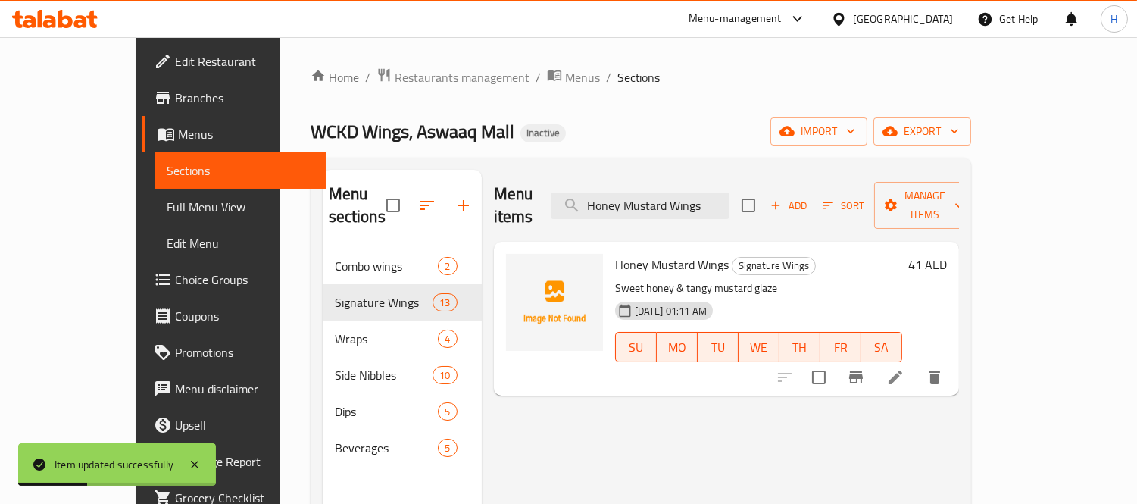
type input "Honey Mustard Wings"
click at [917, 367] on li at bounding box center [895, 377] width 42 height 27
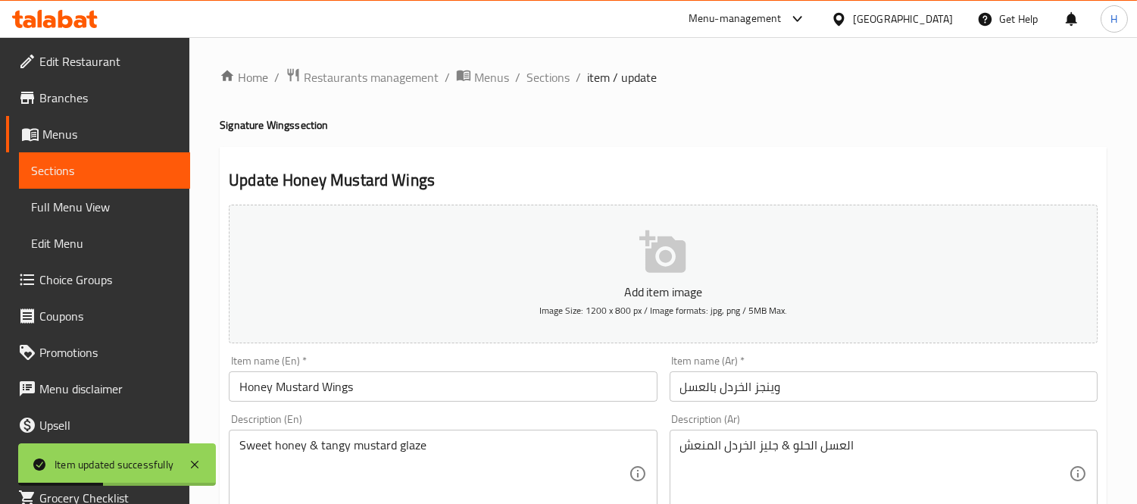
scroll to position [168, 0]
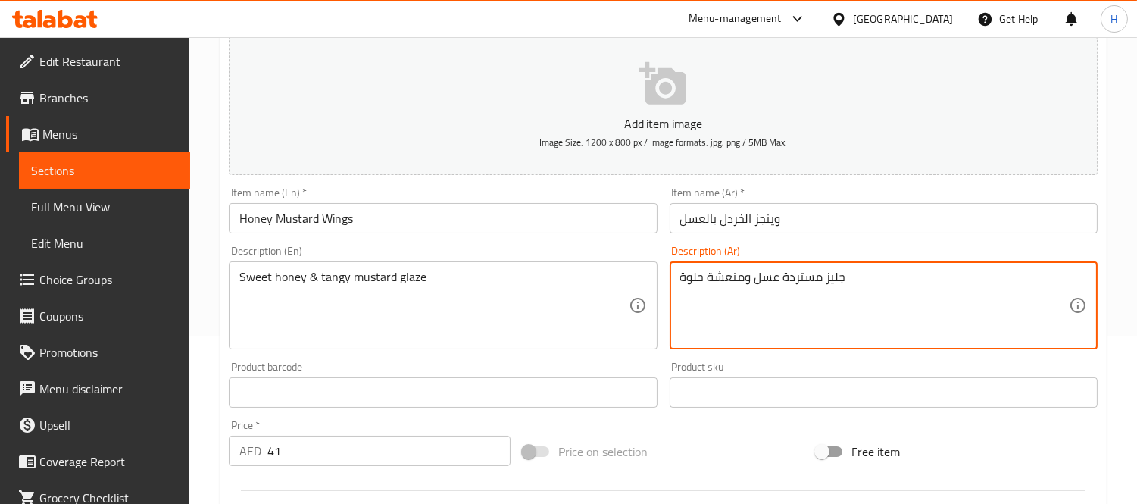
click at [804, 273] on textarea "جليز مستردة عسل ومنعشة حلوة" at bounding box center [874, 306] width 389 height 72
type textarea "جليز مستردة عسل ومنعشة حلوة"
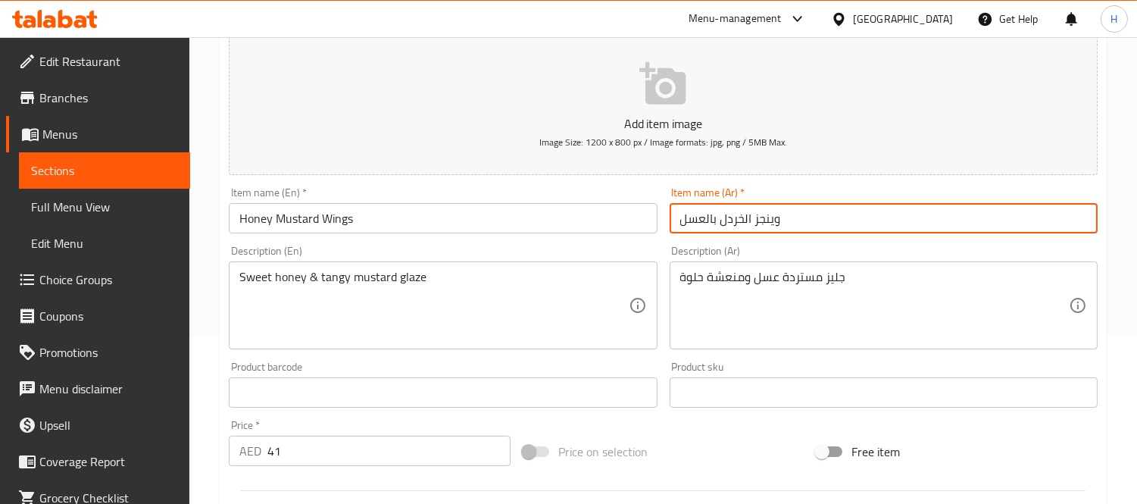
click at [728, 217] on input "وينجز الخردل بالعسل" at bounding box center [884, 218] width 428 height 30
paste input "مستردة"
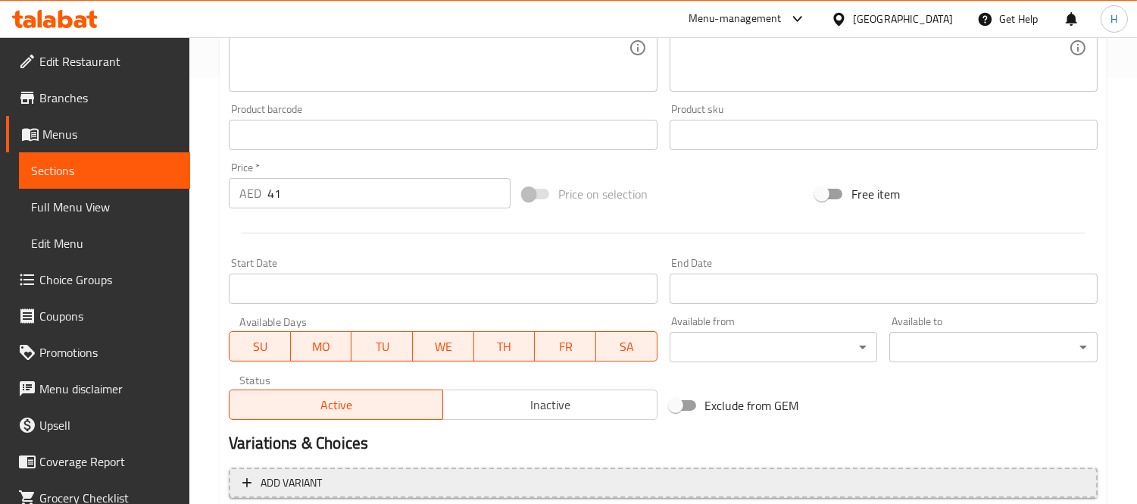
scroll to position [564, 0]
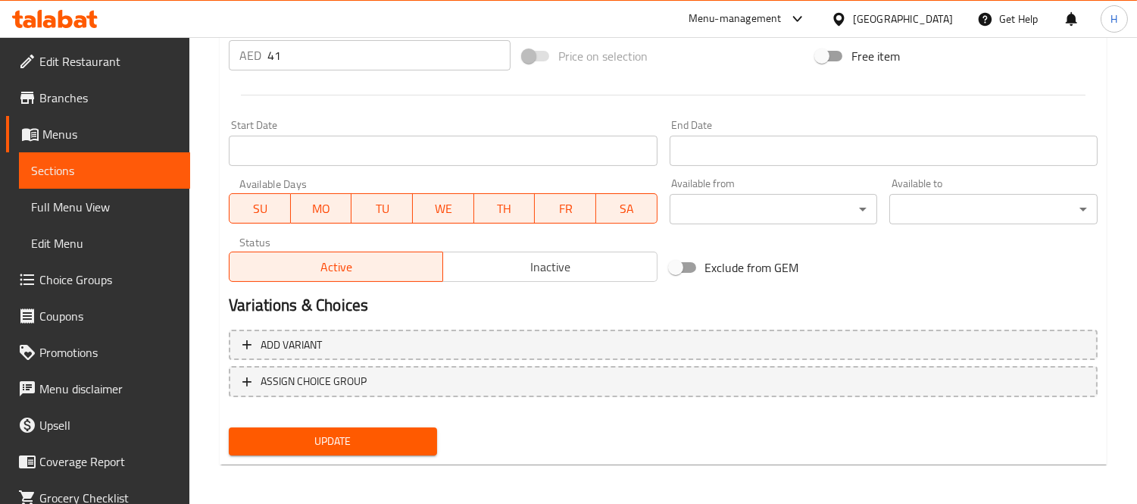
type input "وينجز مستردة بالعسل"
click at [274, 442] on span "Update" at bounding box center [333, 441] width 184 height 19
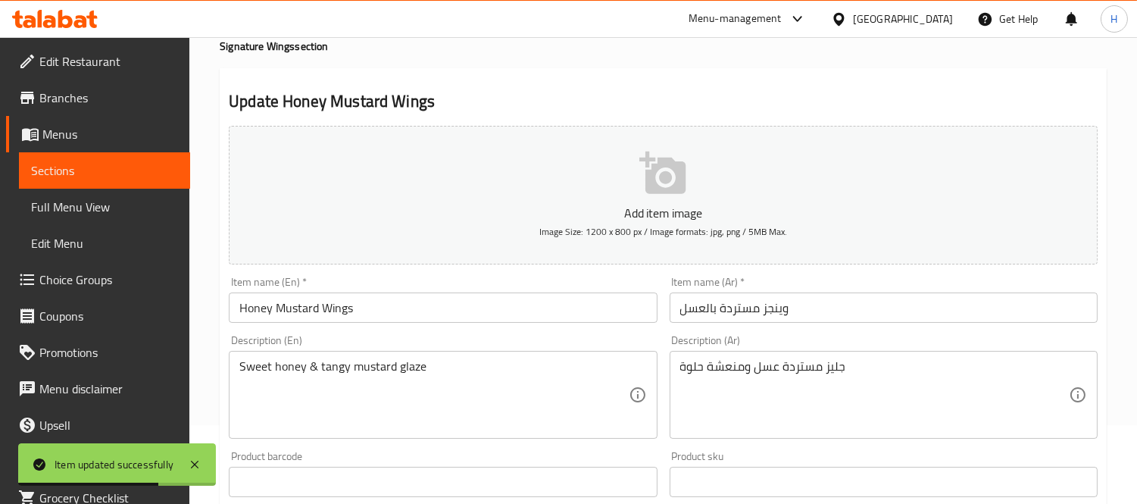
scroll to position [0, 0]
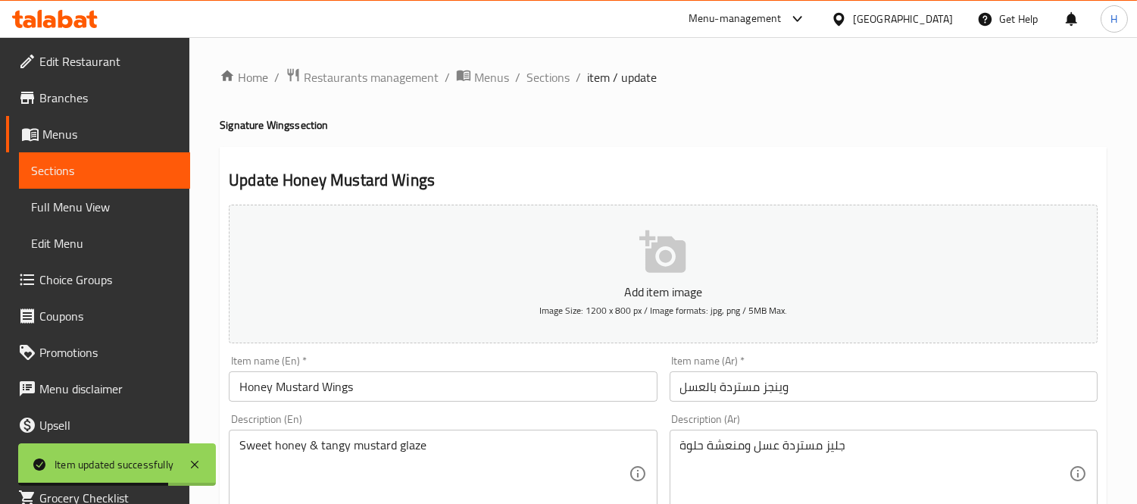
click at [544, 77] on span "Sections" at bounding box center [547, 77] width 43 height 18
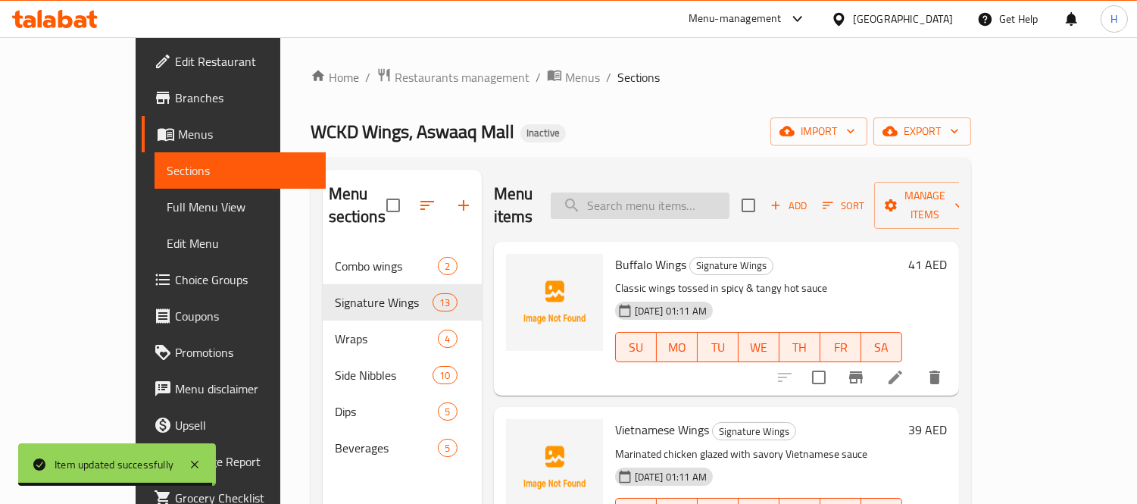
click at [668, 193] on input "search" at bounding box center [640, 205] width 179 height 27
paste input "Smokey BBQ Dip"
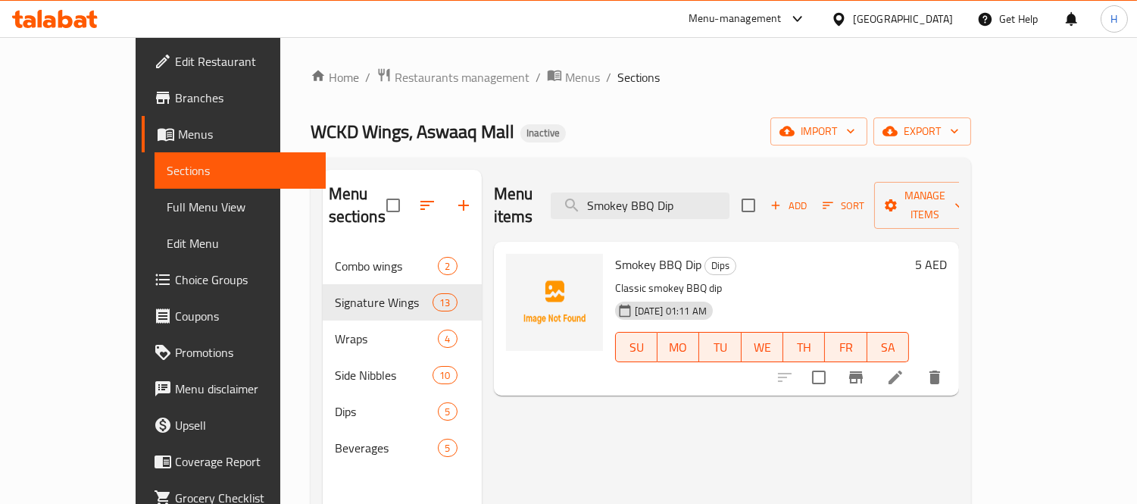
type input "Smokey BBQ Dip"
click at [917, 364] on li at bounding box center [895, 377] width 42 height 27
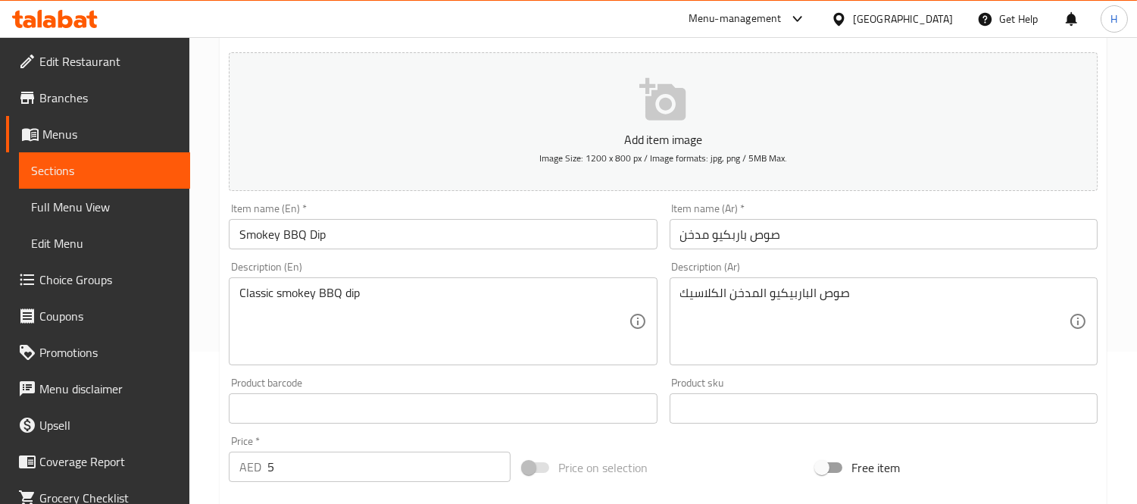
scroll to position [168, 0]
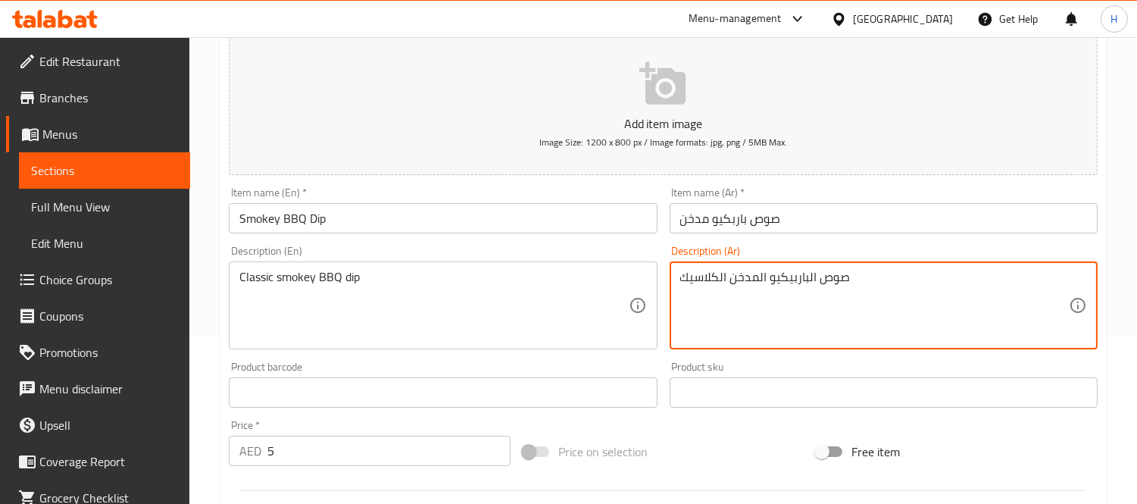
click at [693, 279] on textarea "صوص الباربيكيو المدخن الكلاسيك" at bounding box center [874, 306] width 389 height 72
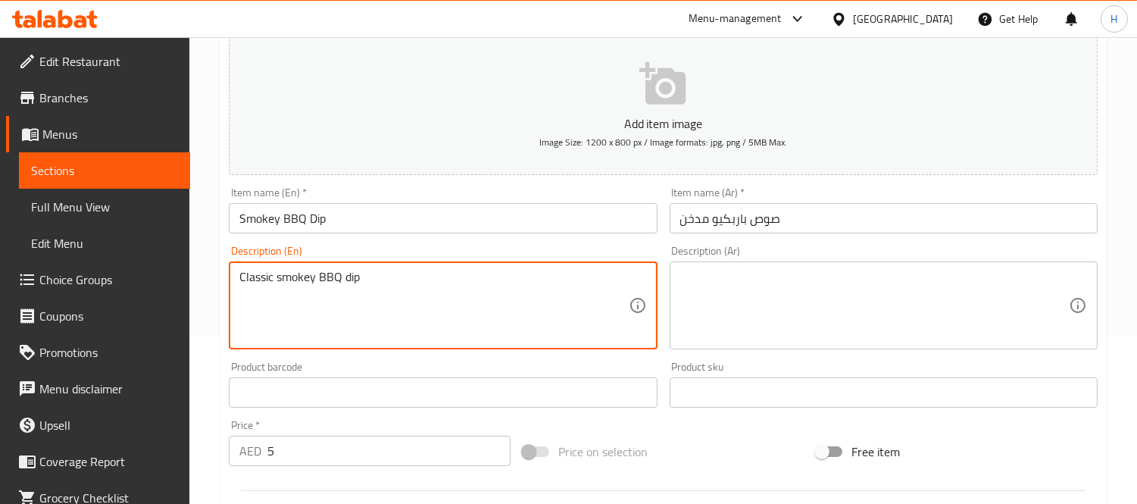
click at [286, 276] on textarea "Classic smokey BBQ dip" at bounding box center [433, 306] width 389 height 72
click at [292, 222] on input "Smokey BBQ Dip" at bounding box center [443, 218] width 428 height 30
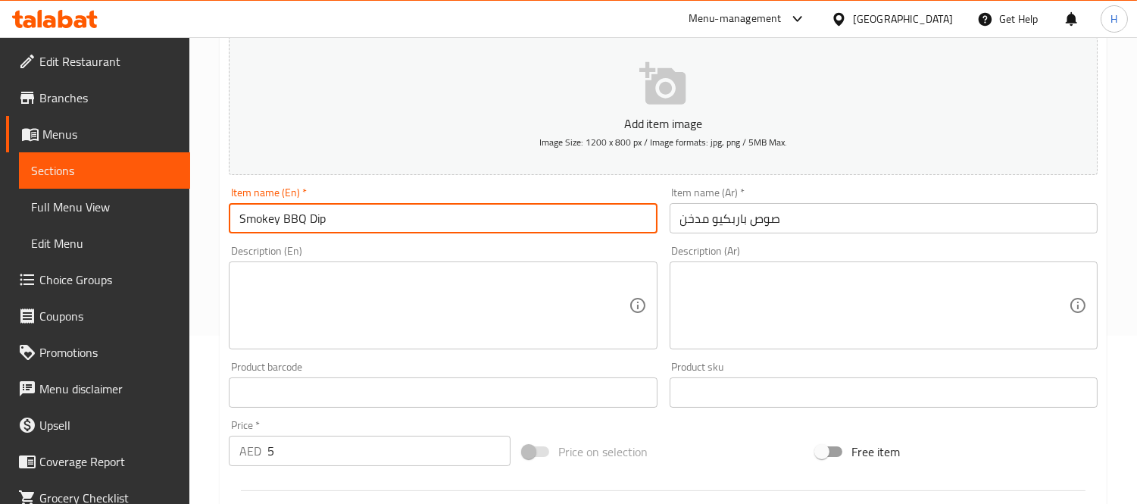
click at [292, 222] on input "Smokey BBQ Dip" at bounding box center [443, 218] width 428 height 30
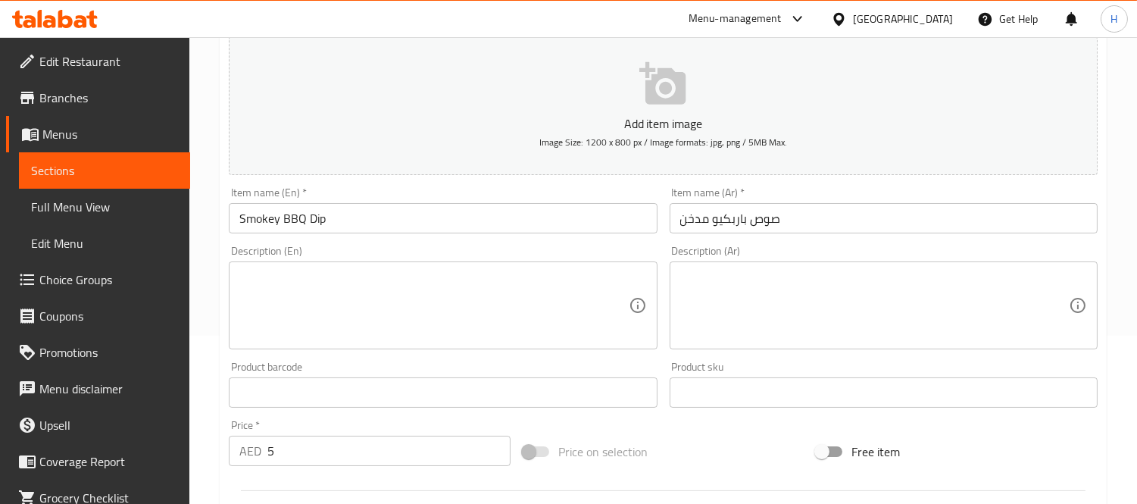
click at [754, 322] on textarea at bounding box center [874, 306] width 389 height 72
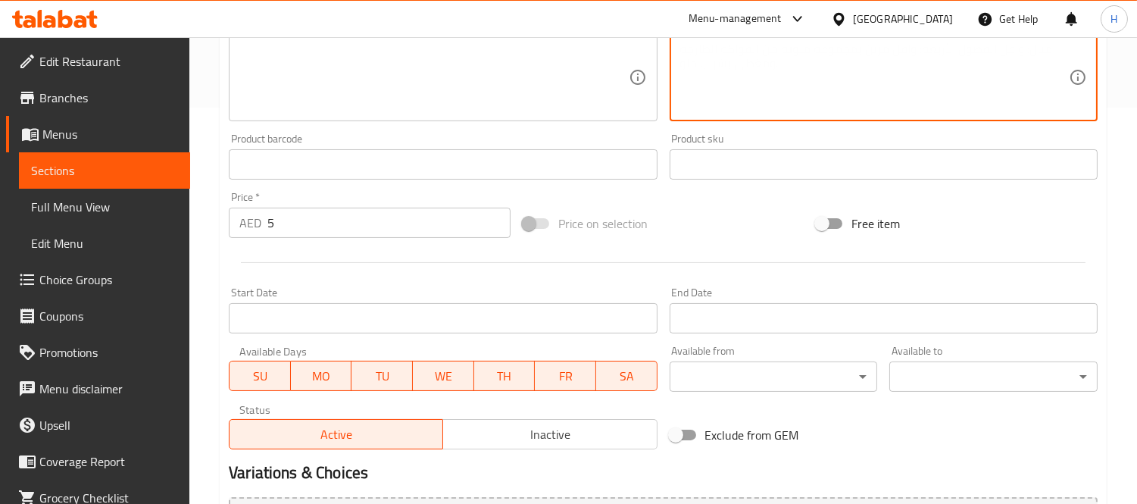
scroll to position [564, 0]
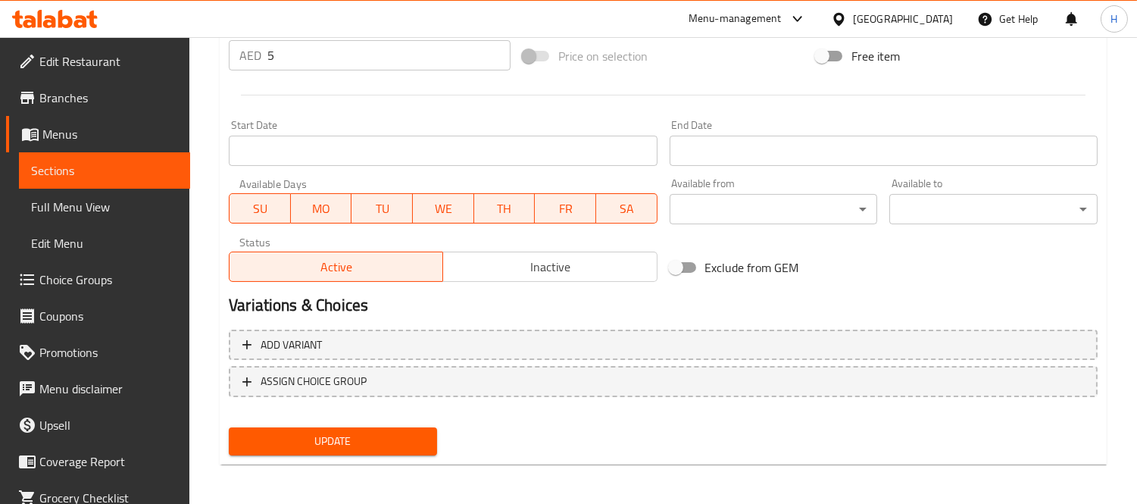
click at [420, 427] on button "Update" at bounding box center [333, 441] width 208 height 28
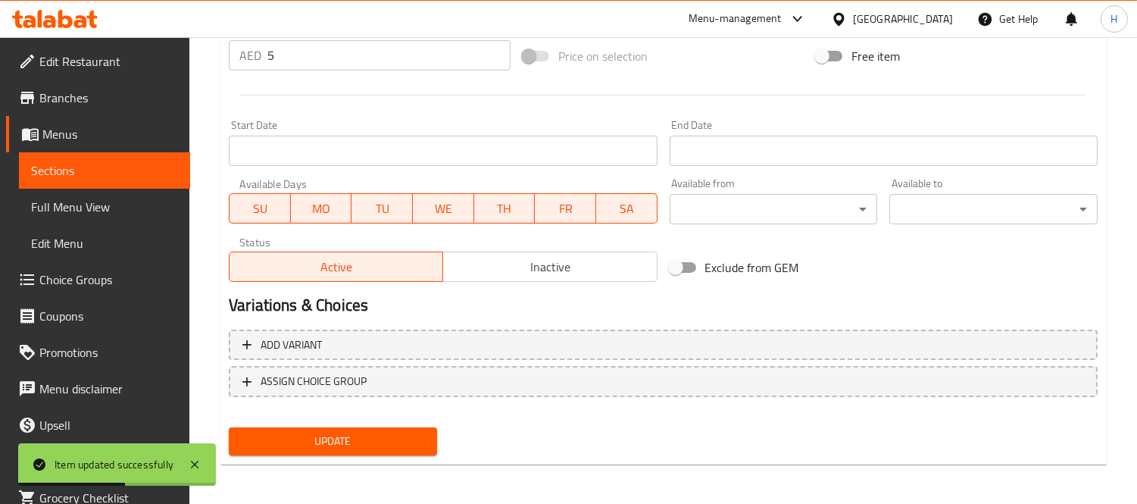
click at [141, 175] on span "Sections" at bounding box center [104, 170] width 147 height 18
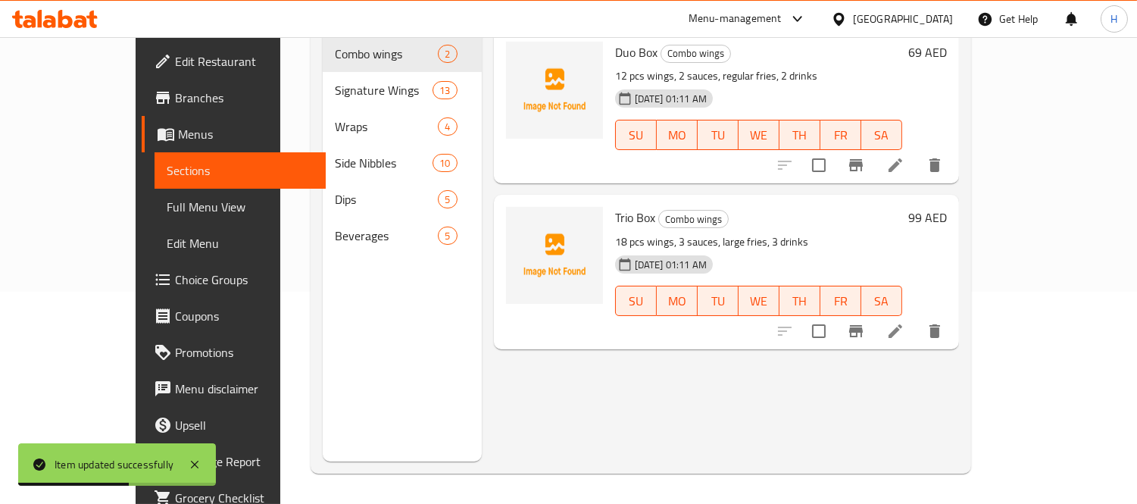
scroll to position [212, 0]
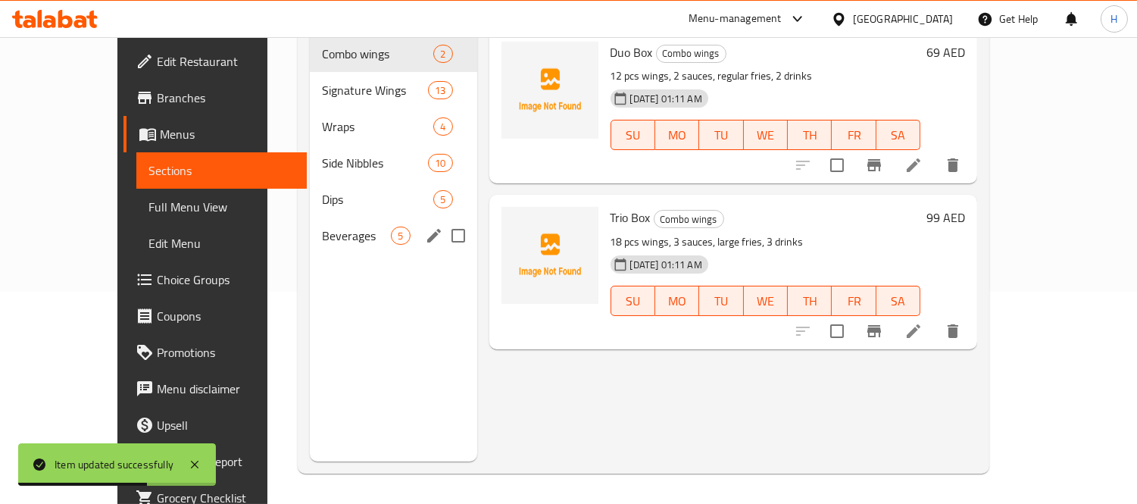
click at [310, 223] on div "Beverages 5" at bounding box center [393, 235] width 167 height 36
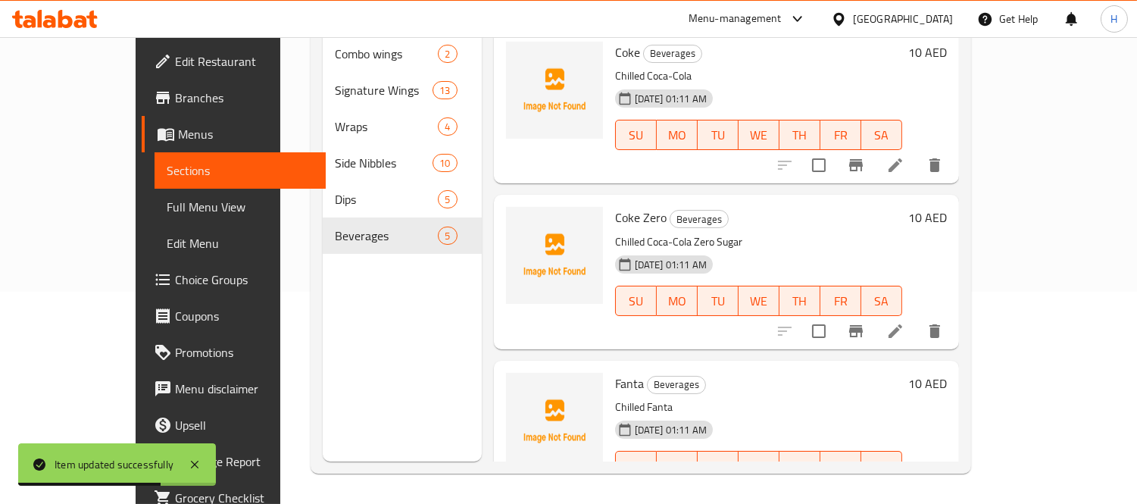
scroll to position [43, 0]
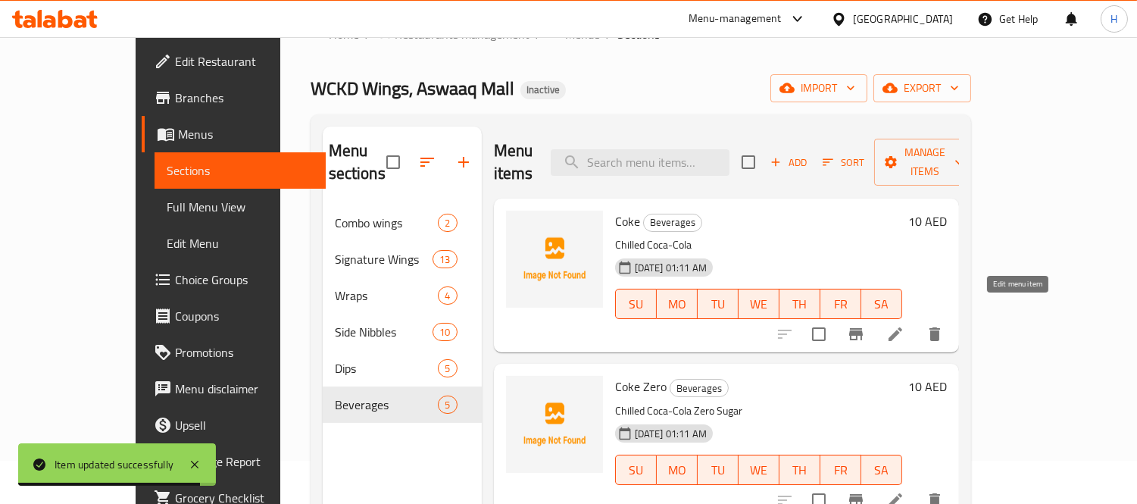
click at [904, 325] on icon at bounding box center [895, 334] width 18 height 18
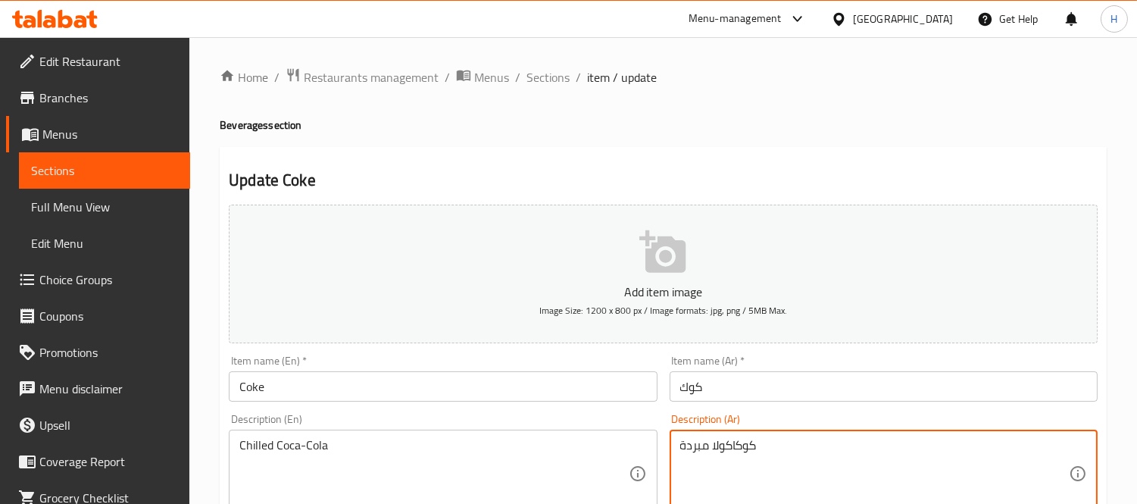
click at [731, 450] on textarea "كوكاكولا مبردة" at bounding box center [874, 474] width 389 height 72
paste textarea
type textarea "كوكاكولا مبردة"
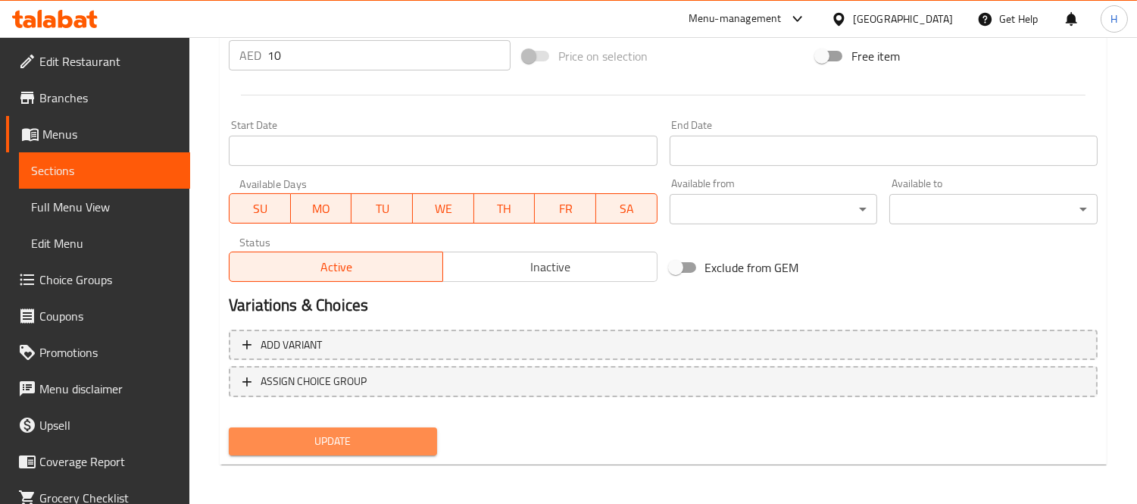
click at [385, 439] on span "Update" at bounding box center [333, 441] width 184 height 19
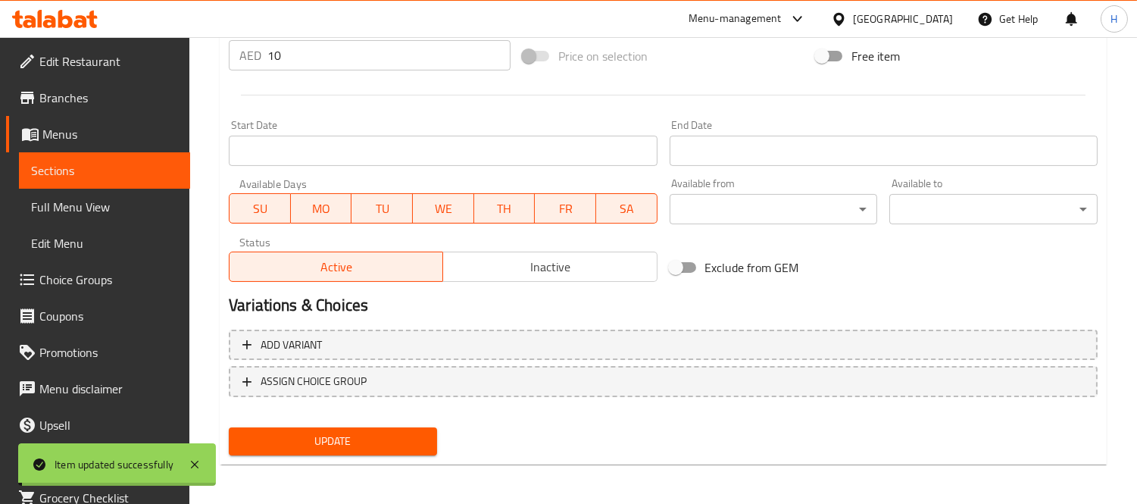
click at [87, 170] on span "Sections" at bounding box center [104, 170] width 147 height 18
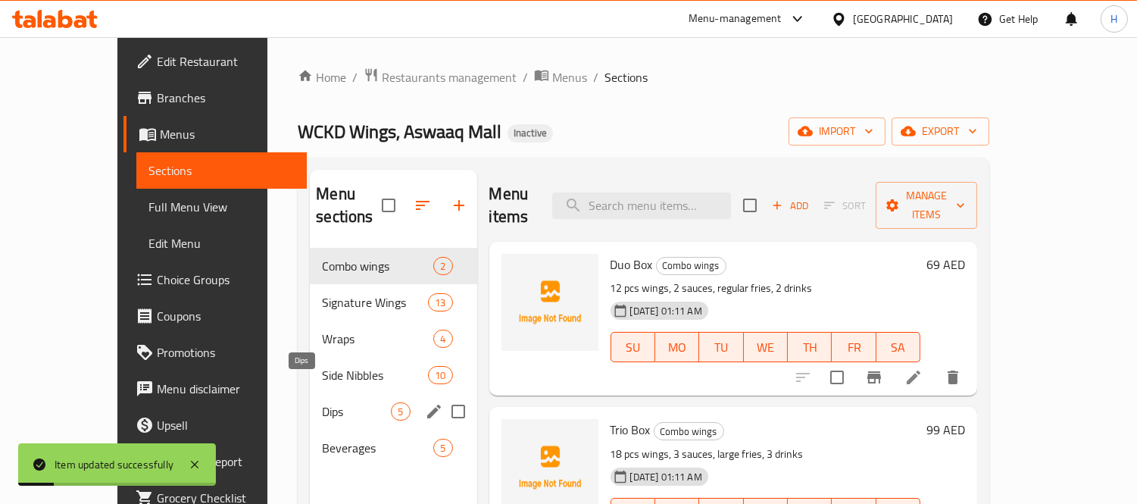
click at [342, 430] on div "Beverages 5" at bounding box center [393, 448] width 167 height 36
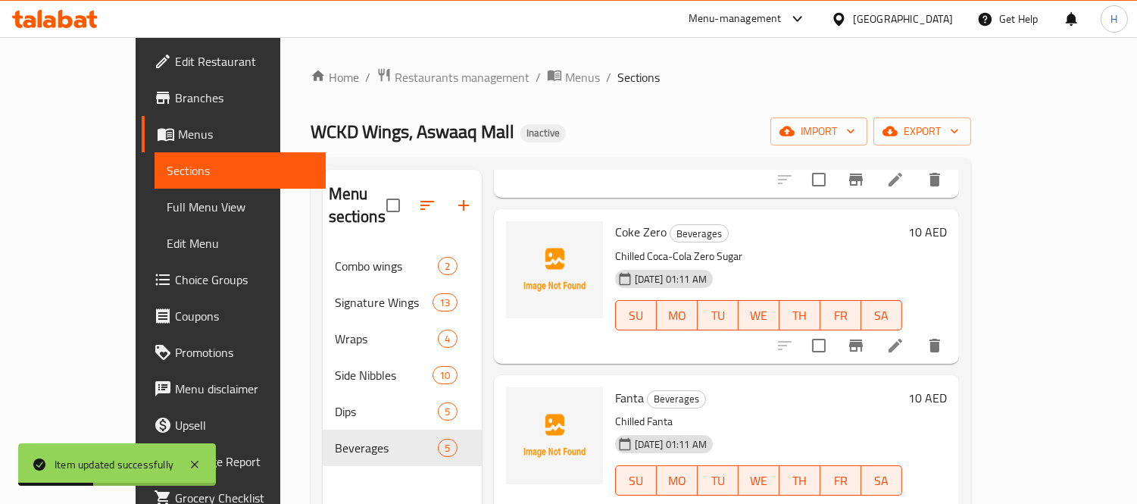
scroll to position [168, 0]
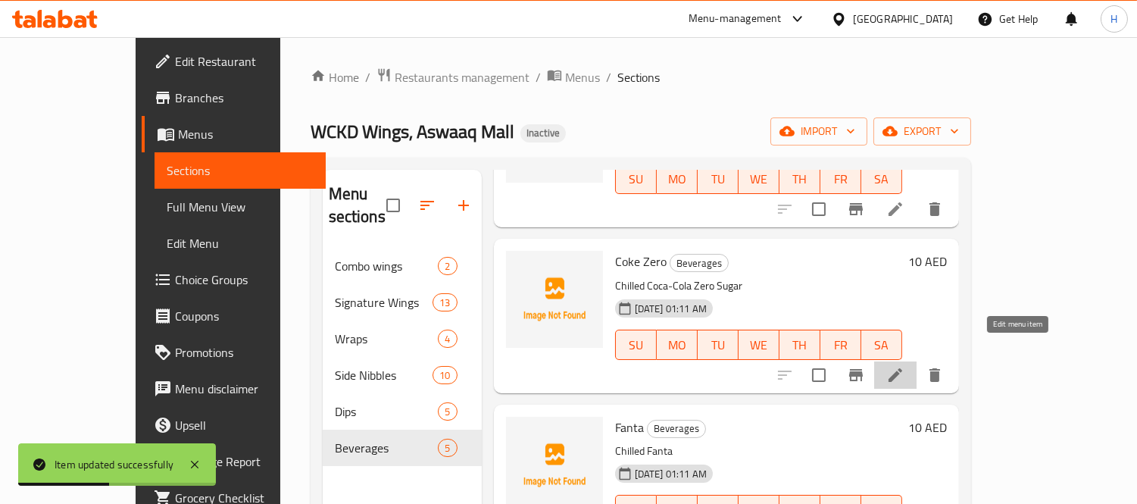
click at [902, 368] on icon at bounding box center [896, 375] width 14 height 14
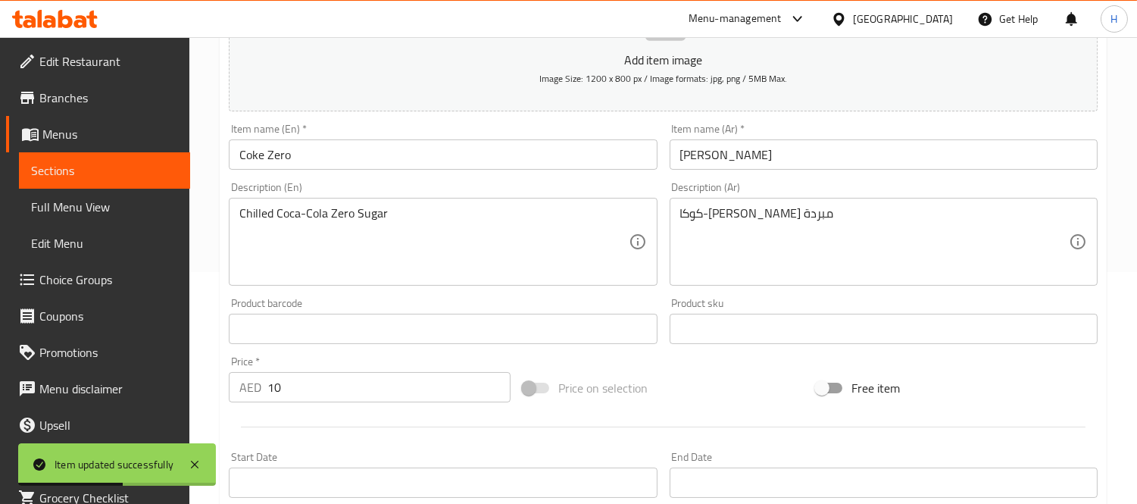
scroll to position [252, 0]
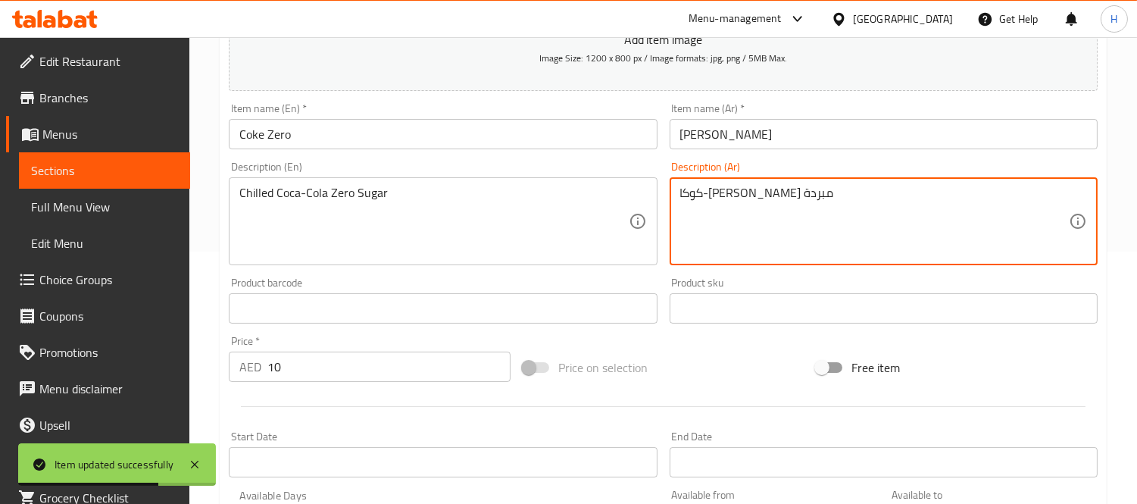
drag, startPoint x: 783, startPoint y: 191, endPoint x: 735, endPoint y: 195, distance: 48.7
click at [758, 195] on textarea "كوكا-كولا زيرو مبردة" at bounding box center [874, 222] width 389 height 72
click at [751, 192] on textarea "[PERSON_NAME] مبردة" at bounding box center [874, 222] width 389 height 72
paste textarea
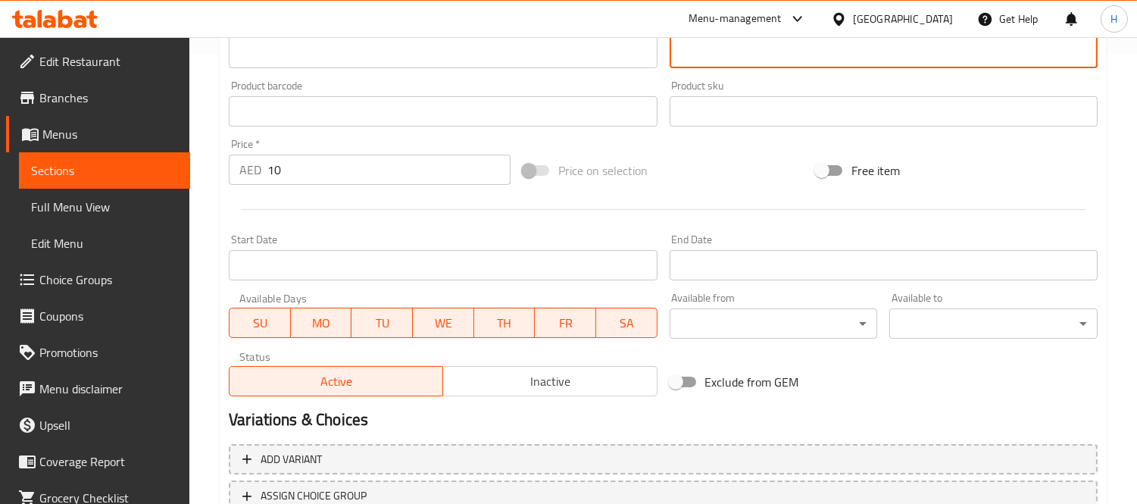
scroll to position [564, 0]
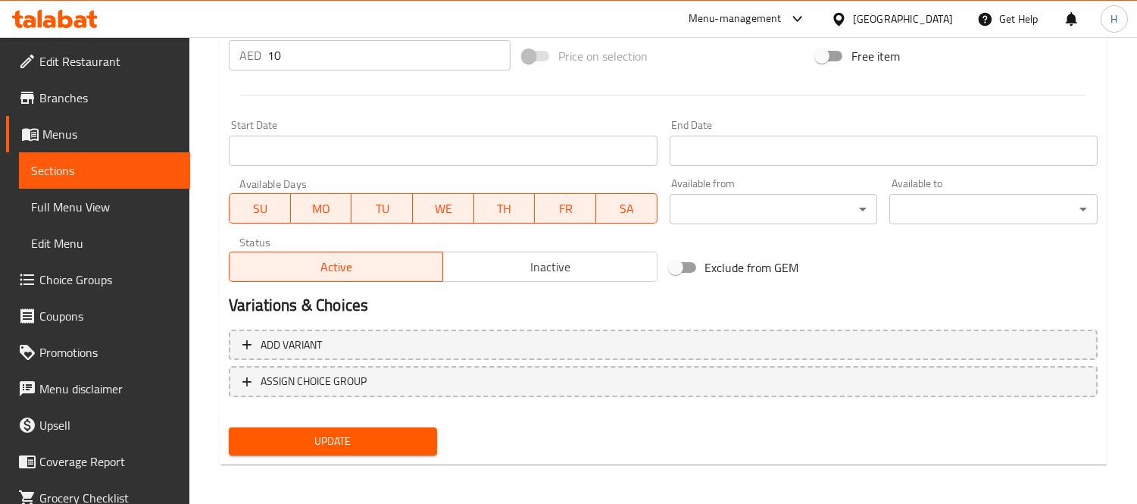
type textarea "[PERSON_NAME] مبردة"
click at [398, 432] on span "Update" at bounding box center [333, 441] width 184 height 19
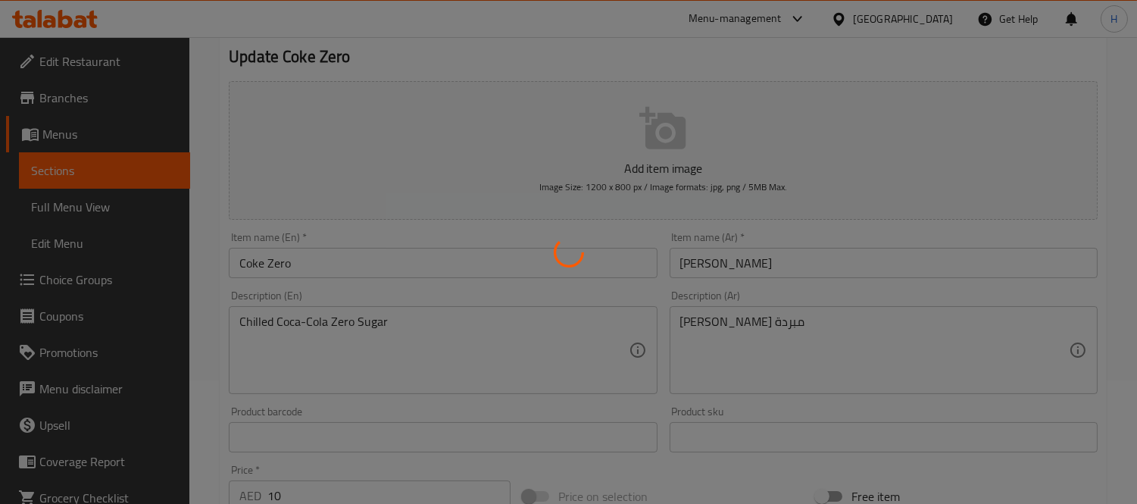
scroll to position [58, 0]
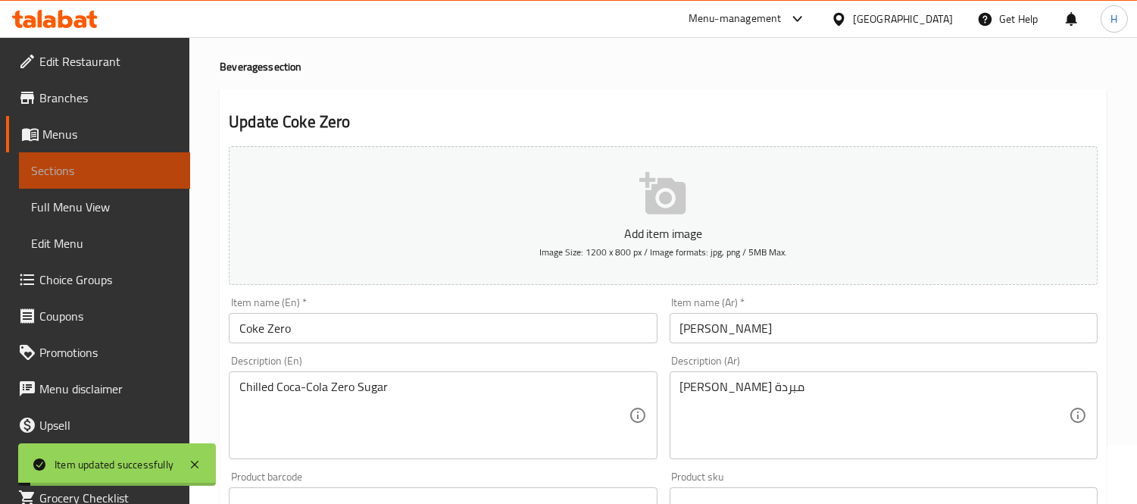
click at [117, 170] on span "Sections" at bounding box center [104, 170] width 147 height 18
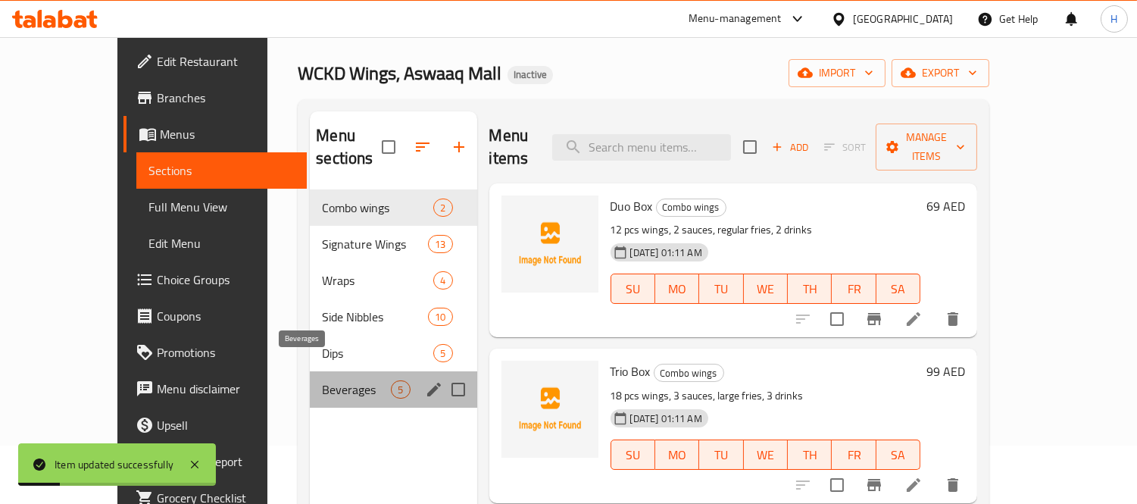
click at [333, 380] on span "Beverages" at bounding box center [356, 389] width 69 height 18
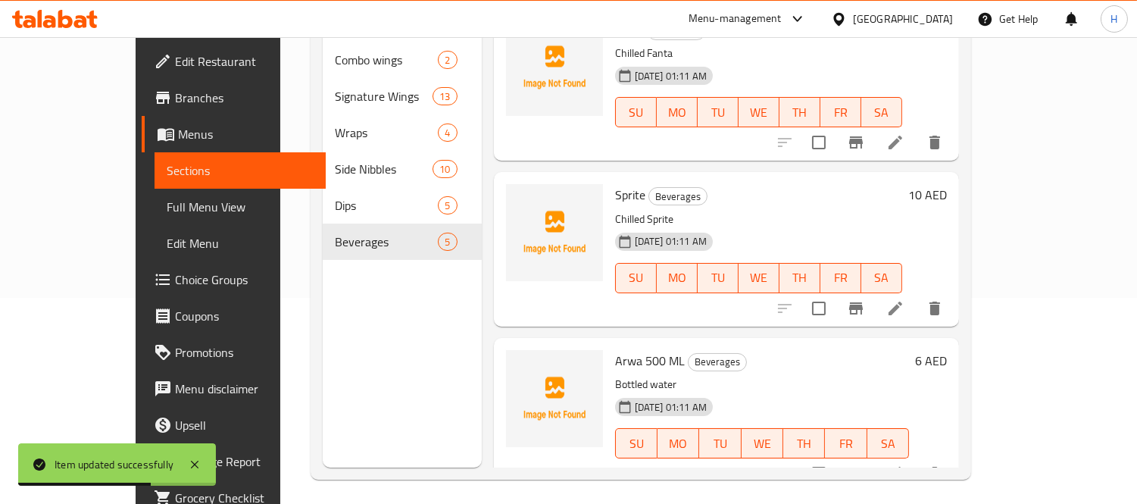
scroll to position [212, 0]
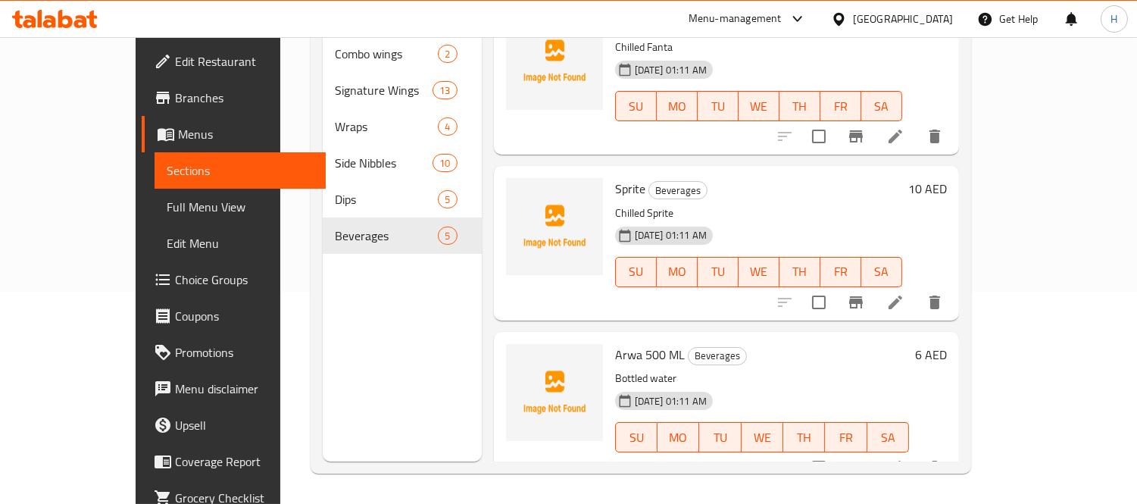
click at [167, 205] on span "Full Menu View" at bounding box center [240, 207] width 147 height 18
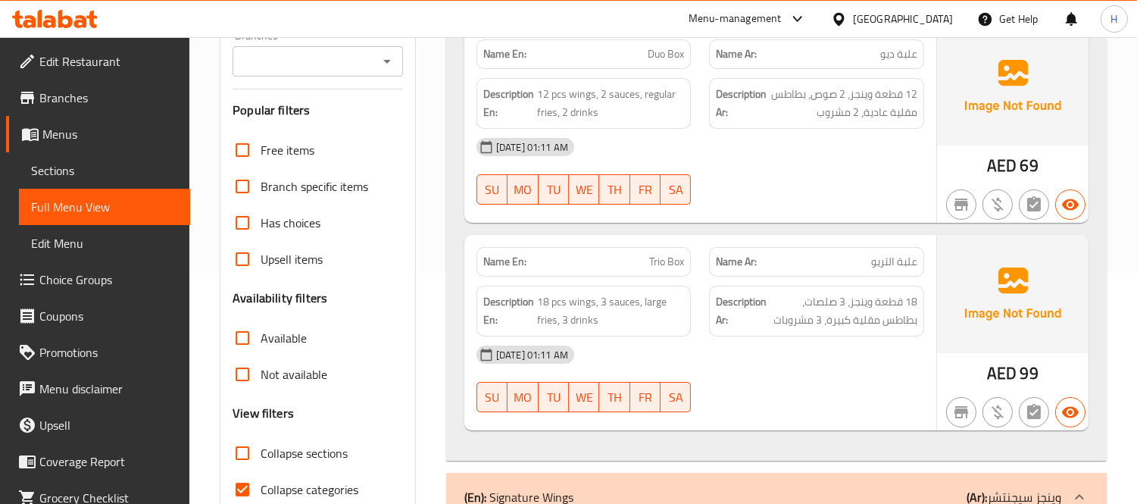
scroll to position [464, 0]
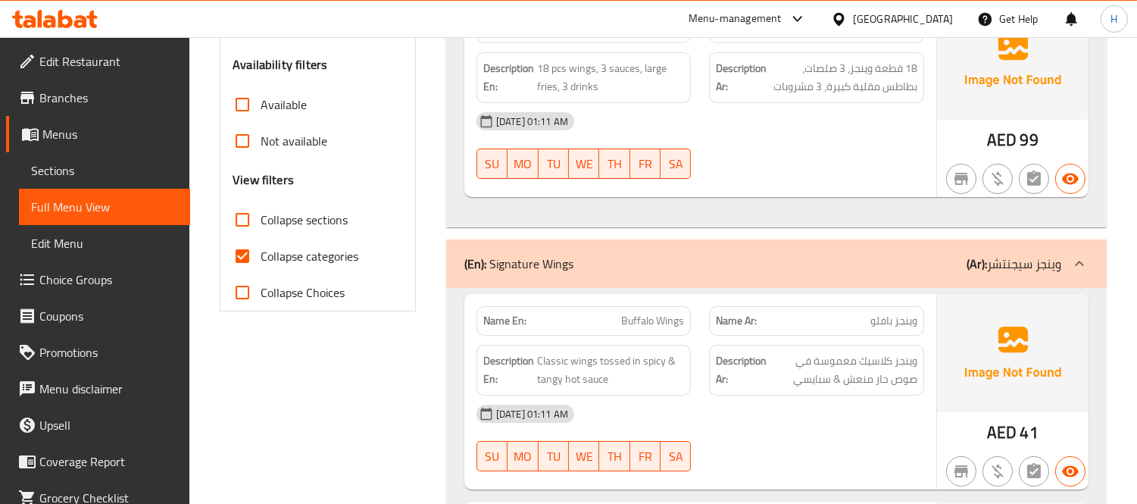
click at [273, 261] on span "Collapse categories" at bounding box center [310, 256] width 98 height 18
click at [261, 261] on input "Collapse categories" at bounding box center [242, 256] width 36 height 36
checkbox input "false"
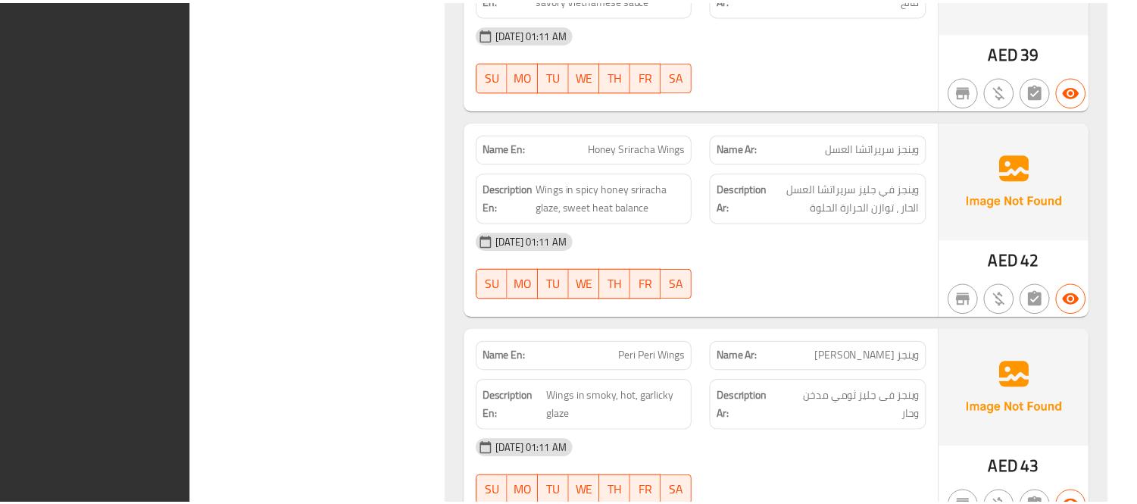
scroll to position [1403, 0]
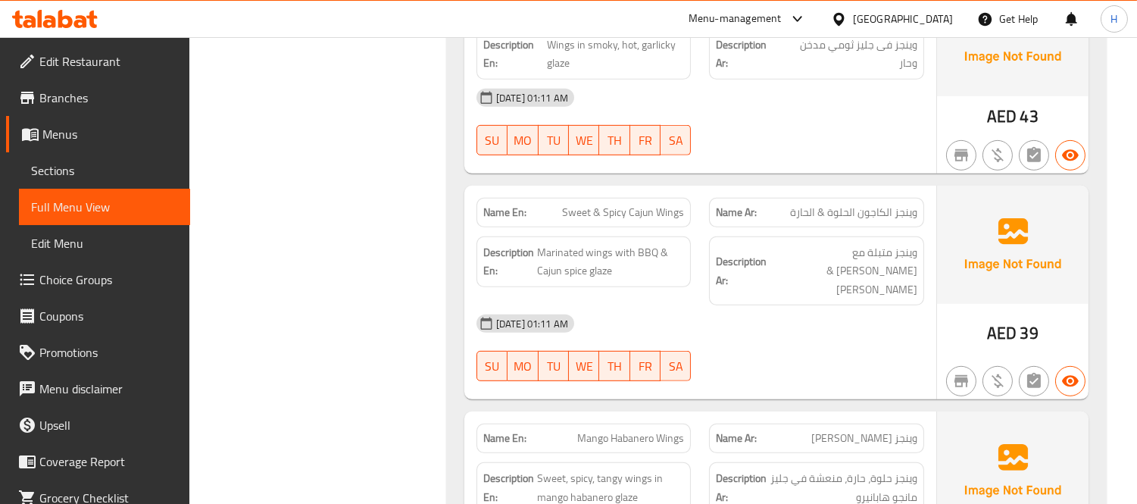
click at [103, 53] on span "Edit Restaurant" at bounding box center [108, 61] width 139 height 18
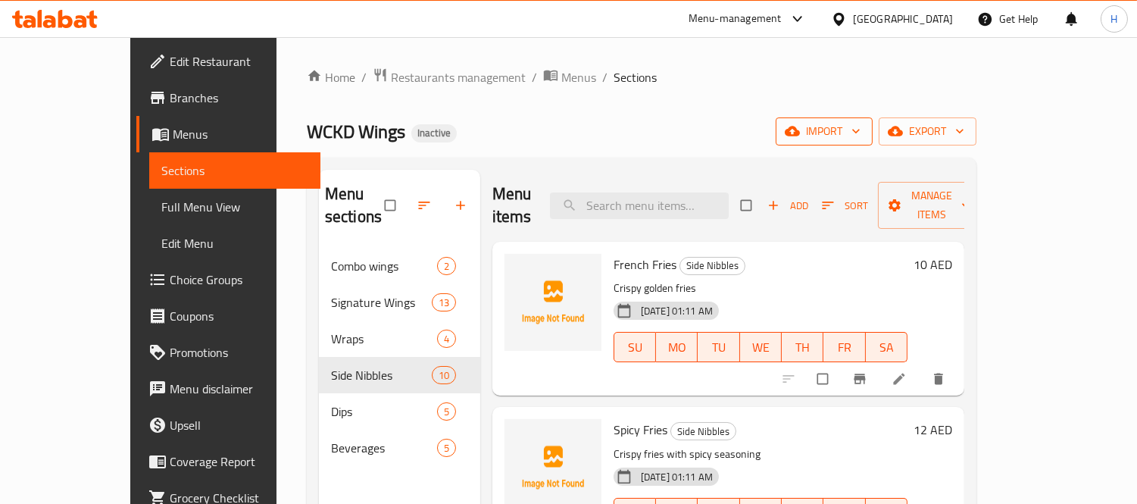
click at [861, 130] on span "import" at bounding box center [824, 131] width 73 height 19
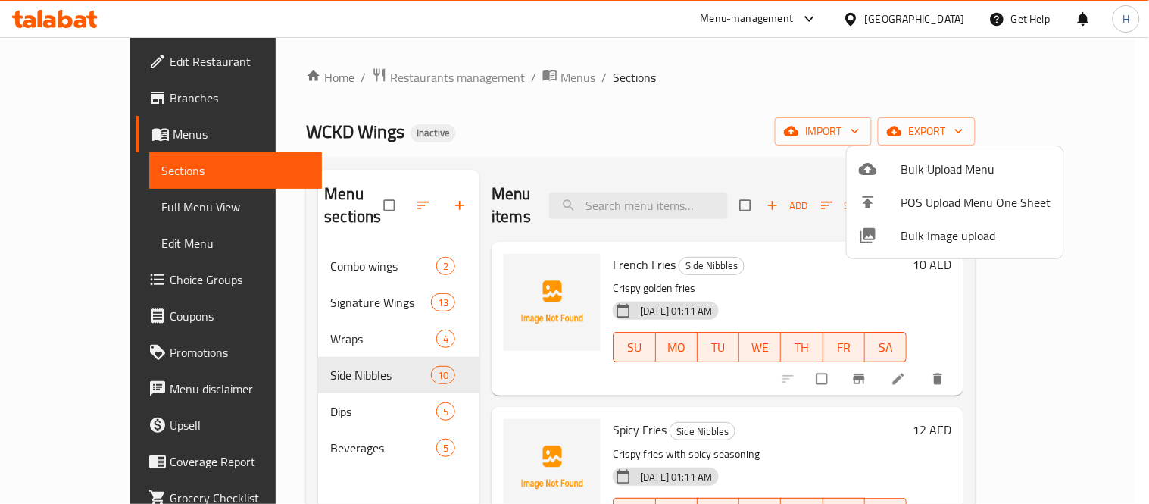
click at [957, 247] on li "Bulk Image upload" at bounding box center [955, 235] width 217 height 33
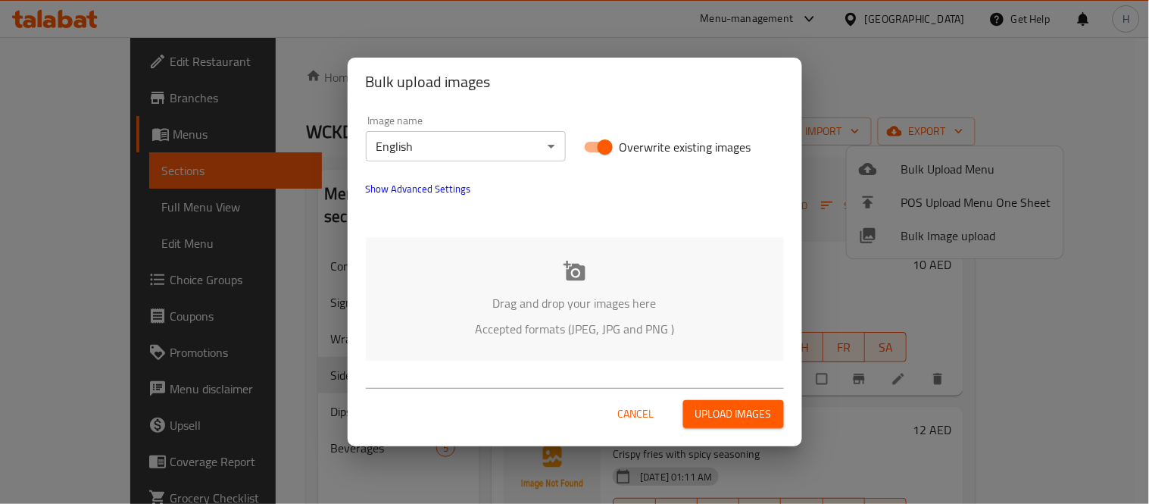
click at [586, 294] on p "Drag and drop your images here" at bounding box center [575, 303] width 373 height 18
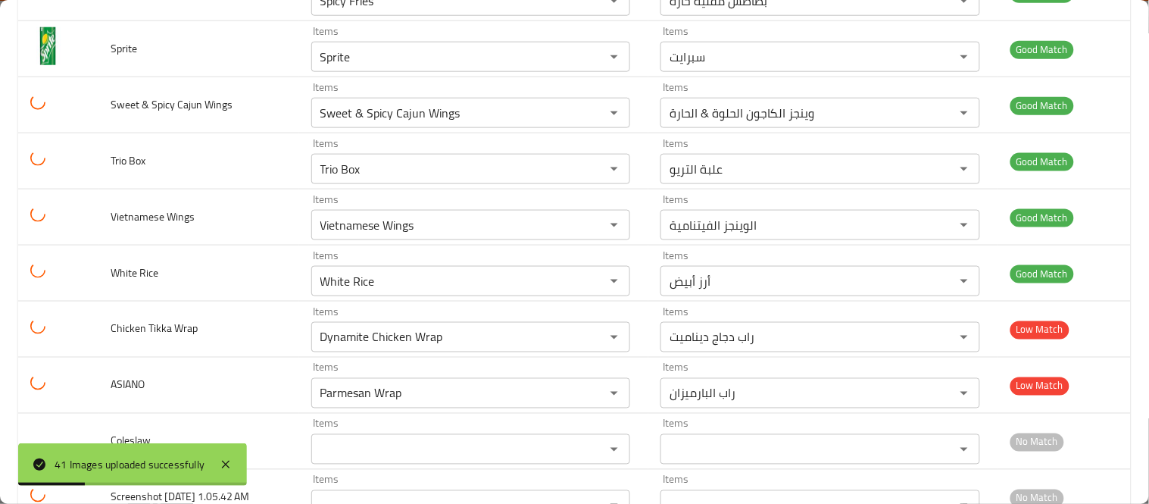
scroll to position [1935, 0]
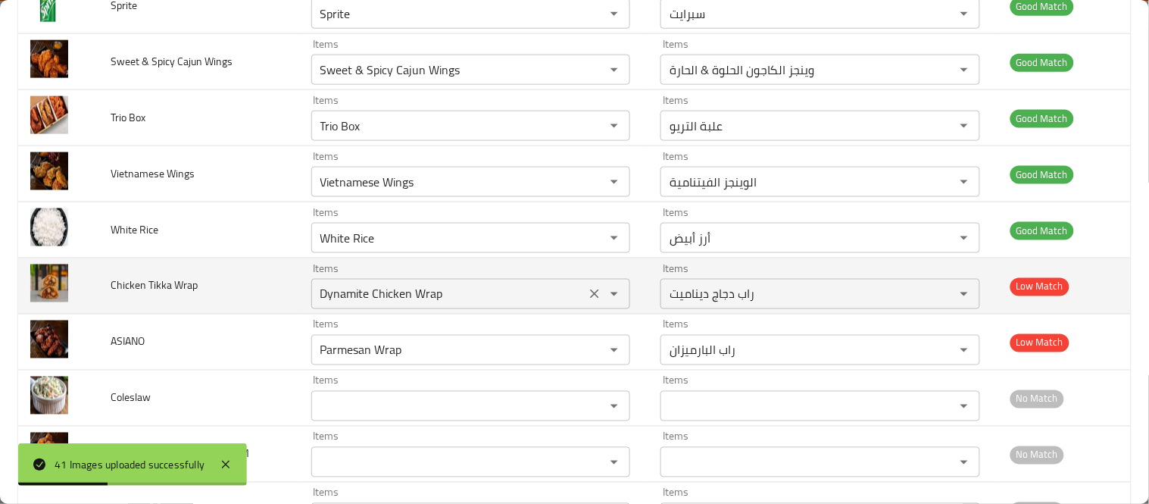
click at [370, 299] on Wrap "Dynamite Chicken Wrap" at bounding box center [449, 293] width 266 height 21
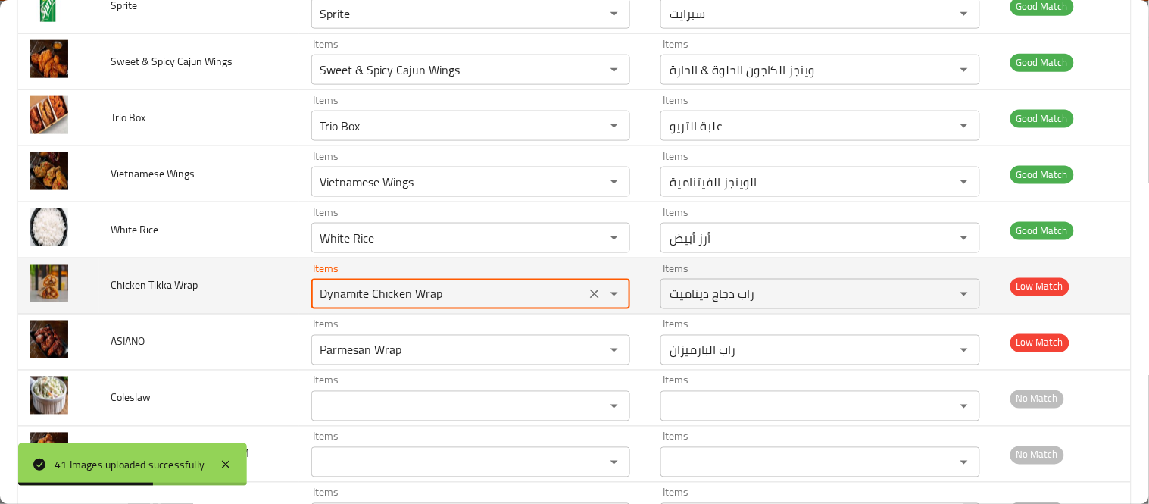
click at [602, 297] on icon "Clear" at bounding box center [594, 293] width 15 height 15
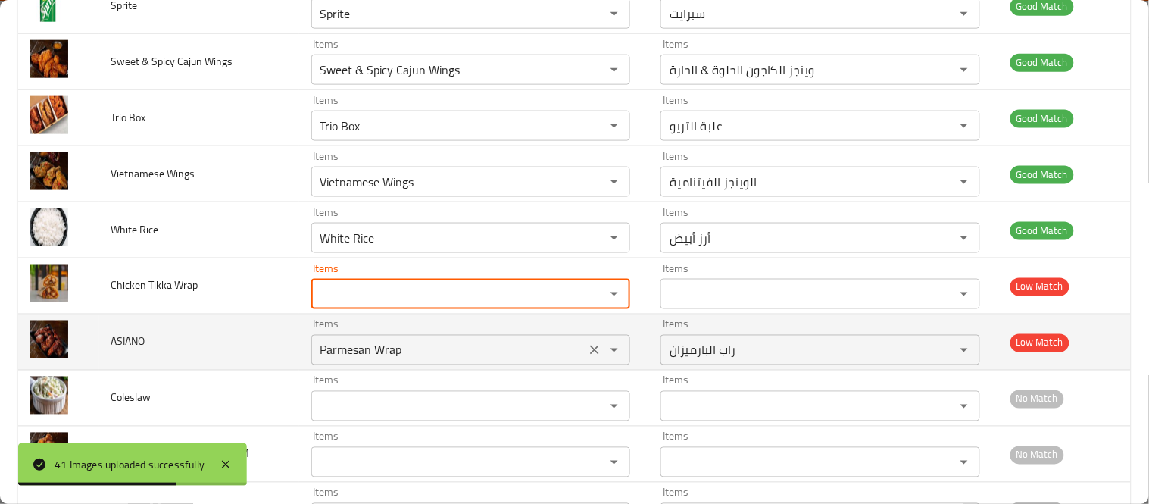
click at [398, 351] on input "Parmesan Wrap" at bounding box center [449, 349] width 266 height 21
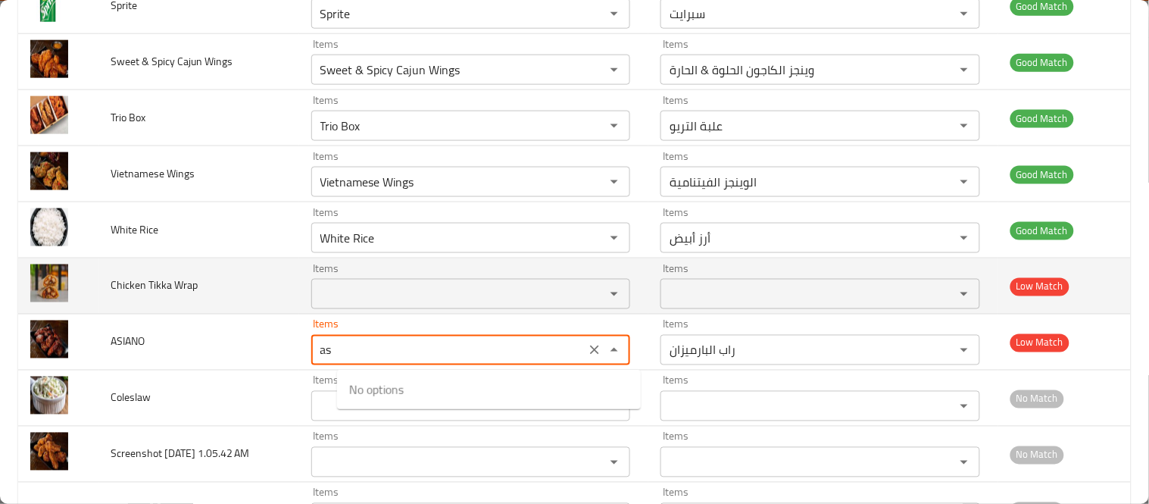
type input "a"
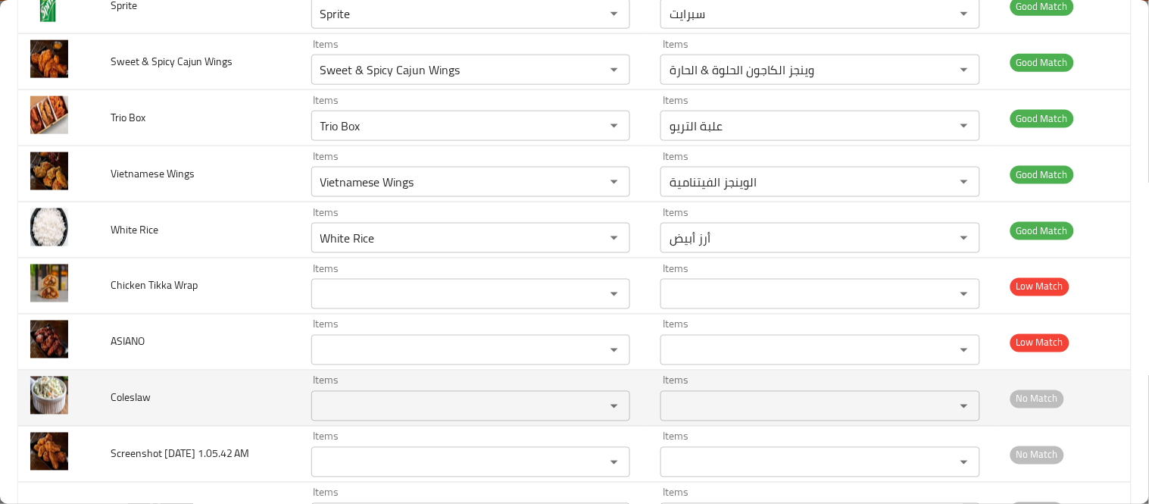
click at [251, 387] on td "Coleslaw" at bounding box center [199, 398] width 200 height 56
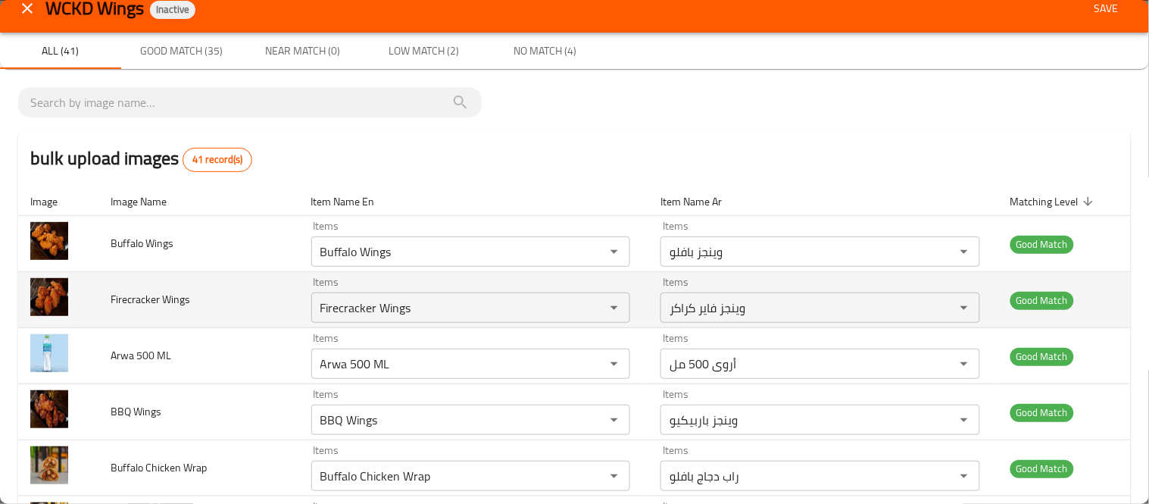
scroll to position [0, 0]
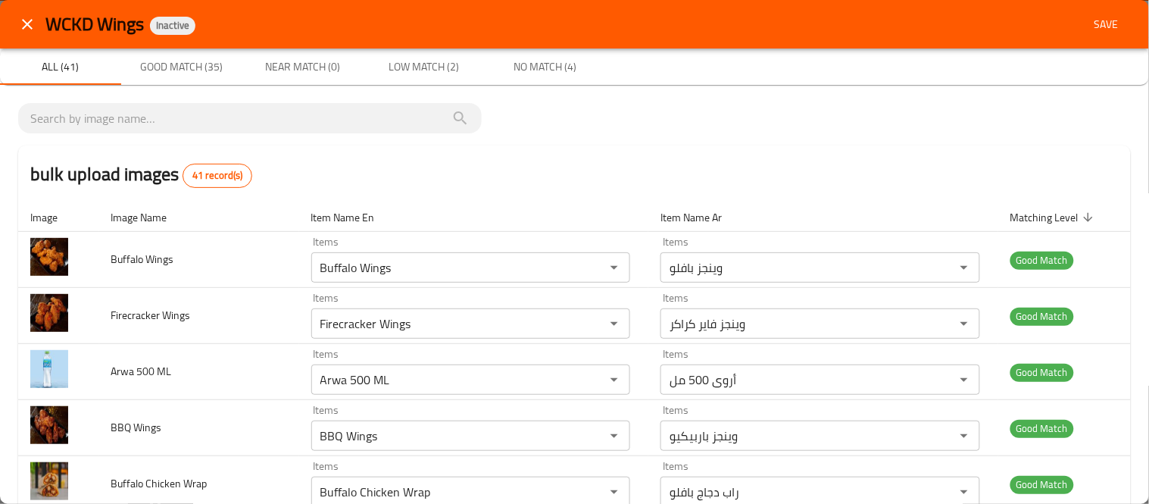
click at [1104, 8] on div "WCKD Wings Inactive Save" at bounding box center [574, 24] width 1149 height 48
click at [1093, 16] on span "Save" at bounding box center [1107, 24] width 36 height 19
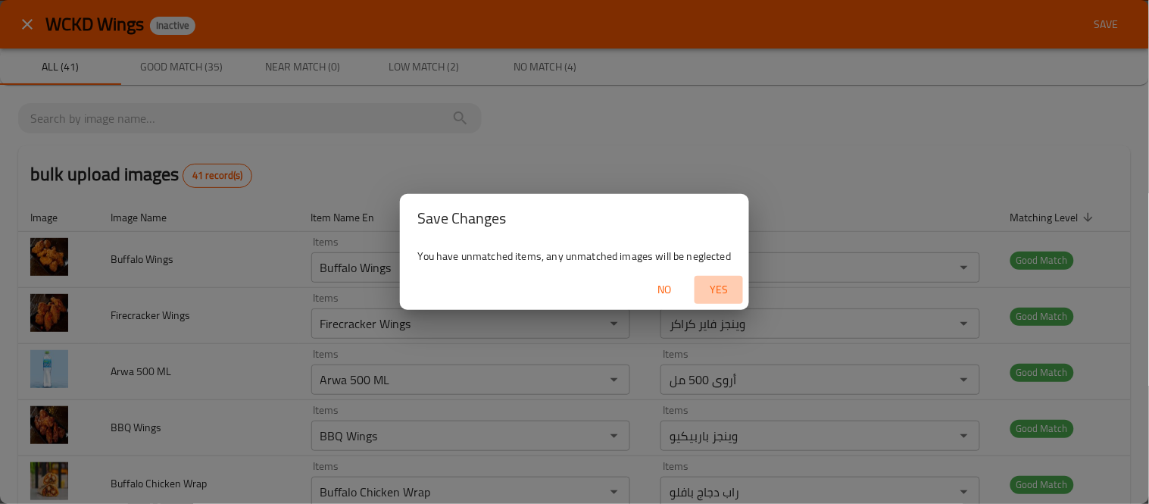
click at [730, 276] on button "Yes" at bounding box center [719, 290] width 48 height 28
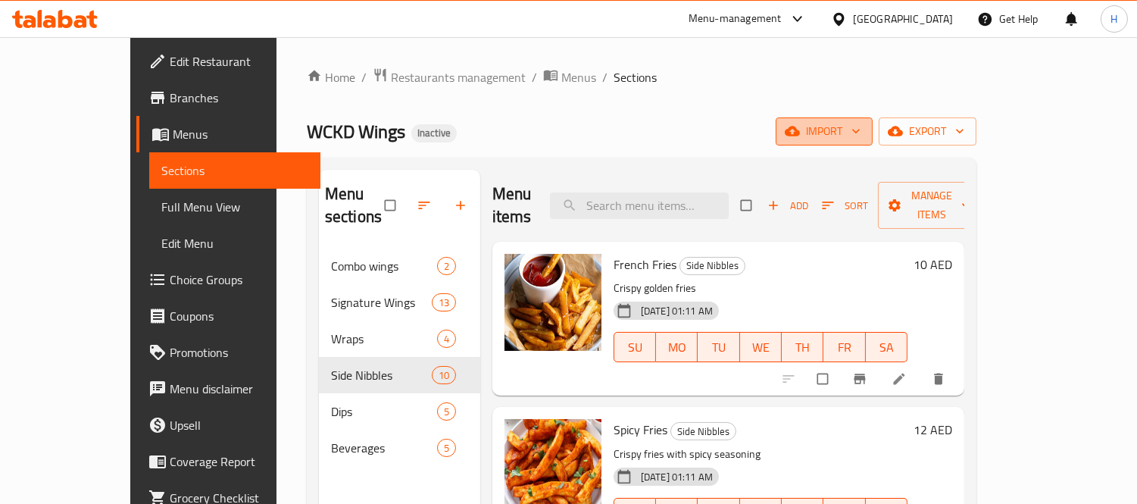
click at [861, 123] on span "import" at bounding box center [824, 131] width 73 height 19
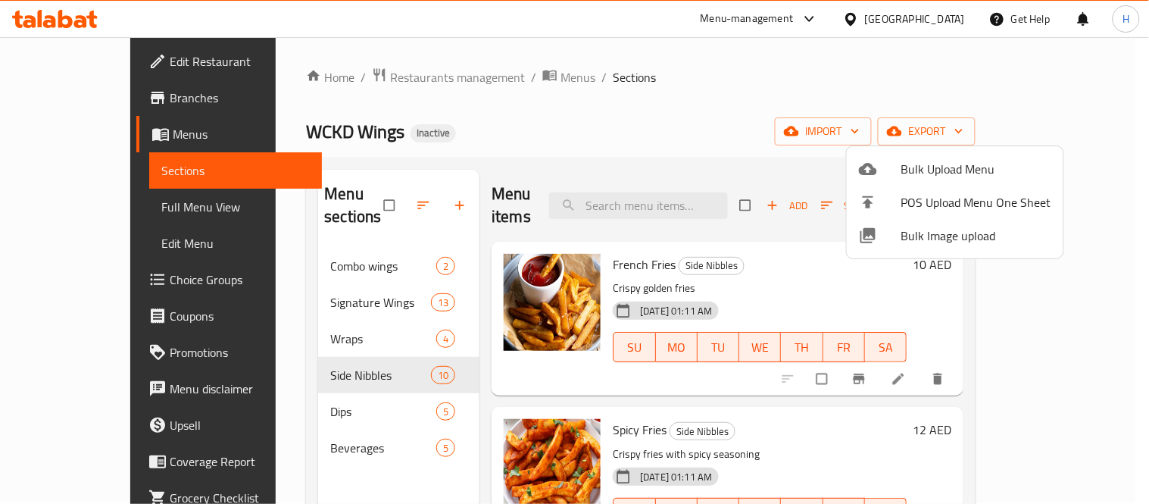
click at [966, 227] on span "Bulk Image upload" at bounding box center [976, 235] width 150 height 18
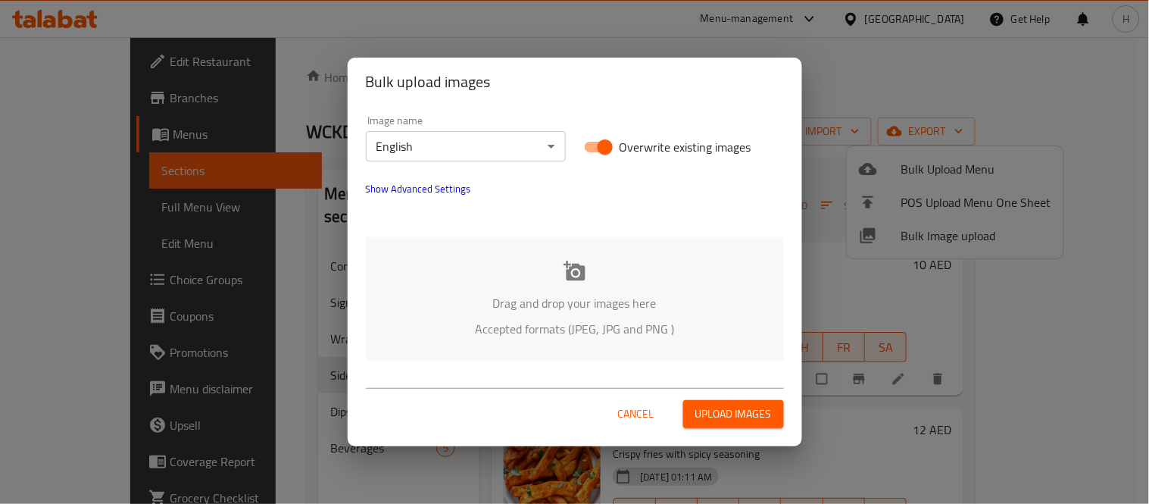
click at [608, 137] on input "Overwrite existing images" at bounding box center [605, 147] width 86 height 29
checkbox input "false"
click at [579, 258] on div "Drag and drop your images here Accepted formats (JPEG, JPG and PNG )" at bounding box center [575, 298] width 418 height 123
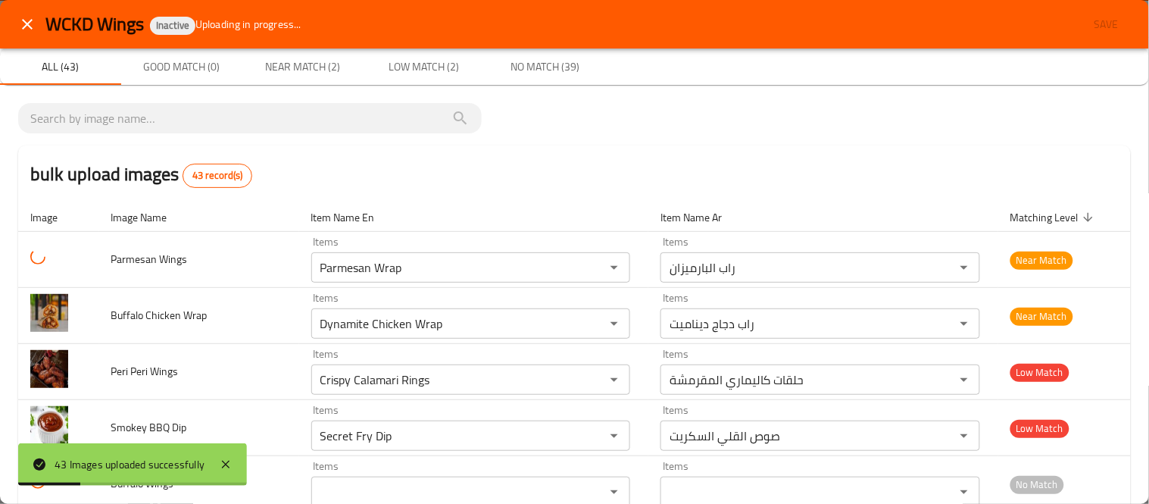
click at [29, 33] on icon "close" at bounding box center [27, 24] width 18 height 18
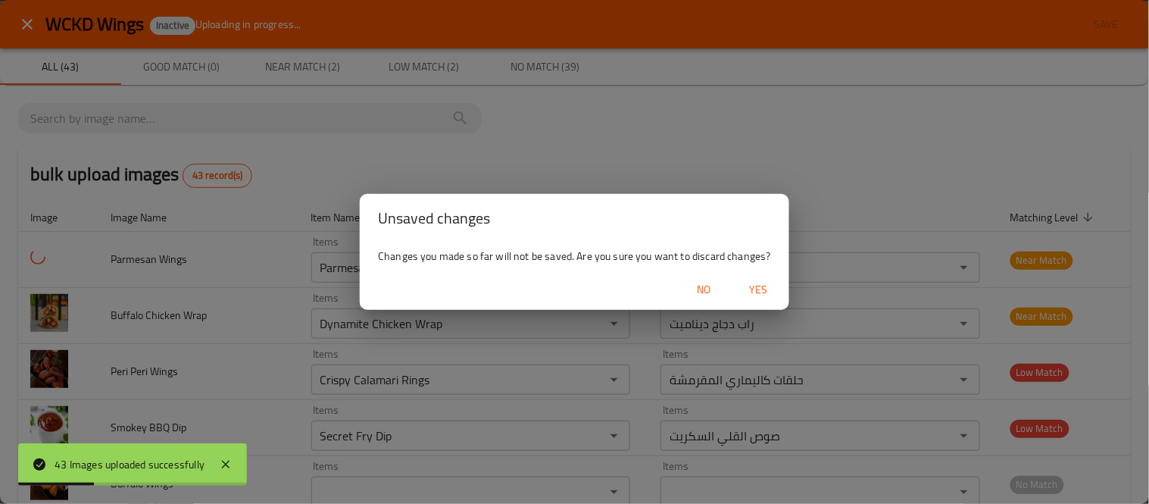
click at [755, 291] on span "Yes" at bounding box center [759, 289] width 36 height 19
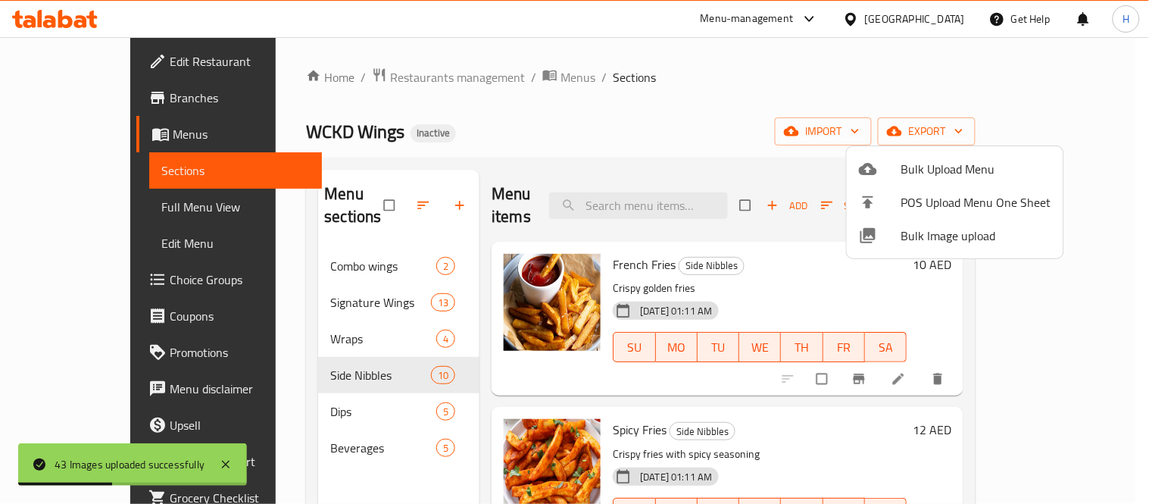
click at [636, 160] on div at bounding box center [574, 252] width 1149 height 504
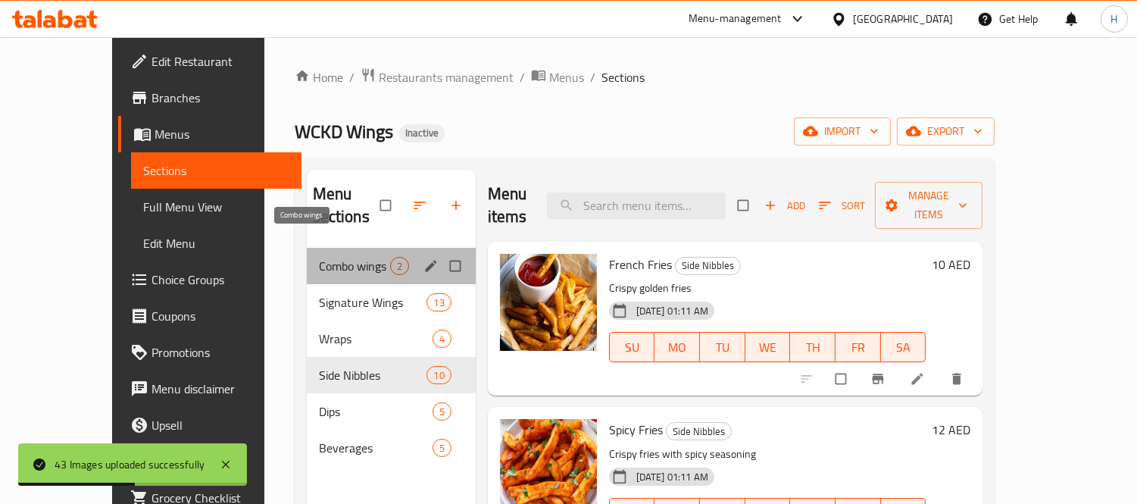
click at [339, 257] on span "Combo wings" at bounding box center [354, 266] width 71 height 18
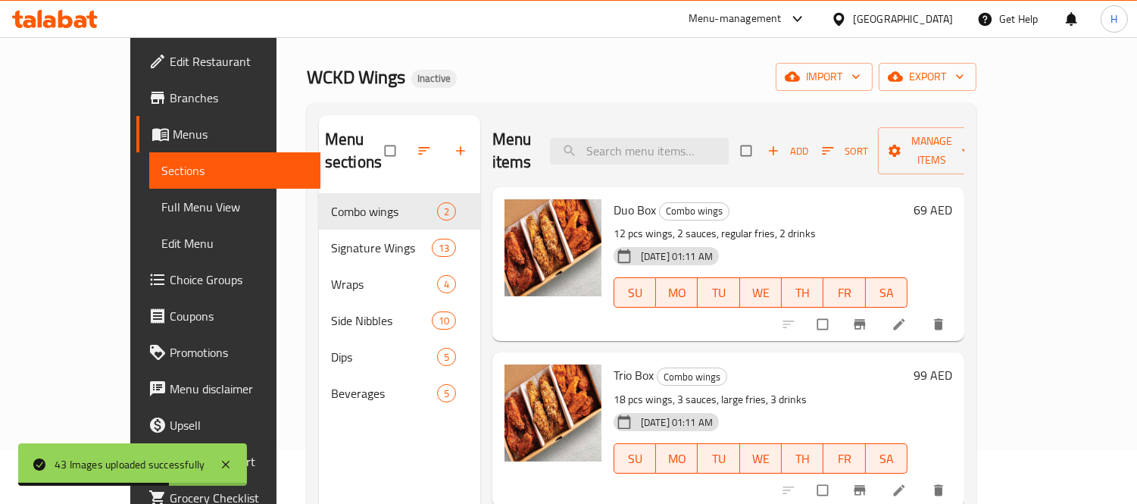
scroll to position [84, 0]
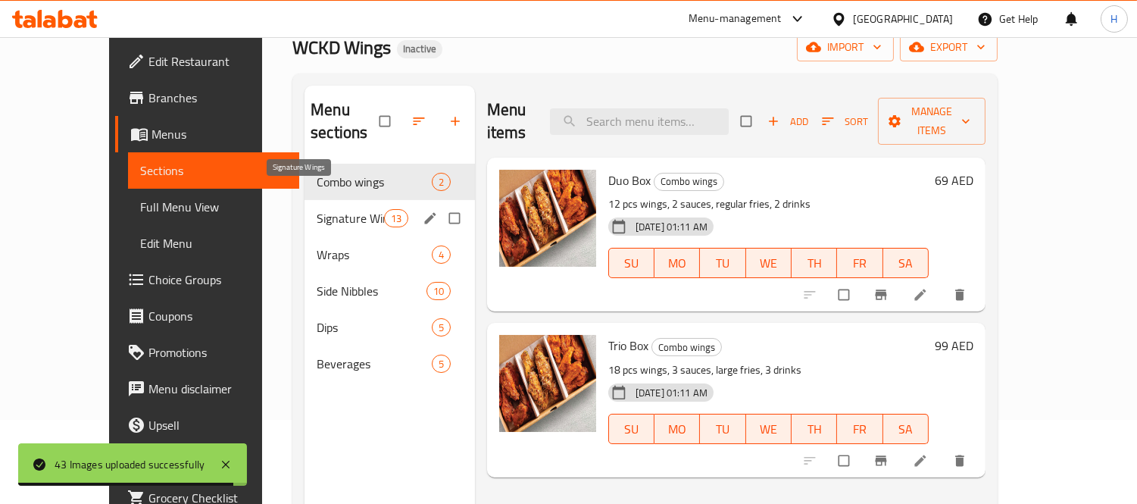
click at [317, 209] on span "Signature Wings" at bounding box center [350, 218] width 67 height 18
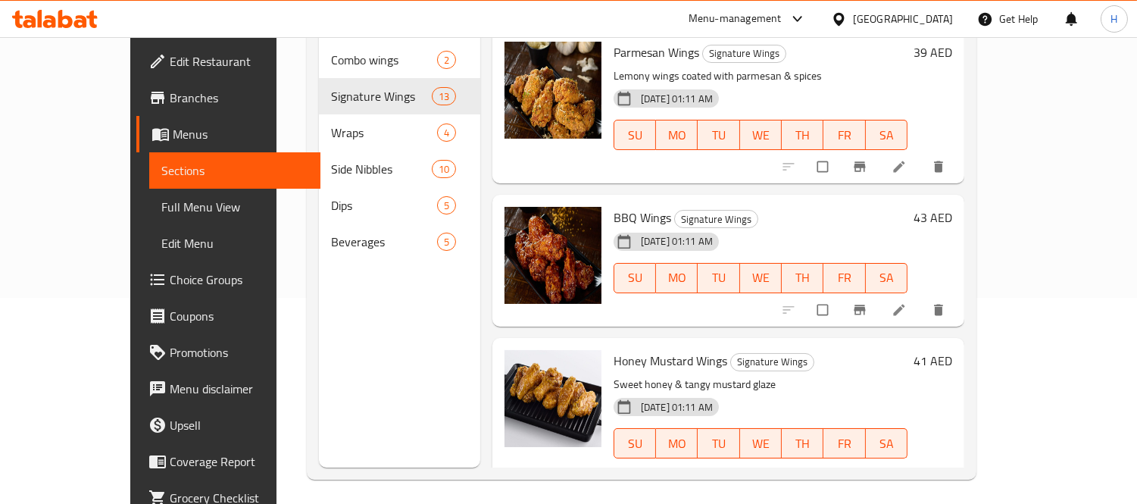
scroll to position [212, 0]
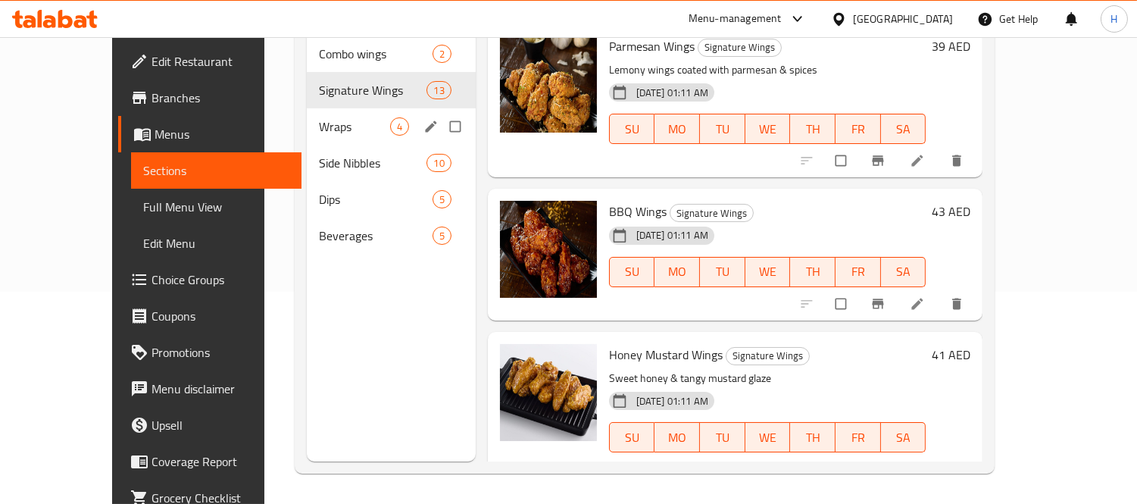
click at [319, 117] on span "Wraps" at bounding box center [354, 126] width 71 height 18
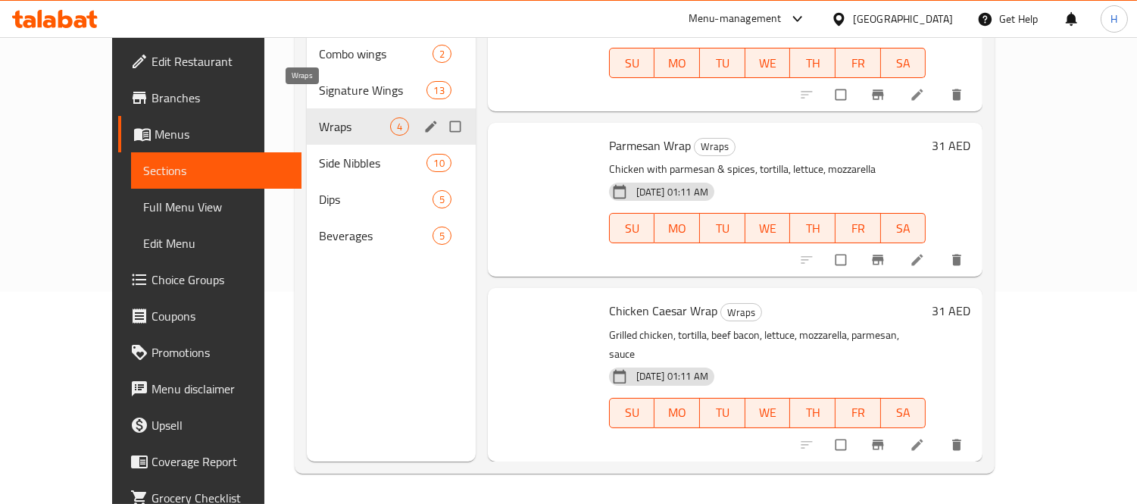
scroll to position [195, 0]
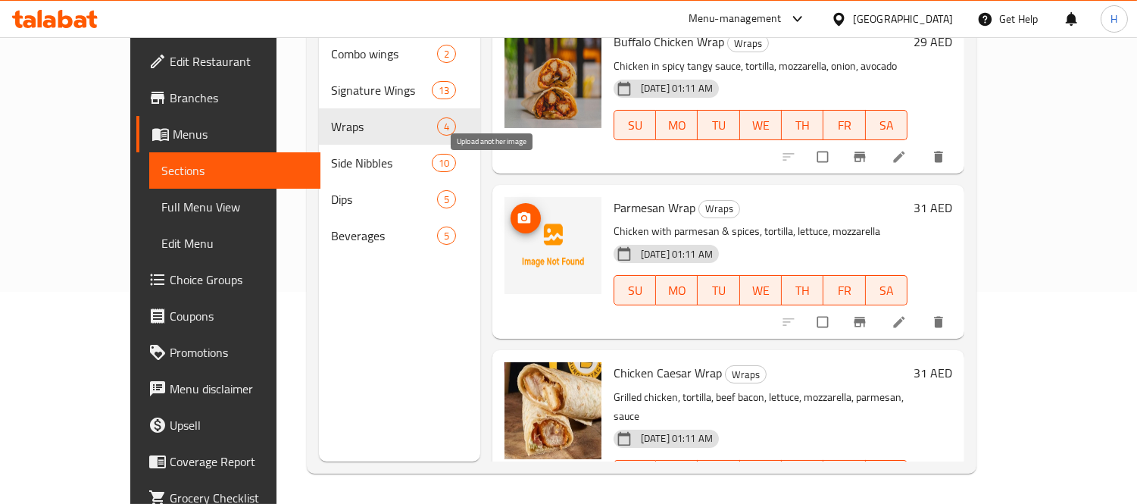
click at [511, 211] on span "upload picture" at bounding box center [526, 218] width 30 height 15
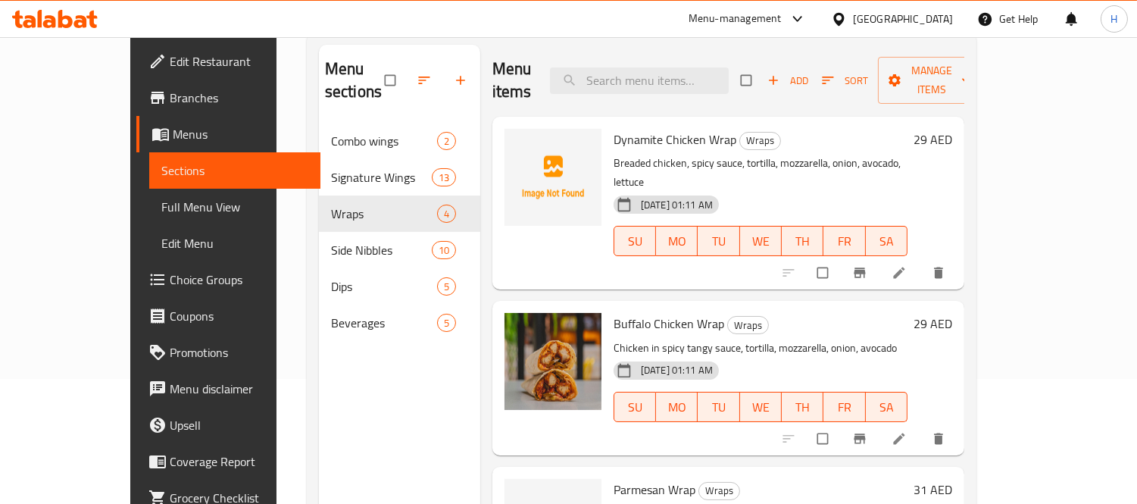
scroll to position [0, 0]
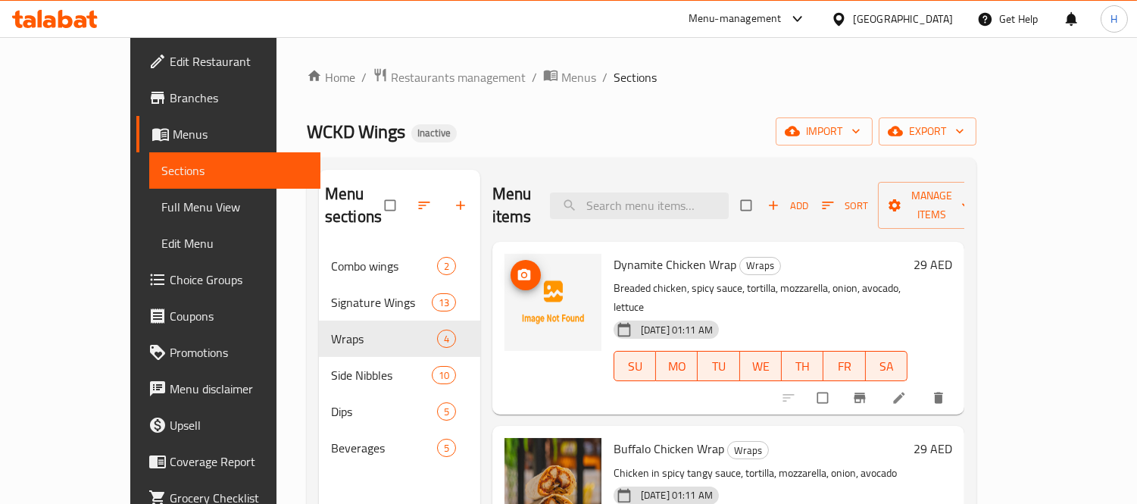
click at [511, 267] on span "upload picture" at bounding box center [526, 274] width 30 height 15
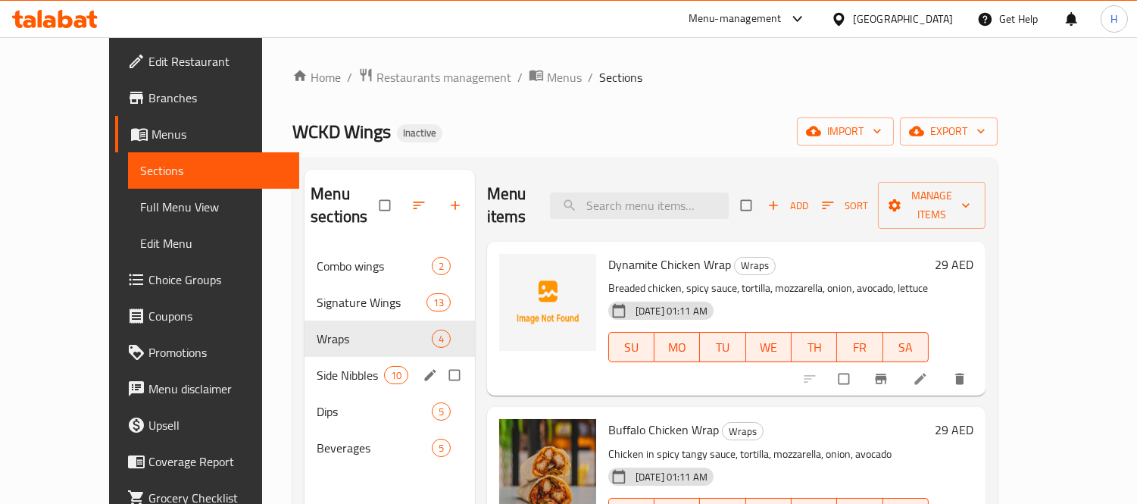
click at [305, 357] on div "Side Nibbles 10" at bounding box center [390, 375] width 170 height 36
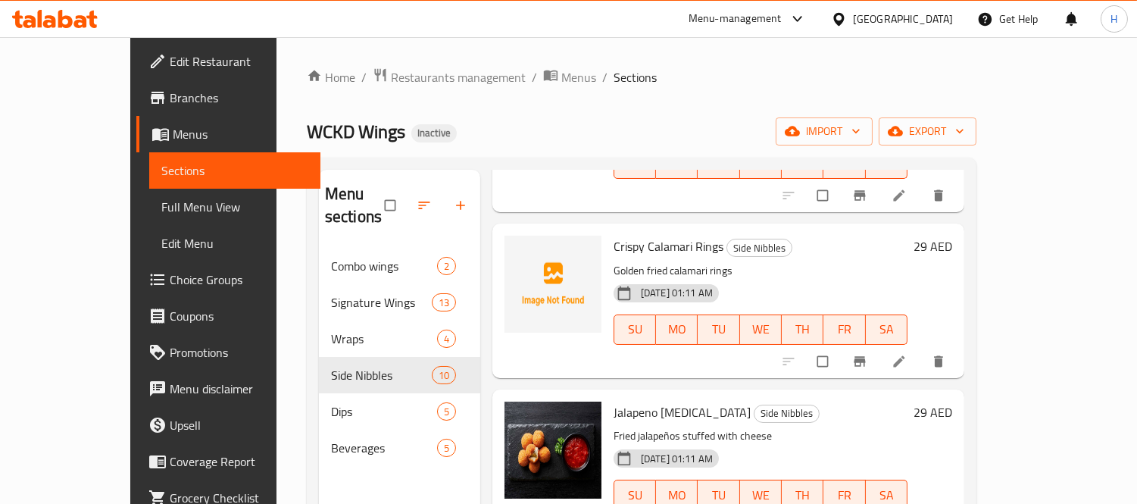
scroll to position [1178, 0]
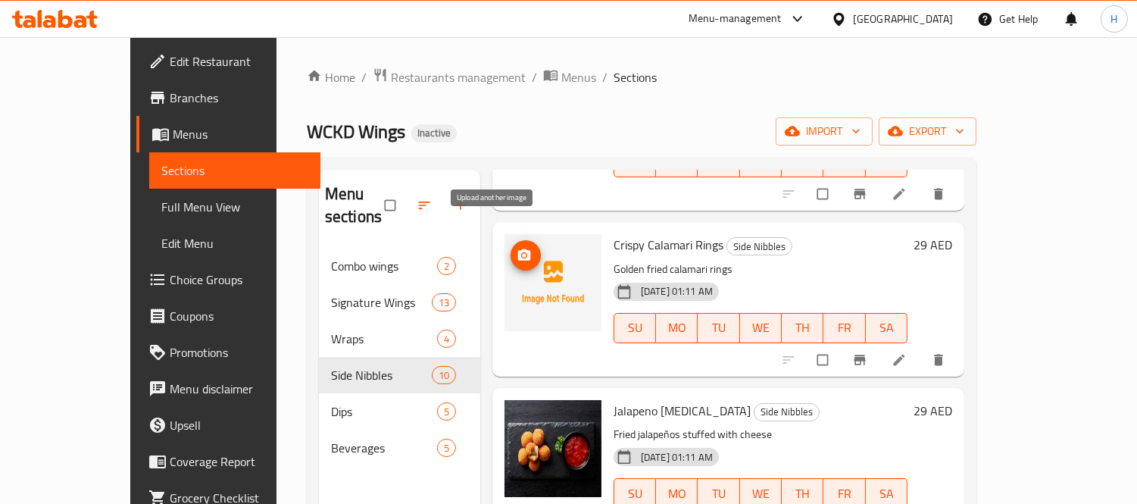
click at [511, 242] on button "upload picture" at bounding box center [526, 255] width 30 height 30
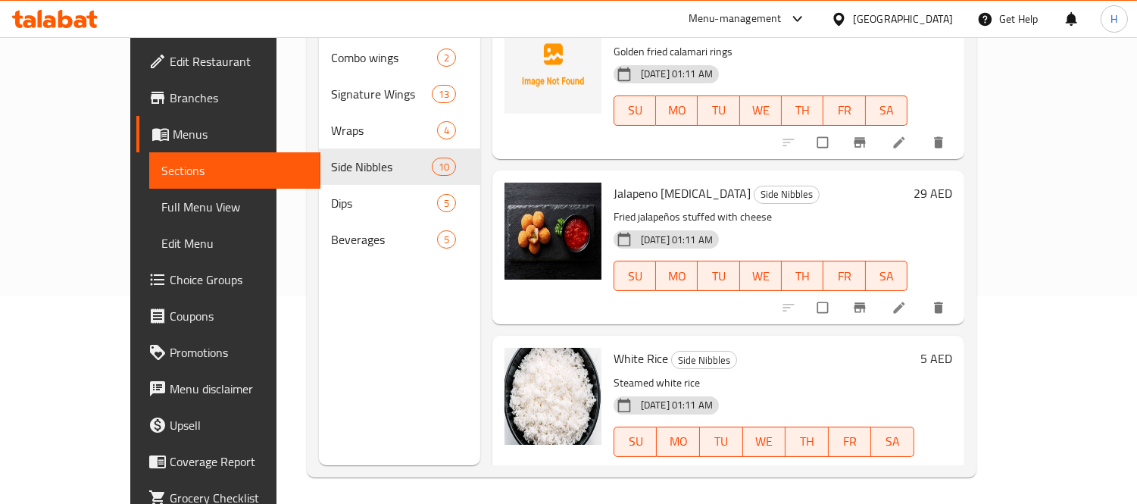
scroll to position [212, 0]
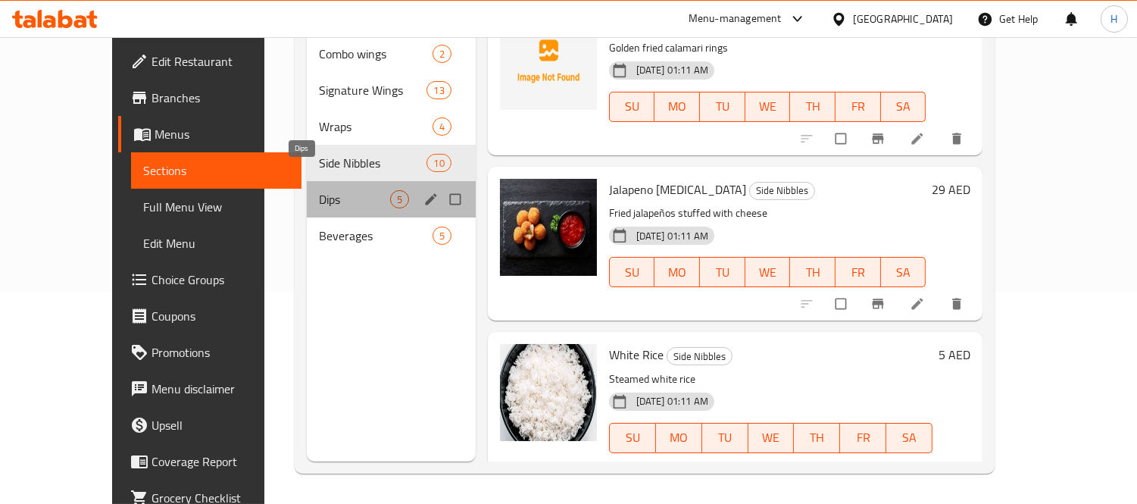
click at [319, 190] on span "Dips" at bounding box center [354, 199] width 71 height 18
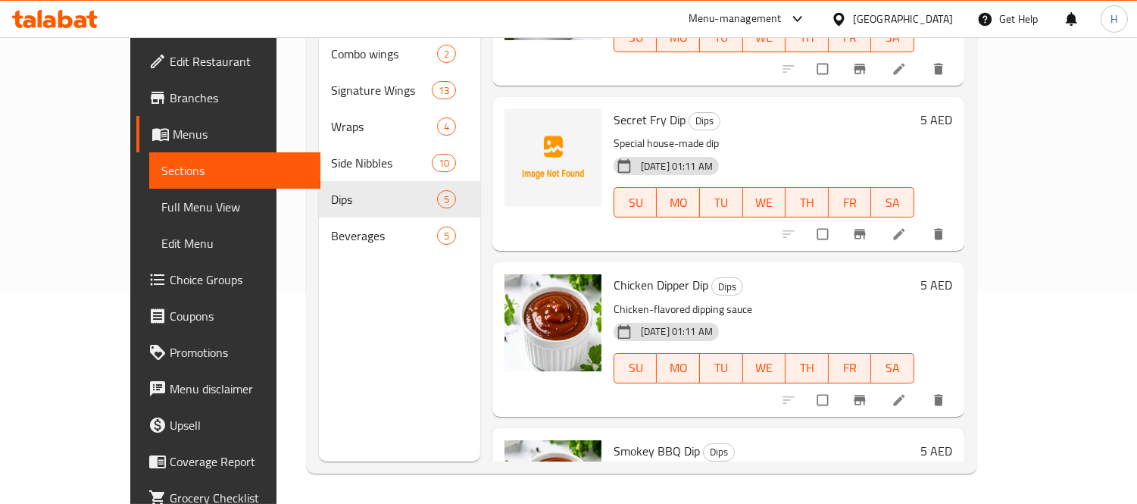
scroll to position [170, 0]
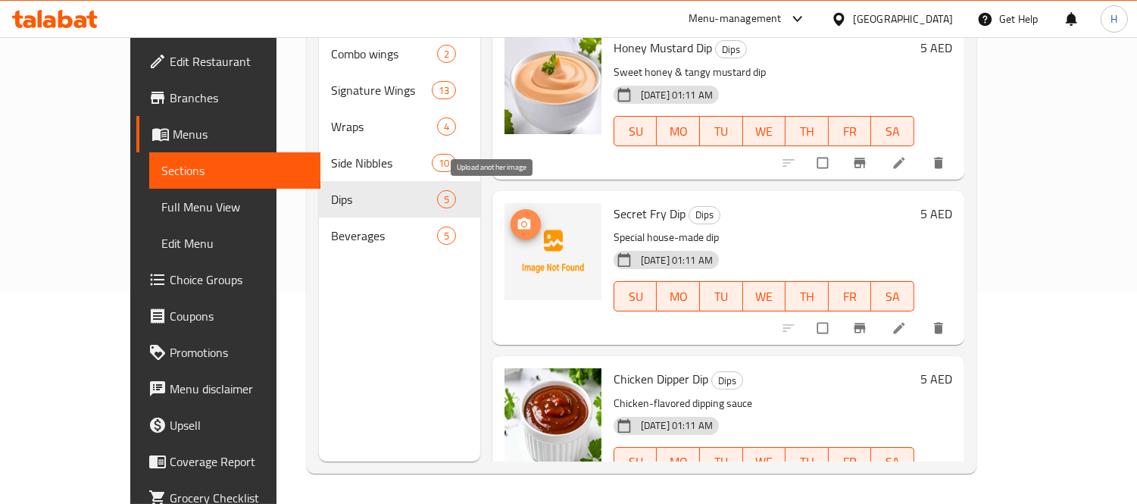
click at [511, 209] on button "upload picture" at bounding box center [526, 224] width 30 height 30
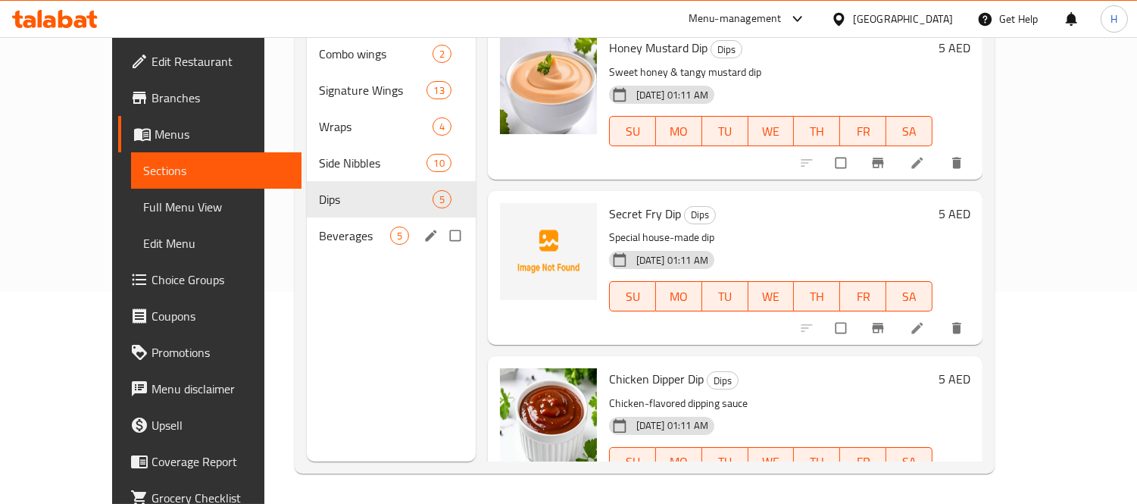
click at [308, 223] on div "Beverages 5" at bounding box center [391, 235] width 169 height 36
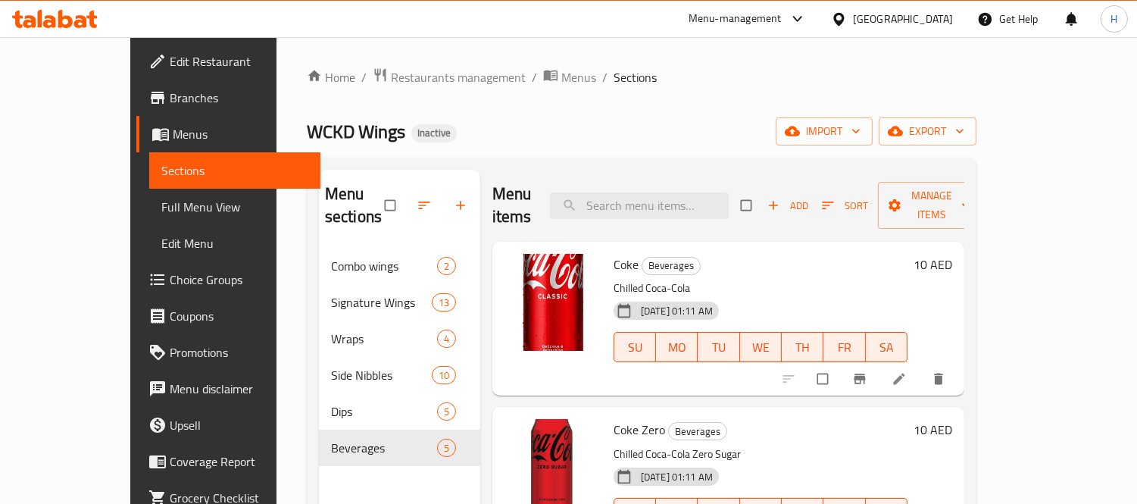
click at [161, 200] on span "Full Menu View" at bounding box center [234, 207] width 147 height 18
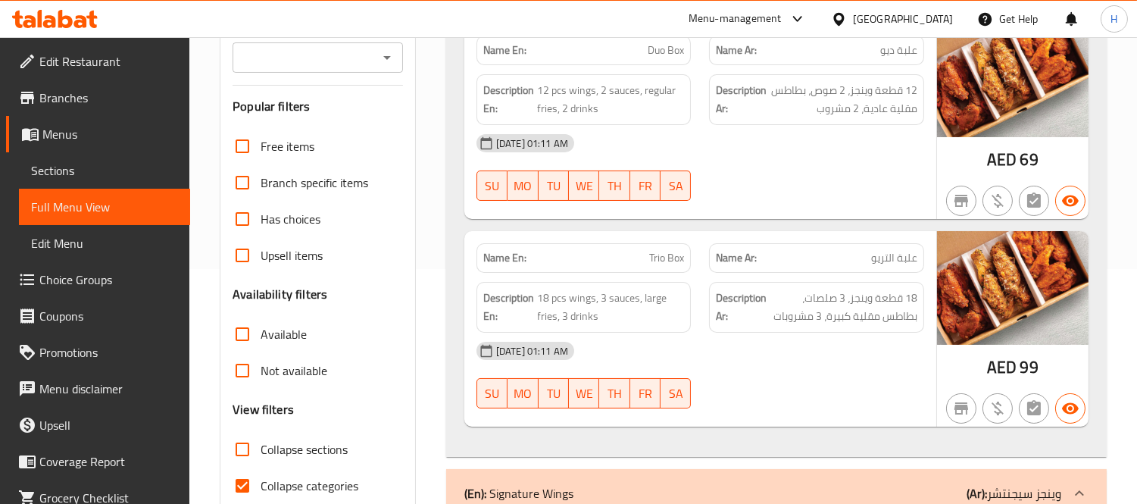
scroll to position [420, 0]
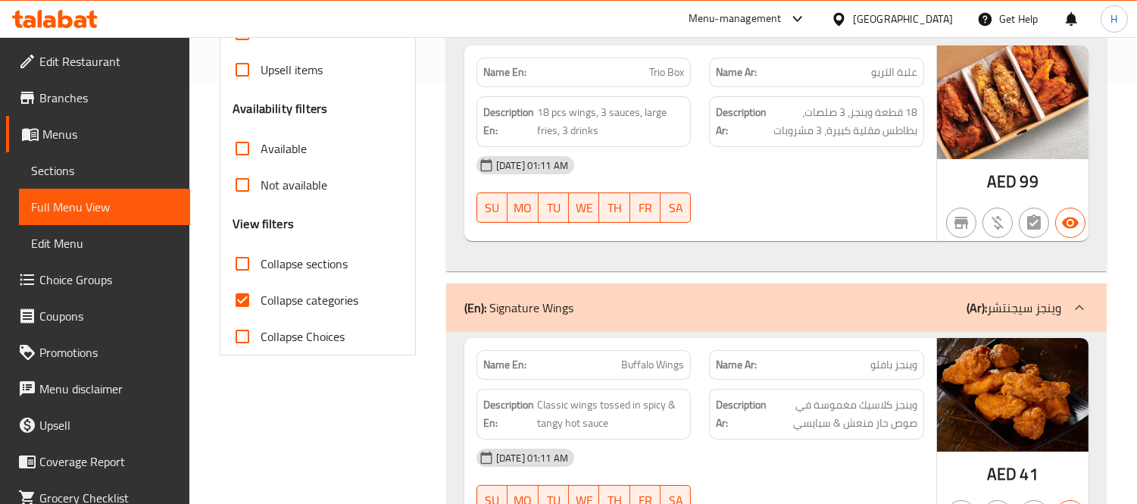
click at [271, 293] on span "Collapse categories" at bounding box center [310, 300] width 98 height 18
click at [261, 293] on input "Collapse categories" at bounding box center [242, 300] width 36 height 36
checkbox input "false"
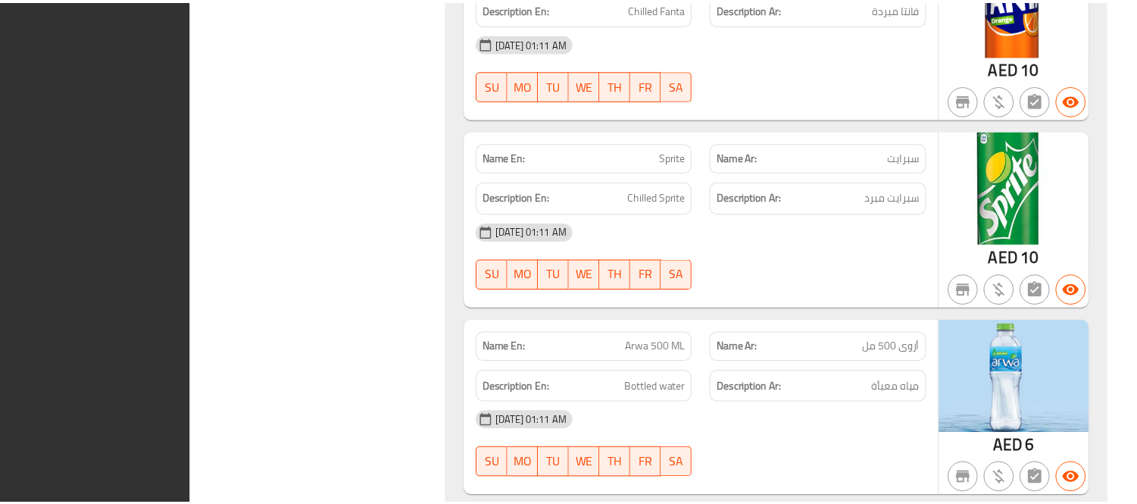
scroll to position [8090, 0]
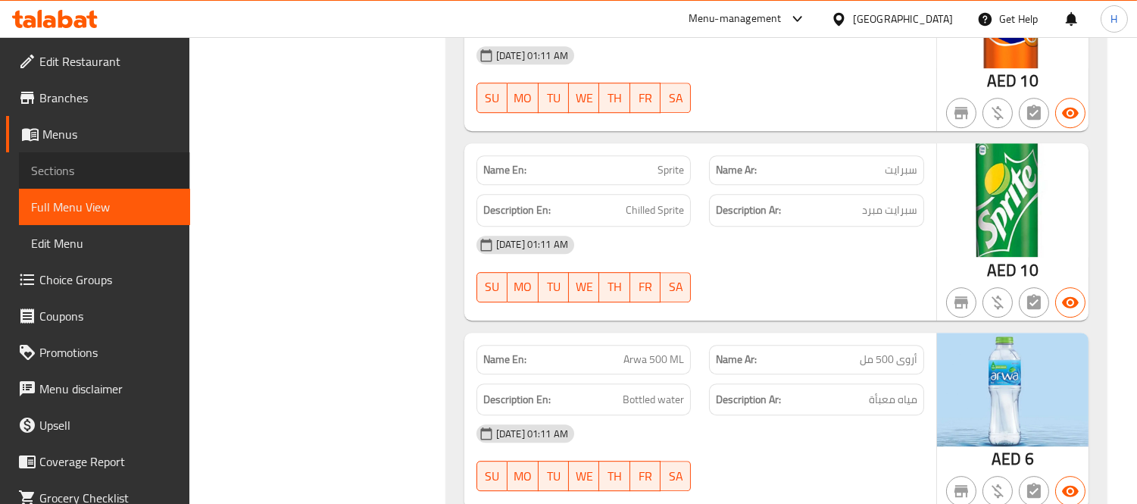
click at [145, 160] on link "Sections" at bounding box center [104, 170] width 171 height 36
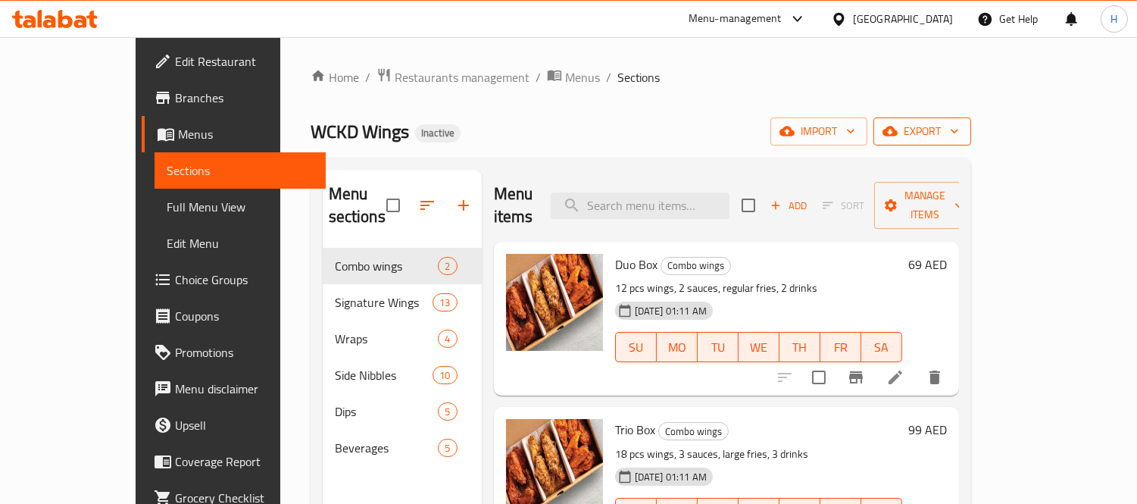
click at [959, 133] on span "export" at bounding box center [922, 131] width 73 height 19
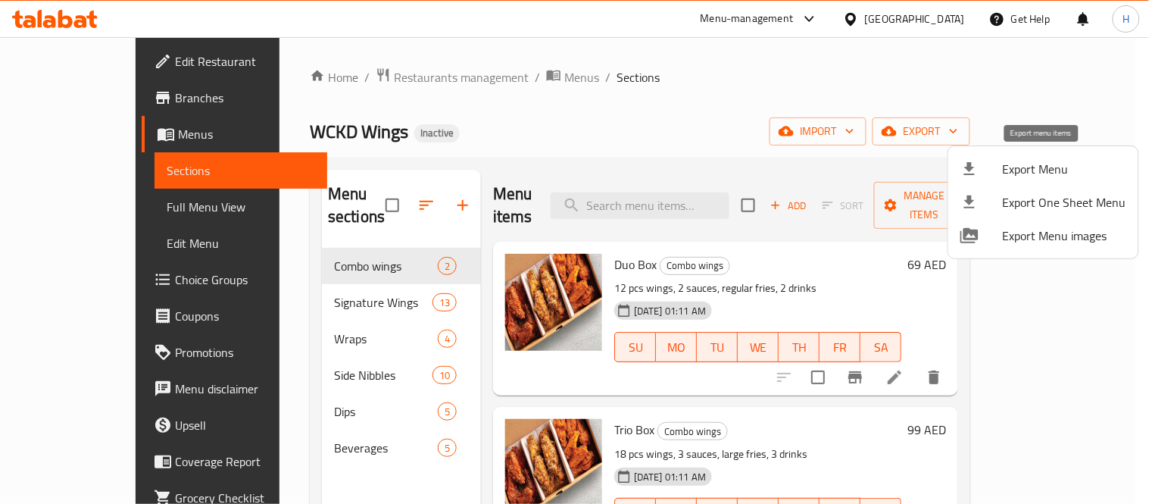
click at [1028, 161] on span "Export Menu" at bounding box center [1064, 169] width 123 height 18
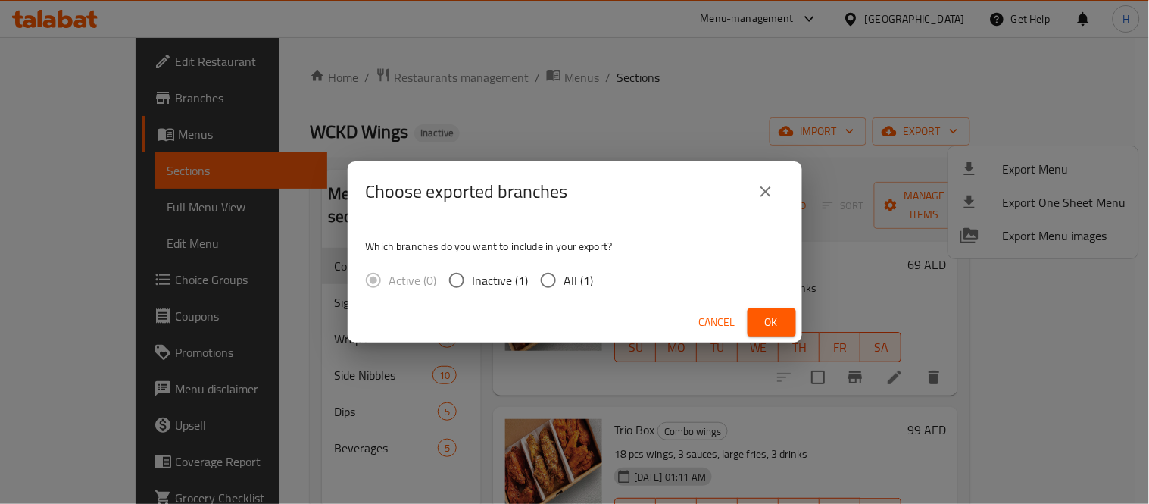
click at [580, 277] on span "All (1)" at bounding box center [579, 280] width 30 height 18
click at [564, 277] on input "All (1)" at bounding box center [549, 280] width 32 height 32
radio input "true"
click at [764, 319] on span "Ok" at bounding box center [772, 322] width 24 height 19
